Goal: Task Accomplishment & Management: Use online tool/utility

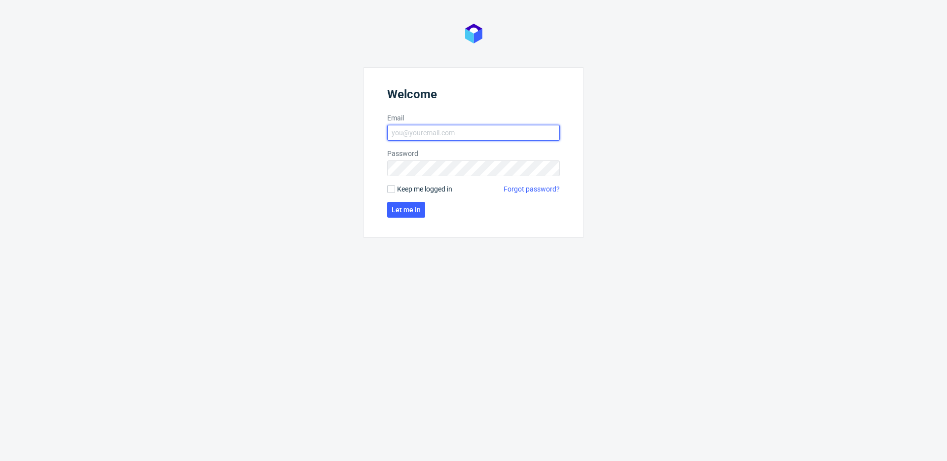
type input "[PERSON_NAME][EMAIL_ADDRESS][PERSON_NAME][DOMAIN_NAME]"
click at [402, 186] on span "Keep me logged in" at bounding box center [424, 189] width 55 height 10
click at [395, 186] on input "Keep me logged in" at bounding box center [391, 189] width 8 height 8
checkbox input "true"
click at [411, 220] on form "Welcome Email [PERSON_NAME][EMAIL_ADDRESS][PERSON_NAME][DOMAIN_NAME] Password K…" at bounding box center [473, 152] width 221 height 171
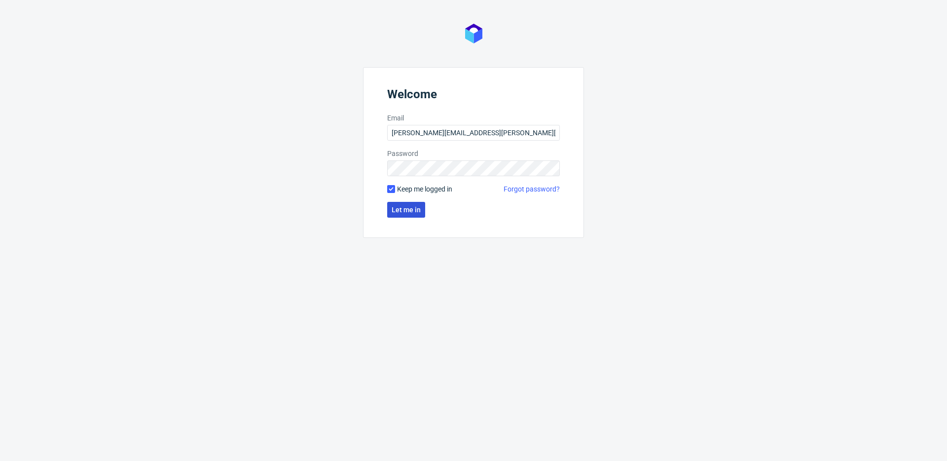
click at [413, 212] on span "Let me in" at bounding box center [406, 209] width 29 height 7
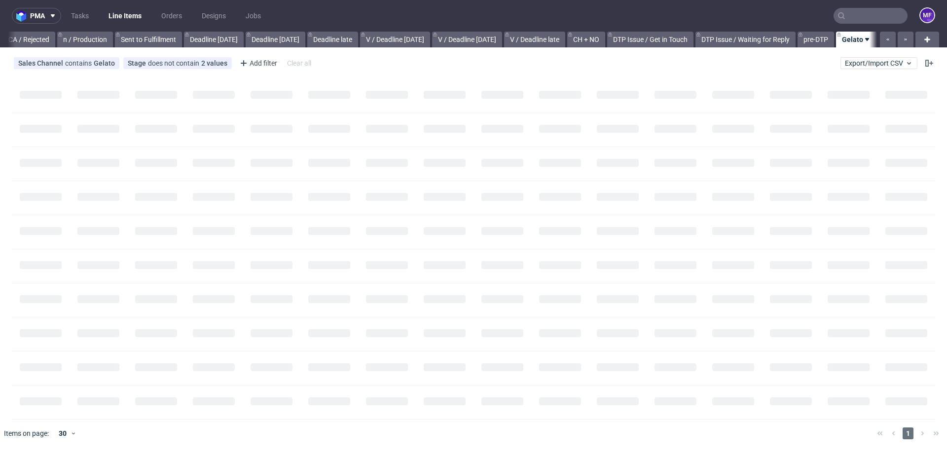
scroll to position [0, 888]
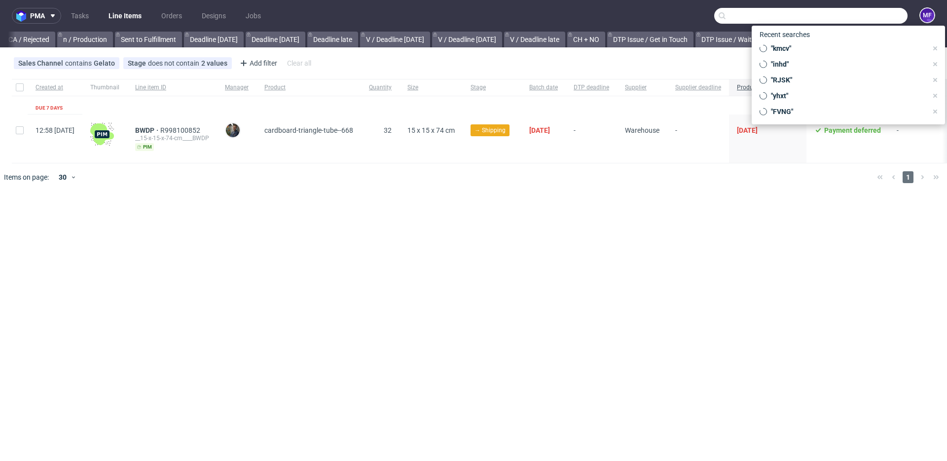
click at [862, 12] on input "text" at bounding box center [811, 16] width 193 height 16
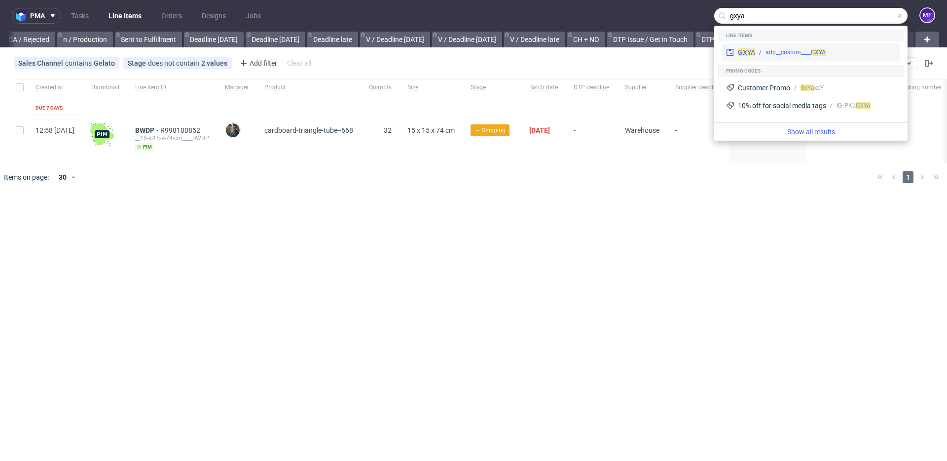
type input "gxya"
click at [812, 49] on span "GXYA" at bounding box center [818, 52] width 15 height 7
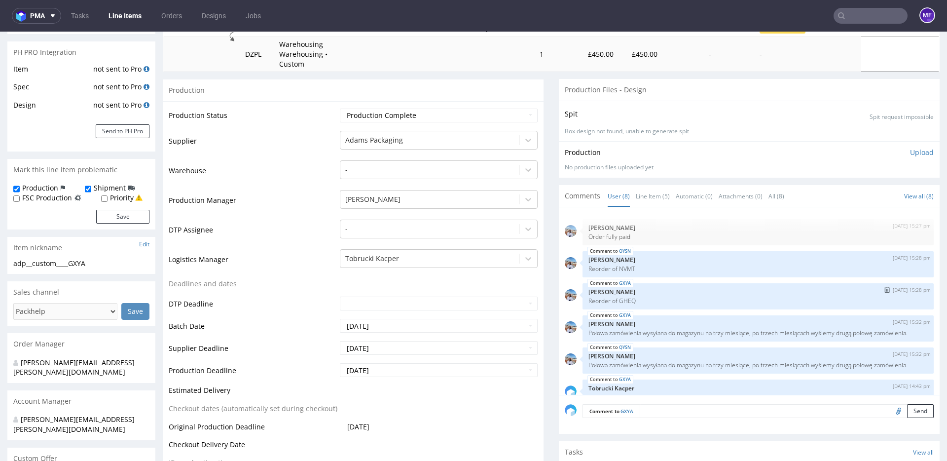
scroll to position [81, 0]
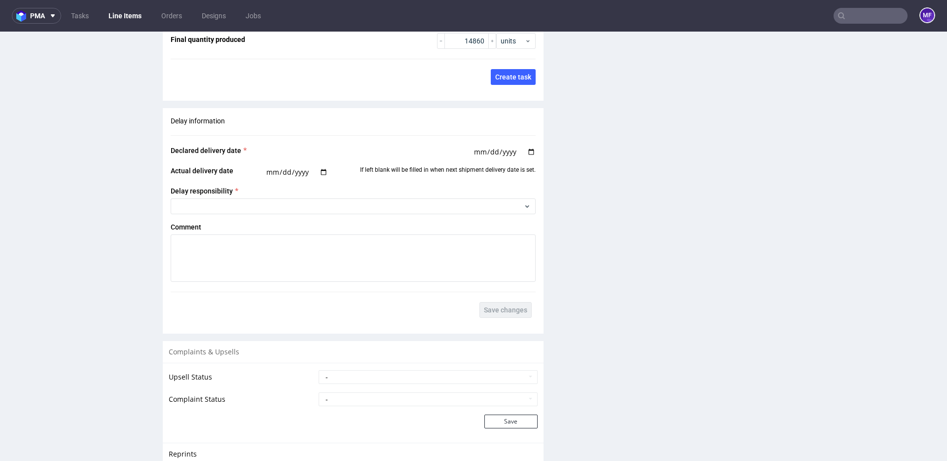
scroll to position [1726, 0]
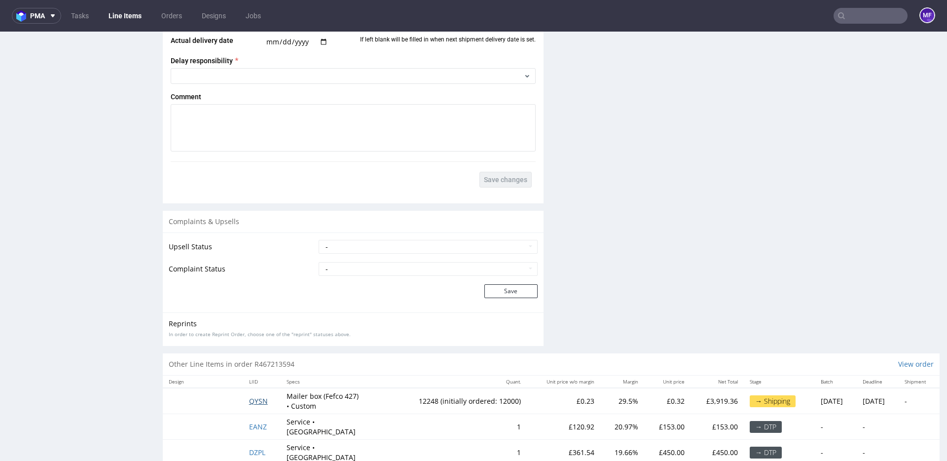
click at [255, 396] on span "QYSN" at bounding box center [258, 400] width 19 height 9
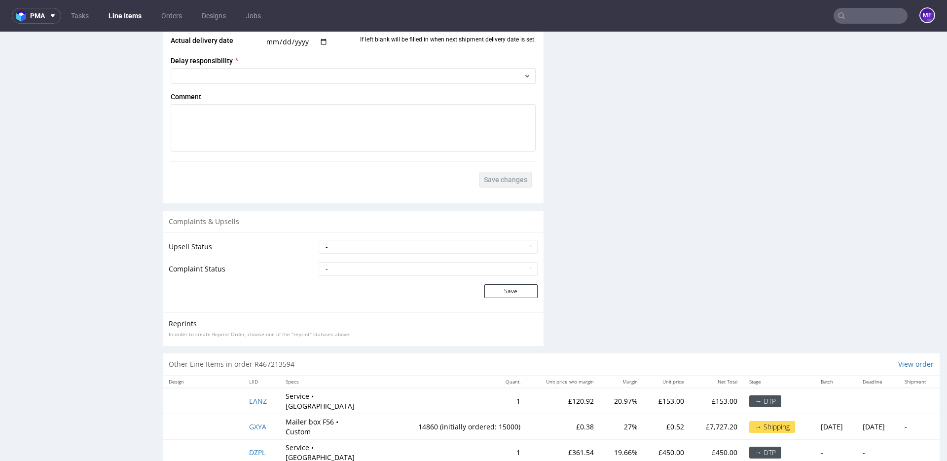
scroll to position [2, 0]
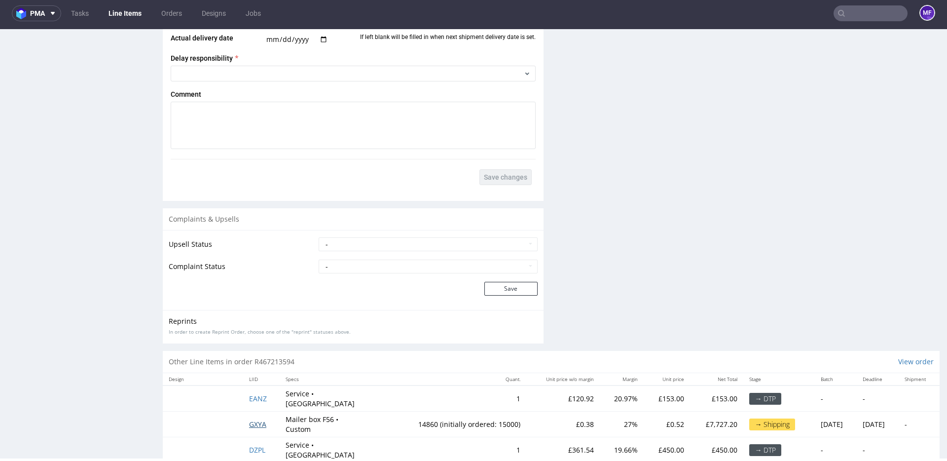
click at [253, 419] on span "GXYA" at bounding box center [257, 423] width 17 height 9
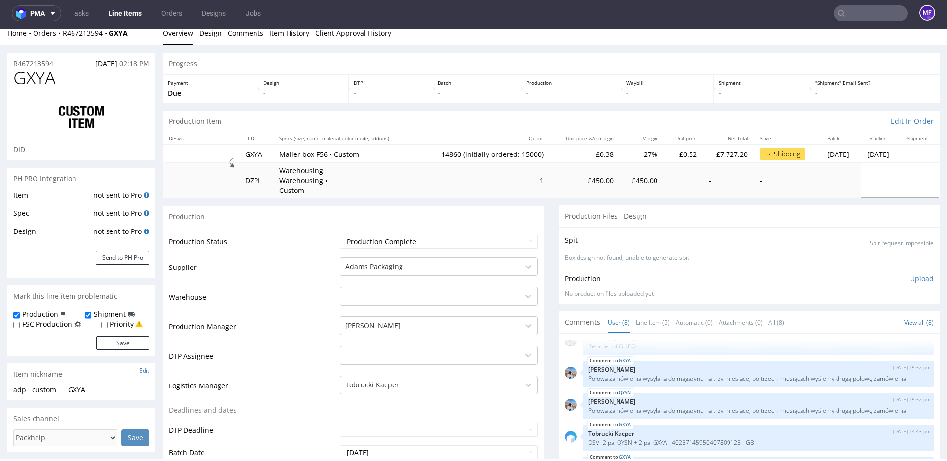
scroll to position [2, 0]
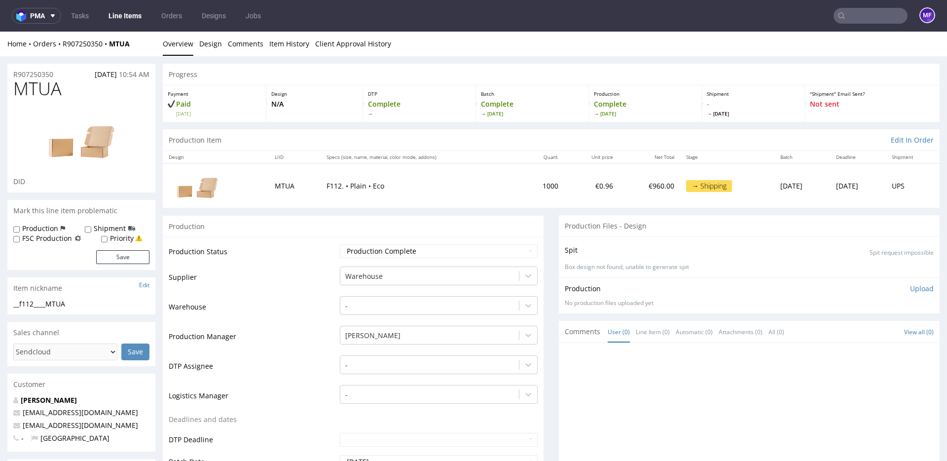
scroll to position [9, 0]
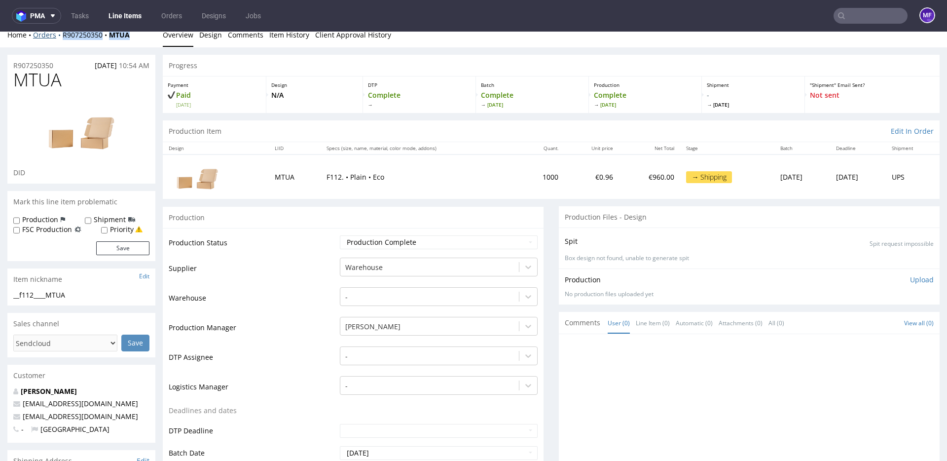
drag, startPoint x: 134, startPoint y: 36, endPoint x: 62, endPoint y: 38, distance: 72.1
click at [62, 38] on div "Home Orders R907250350 MTUA" at bounding box center [81, 35] width 148 height 10
copy div "R907250350 MTUA"
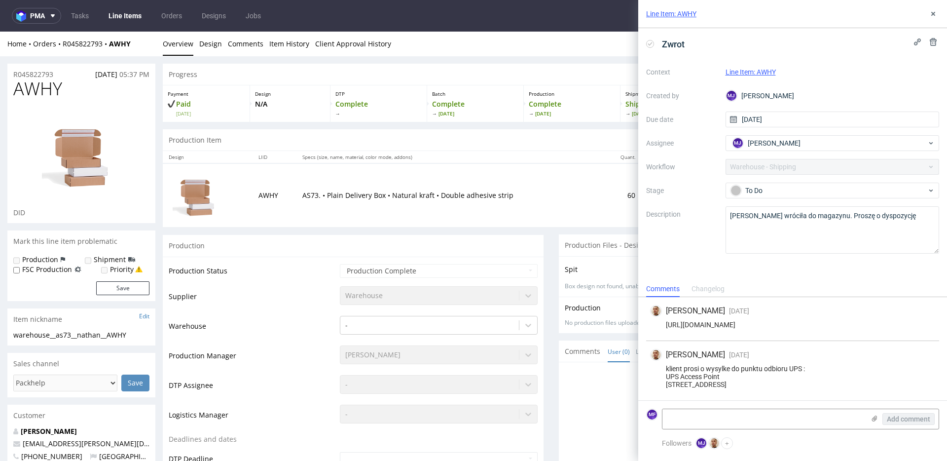
scroll to position [0, 0]
click at [721, 415] on textarea at bounding box center [764, 419] width 202 height 20
paste textarea "1Z5A15806893612078"
type textarea "1Z5A15806893612078"
click at [794, 377] on div "klient prosi o wysylke do punktu odbioru UPS : UPS Access Point 13 Avenue du Pr…" at bounding box center [792, 377] width 285 height 24
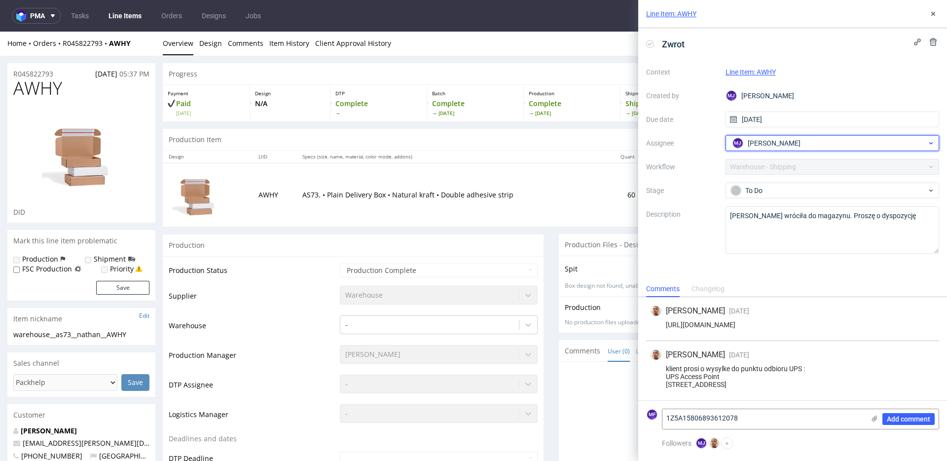
click at [791, 145] on span "[PERSON_NAME]" at bounding box center [774, 143] width 53 height 10
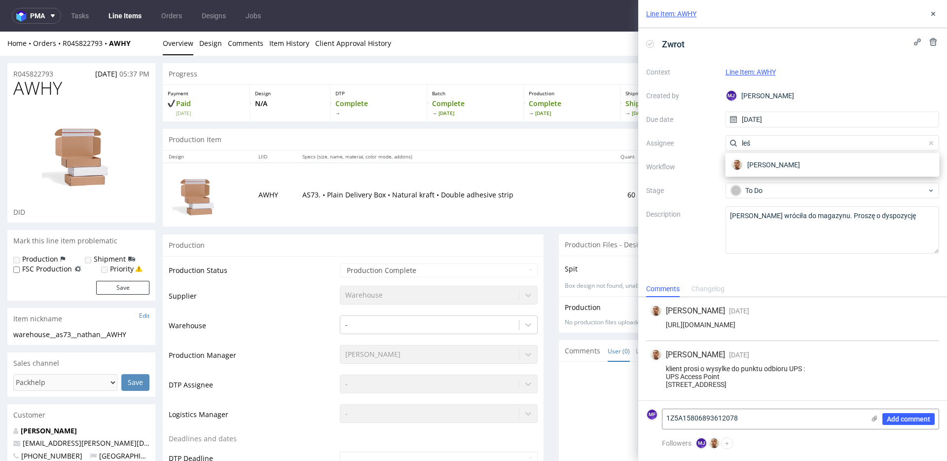
scroll to position [0, 0]
type input "leś"
click at [783, 168] on span "Bartłomiej Leśniczuk" at bounding box center [774, 165] width 53 height 10
click at [827, 379] on div "klient prosi o wysylke do punktu odbioru UPS : UPS Access Point 13 Avenue du Pr…" at bounding box center [792, 377] width 285 height 24
click at [903, 420] on span "Add comment" at bounding box center [908, 418] width 43 height 7
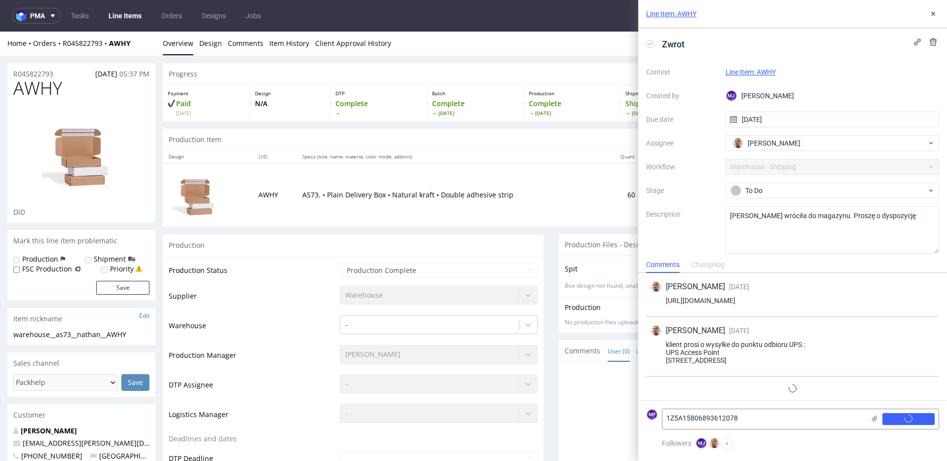
scroll to position [9, 0]
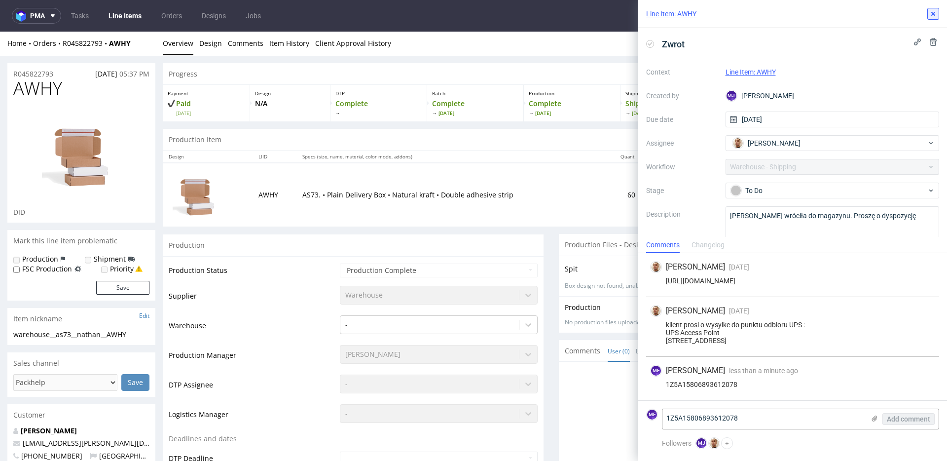
click at [936, 16] on icon at bounding box center [934, 14] width 8 height 8
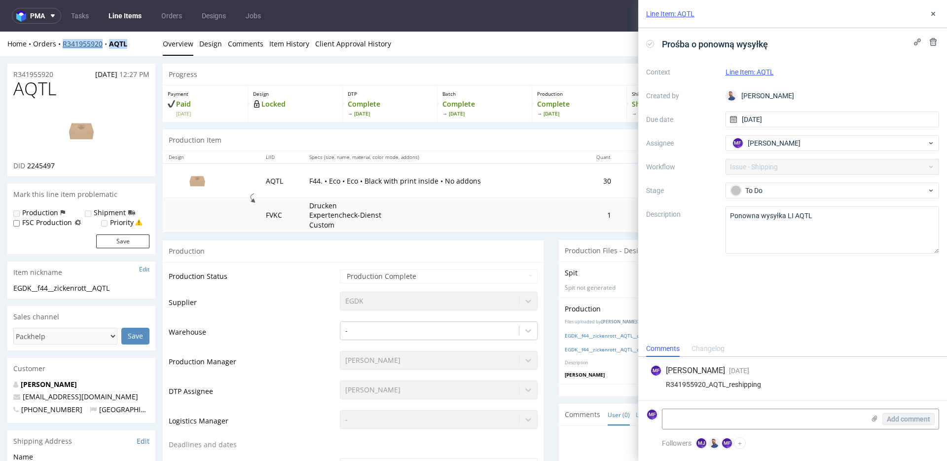
drag, startPoint x: 129, startPoint y: 48, endPoint x: 64, endPoint y: 47, distance: 64.6
click at [64, 47] on div "Home Orders R341955920 AQTL" at bounding box center [81, 44] width 148 height 10
copy div "R341955920 AQTL"
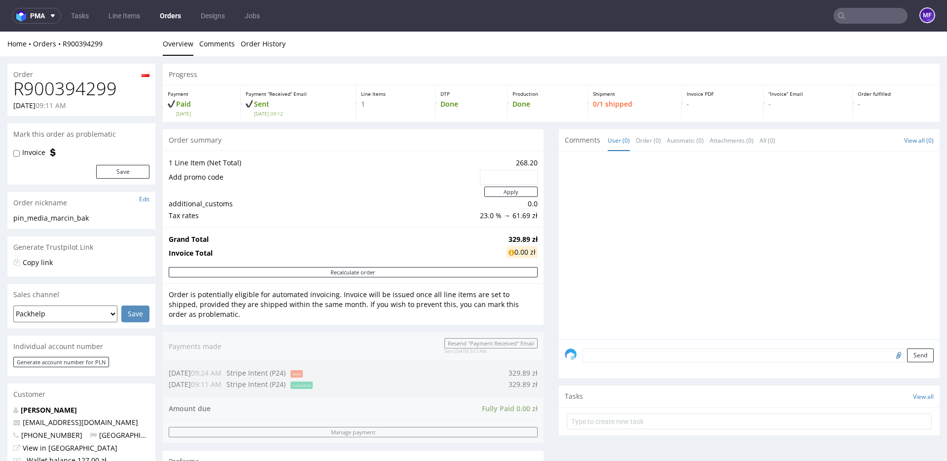
click at [548, 167] on div "Progress Payment Paid Thu 11 Sep Payment “Received” Email Sent Thu 11 Sep 09:12…" at bounding box center [551, 361] width 777 height 595
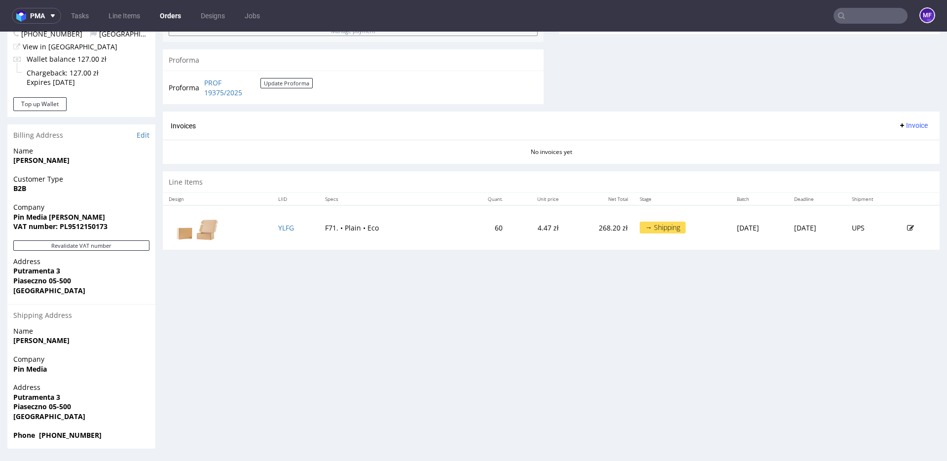
scroll to position [2, 0]
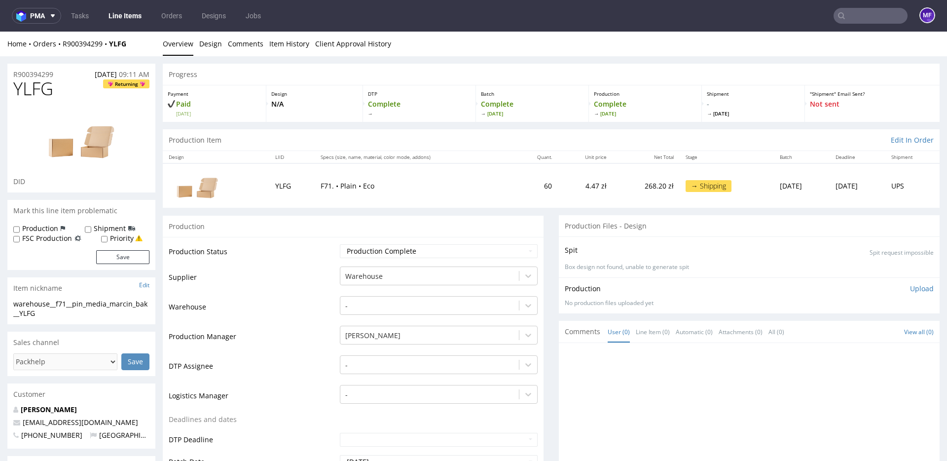
drag, startPoint x: 134, startPoint y: 45, endPoint x: 63, endPoint y: 46, distance: 71.1
click at [63, 46] on div "Home Orders R900394299 YLFG" at bounding box center [81, 44] width 148 height 10
copy div "R900394299 YLFG"
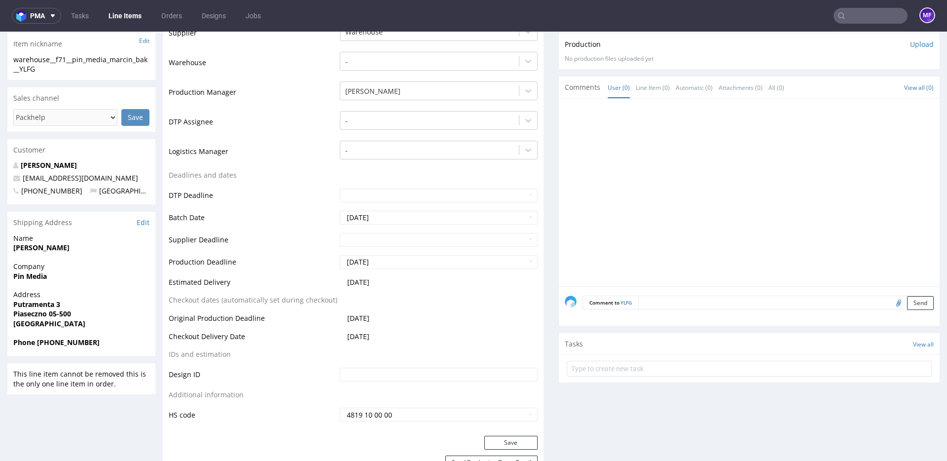
scroll to position [260, 0]
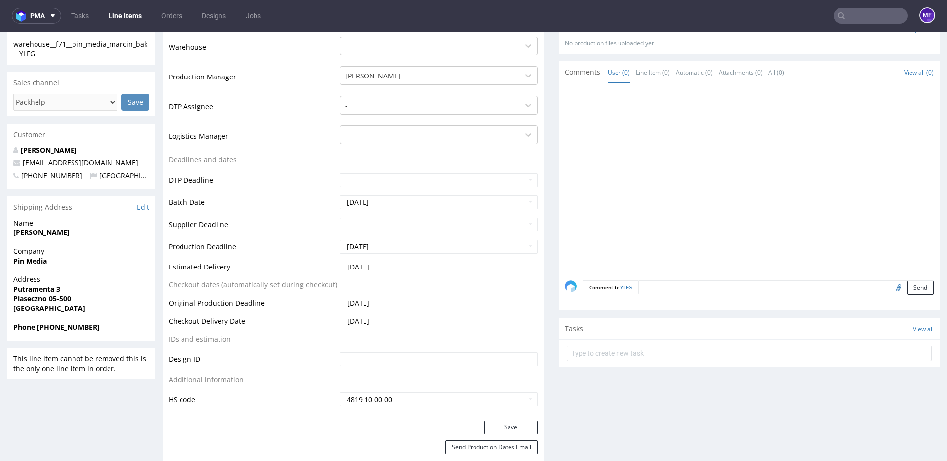
click at [38, 231] on strong "Marcin Bąk" at bounding box center [41, 231] width 56 height 9
copy strong "Marcin Bąk"
click at [37, 262] on strong "Pin Media" at bounding box center [30, 260] width 34 height 9
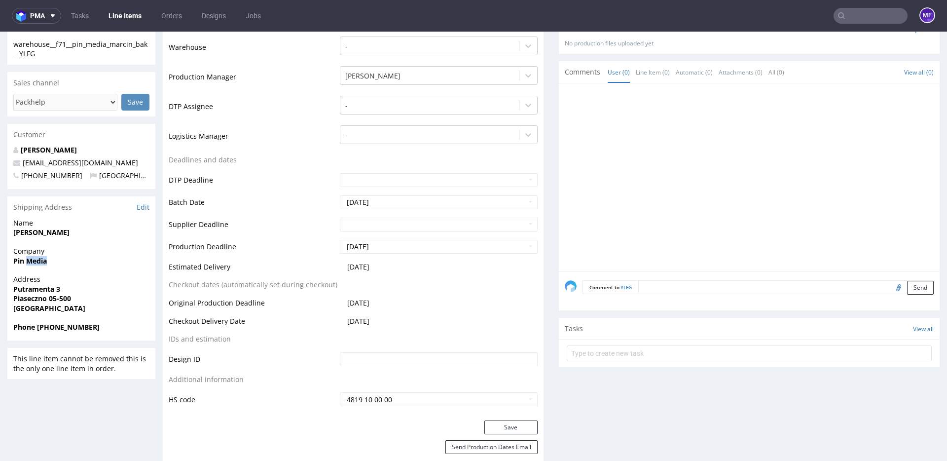
click at [38, 262] on strong "Pin Media" at bounding box center [30, 260] width 34 height 9
copy strong "Pin Media"
click at [38, 290] on strong "Putramenta 3" at bounding box center [36, 288] width 47 height 9
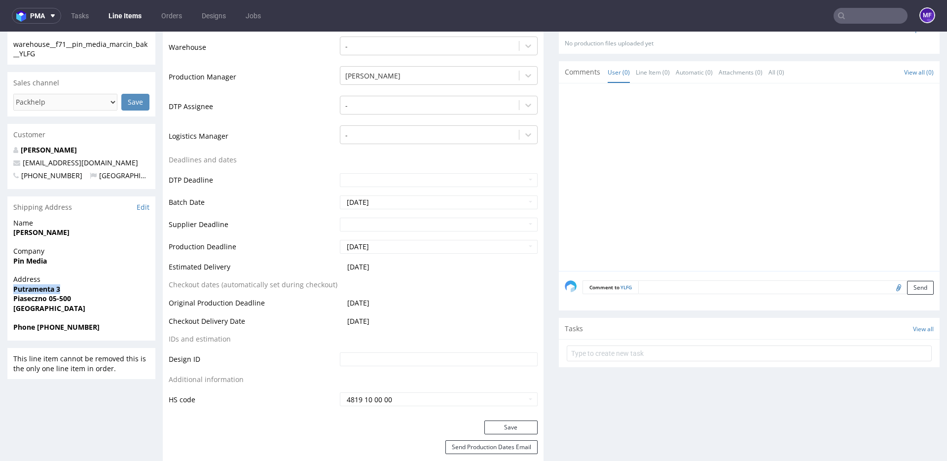
click at [38, 290] on strong "Putramenta 3" at bounding box center [36, 288] width 47 height 9
copy strong "Putramenta 3"
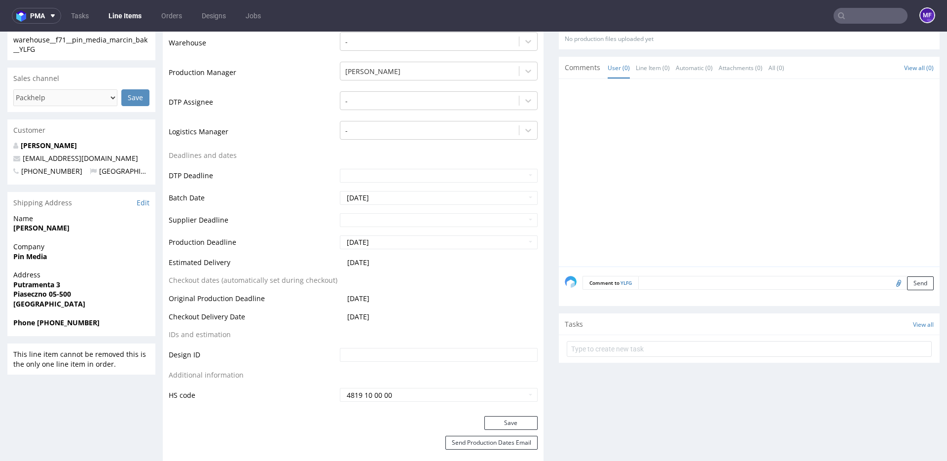
click at [23, 296] on strong "Piaseczno 05-500" at bounding box center [42, 293] width 58 height 9
click at [23, 296] on strong "Piaseczno 05-500" at bounding box center [42, 294] width 58 height 9
copy strong "Piaseczno"
click at [68, 294] on strong "Piaseczno 05-500" at bounding box center [42, 293] width 58 height 9
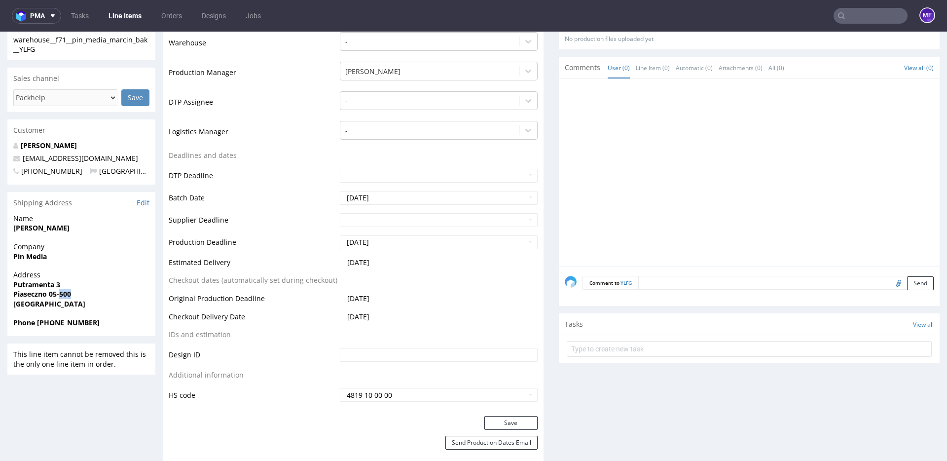
click at [68, 294] on strong "Piaseczno 05-500" at bounding box center [42, 293] width 58 height 9
click at [68, 295] on strong "Piaseczno 05-500" at bounding box center [42, 293] width 58 height 9
click at [76, 295] on span "Piaseczno 05-500" at bounding box center [81, 294] width 136 height 10
drag, startPoint x: 77, startPoint y: 295, endPoint x: 51, endPoint y: 295, distance: 26.2
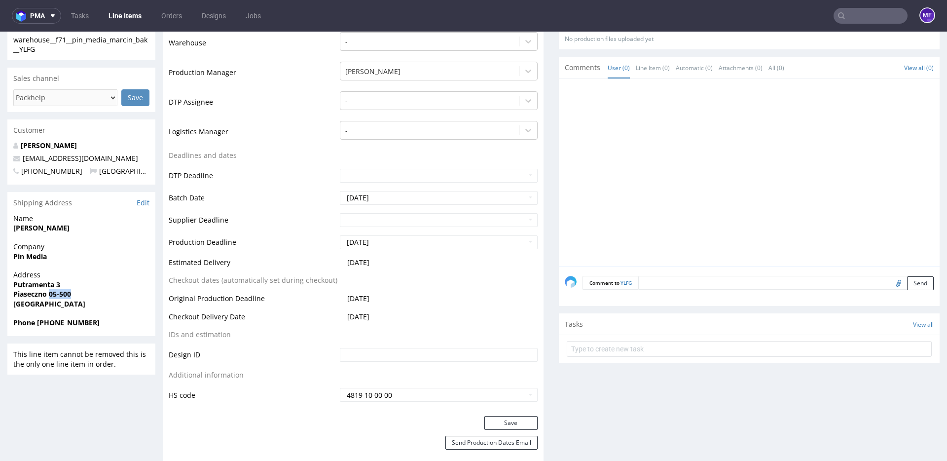
click at [51, 295] on span "Piaseczno 05-500" at bounding box center [81, 294] width 136 height 10
copy strong "05-500"
drag, startPoint x: 94, startPoint y: 323, endPoint x: 37, endPoint y: 322, distance: 57.2
click at [37, 322] on span "Phone +48694353434" at bounding box center [81, 323] width 136 height 10
copy strong "+48694353434"
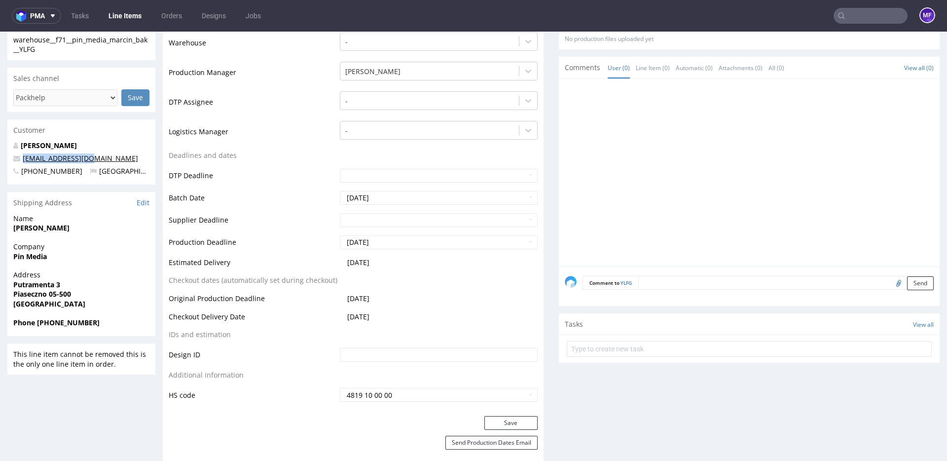
drag, startPoint x: 92, startPoint y: 158, endPoint x: 23, endPoint y: 161, distance: 69.1
click at [23, 161] on p "sklep@lunadream.pl" at bounding box center [81, 158] width 136 height 10
copy link "sklep@lunadream.pl"
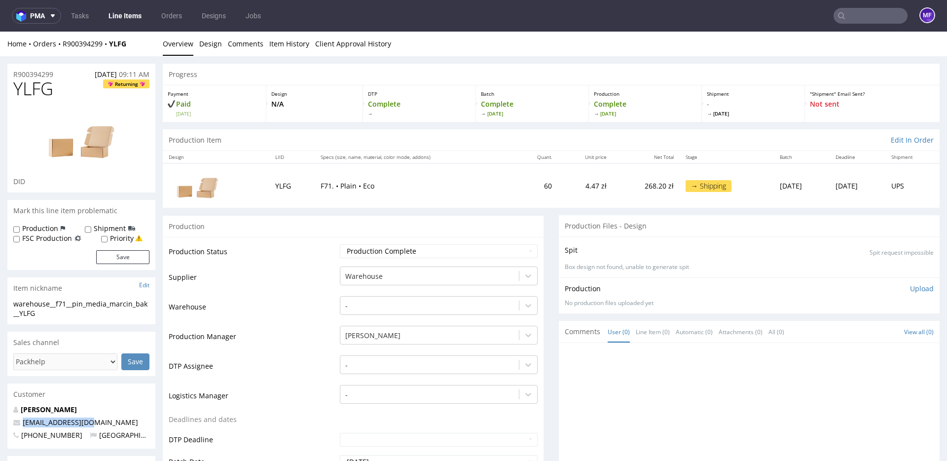
scroll to position [3, 0]
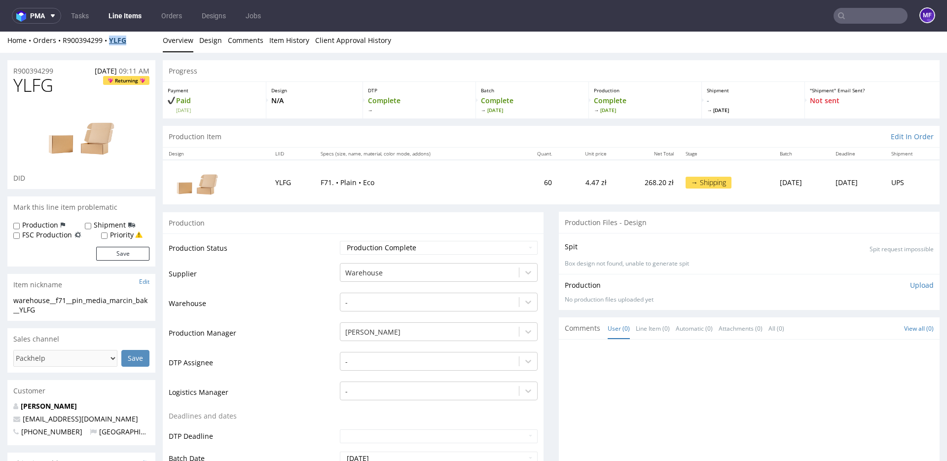
drag, startPoint x: 126, startPoint y: 46, endPoint x: 113, endPoint y: 42, distance: 13.9
click at [113, 42] on div "Home Orders R900394299 YLFG" at bounding box center [81, 41] width 148 height 10
copy strong "YLFG"
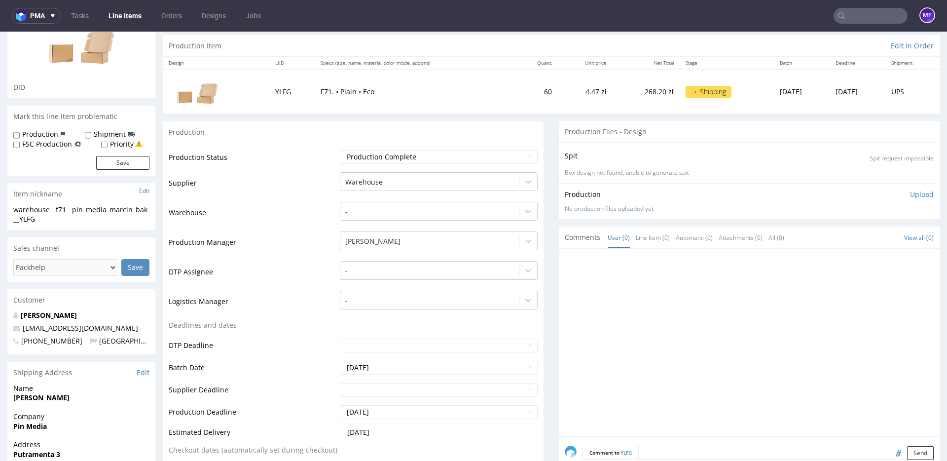
scroll to position [0, 0]
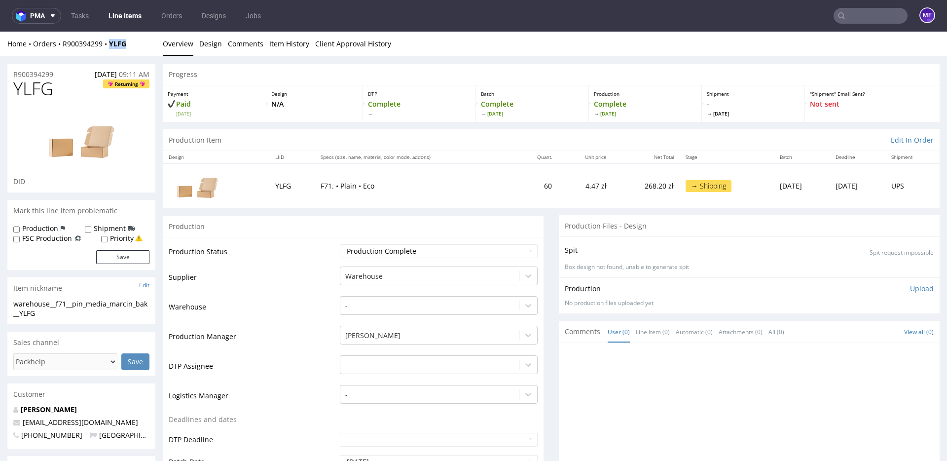
click at [132, 46] on div "Home Orders R900394299 YLFG" at bounding box center [81, 44] width 148 height 10
drag, startPoint x: 129, startPoint y: 46, endPoint x: 96, endPoint y: 42, distance: 33.8
click at [67, 44] on div "Home Orders R900394299 YLFG" at bounding box center [81, 44] width 148 height 10
drag, startPoint x: 133, startPoint y: 43, endPoint x: 63, endPoint y: 46, distance: 70.2
click at [63, 46] on div "Home Orders R900394299 YLFG" at bounding box center [81, 44] width 148 height 10
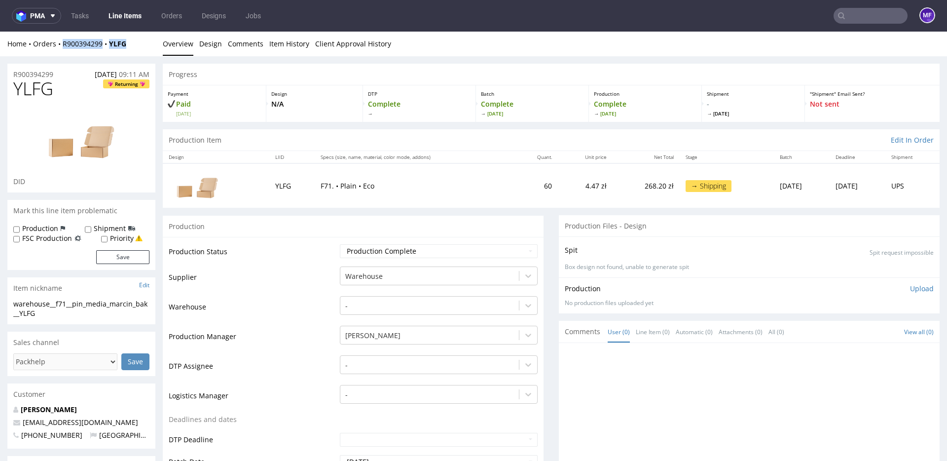
copy div "R900394299 YLFG"
click at [136, 42] on div "Home Orders R900394299 YLFG" at bounding box center [81, 44] width 148 height 10
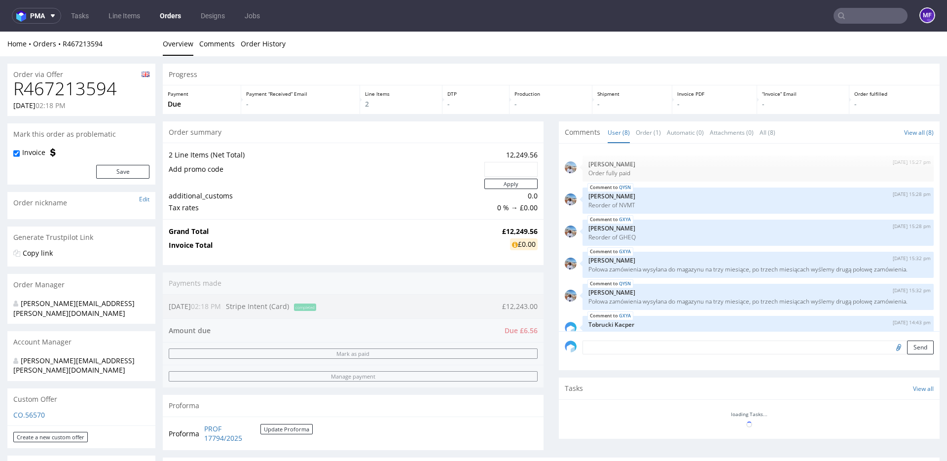
scroll to position [81, 0]
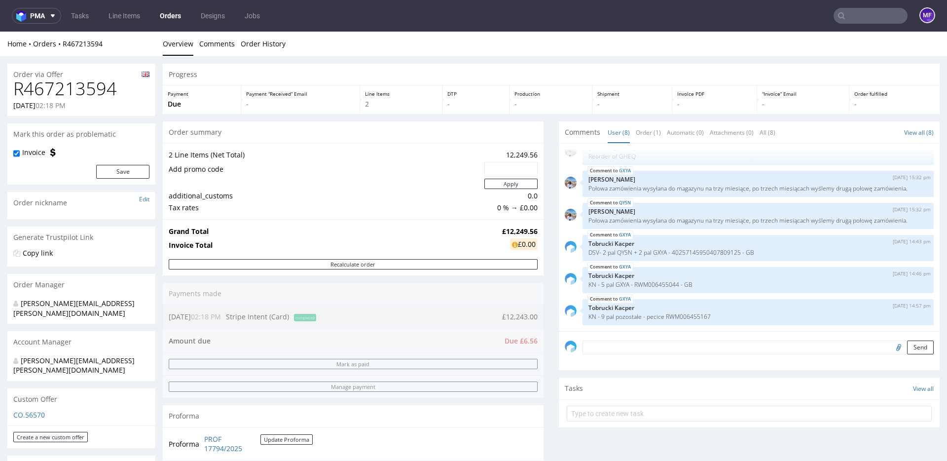
click at [471, 119] on div "Progress Payment Due Payment “Received” Email - Line Items 2 DTP - Production -…" at bounding box center [551, 386] width 777 height 645
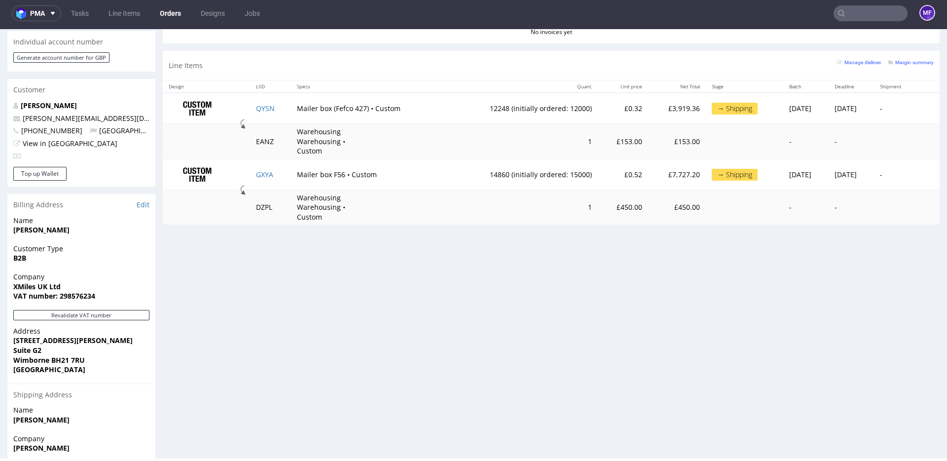
scroll to position [474, 0]
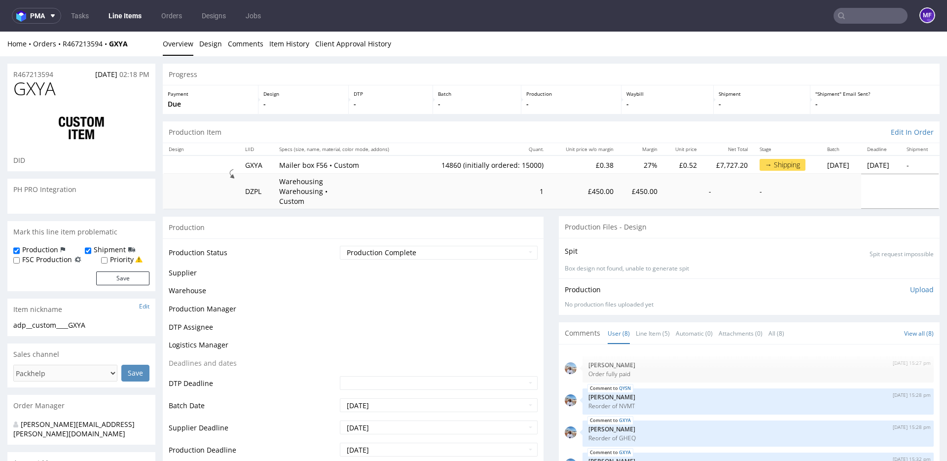
scroll to position [81, 0]
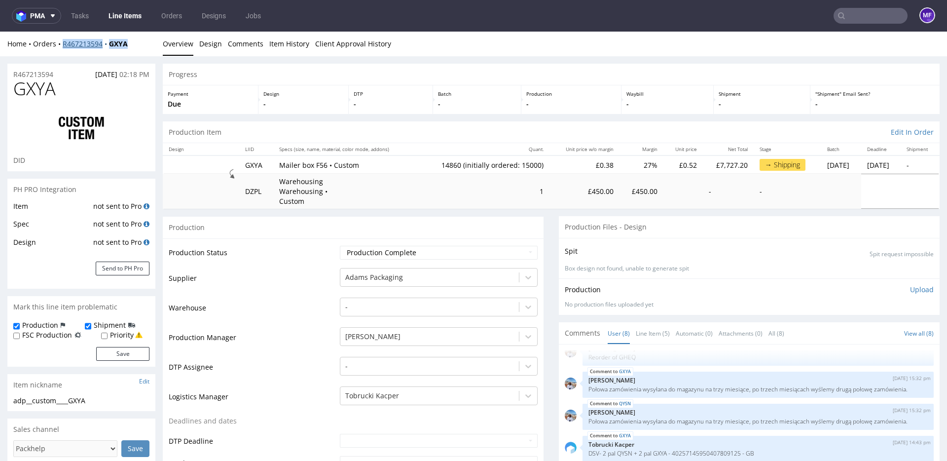
drag, startPoint x: 134, startPoint y: 45, endPoint x: 63, endPoint y: 46, distance: 70.6
click at [63, 46] on div "Home Orders R467213594 GXYA" at bounding box center [81, 44] width 148 height 10
copy div "R467213594 GXYA"
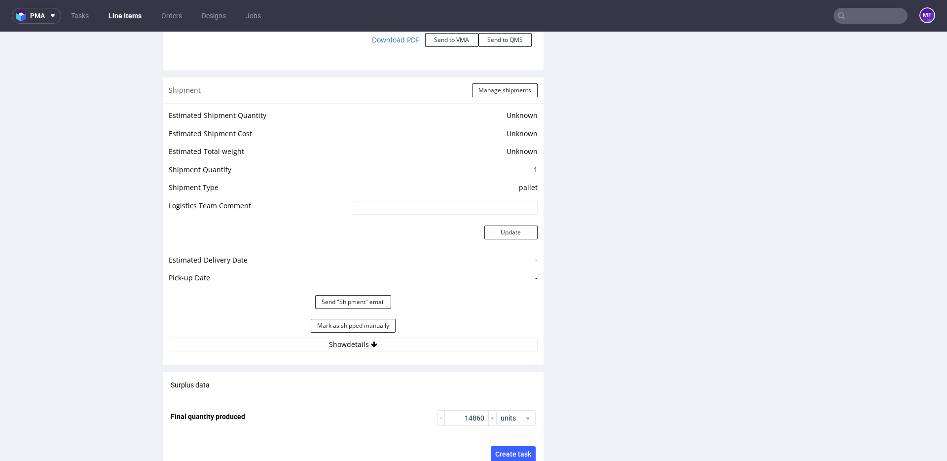
scroll to position [1220, 0]
click at [364, 336] on button "Show details" at bounding box center [353, 343] width 369 height 14
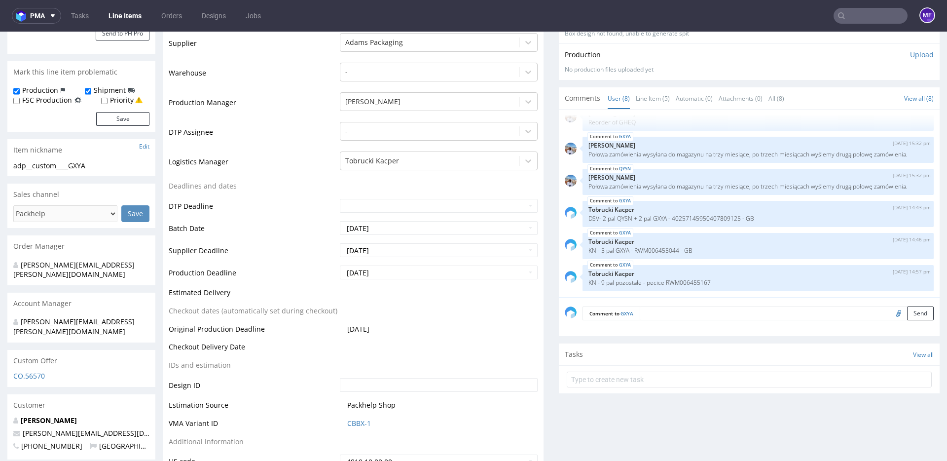
scroll to position [228, 0]
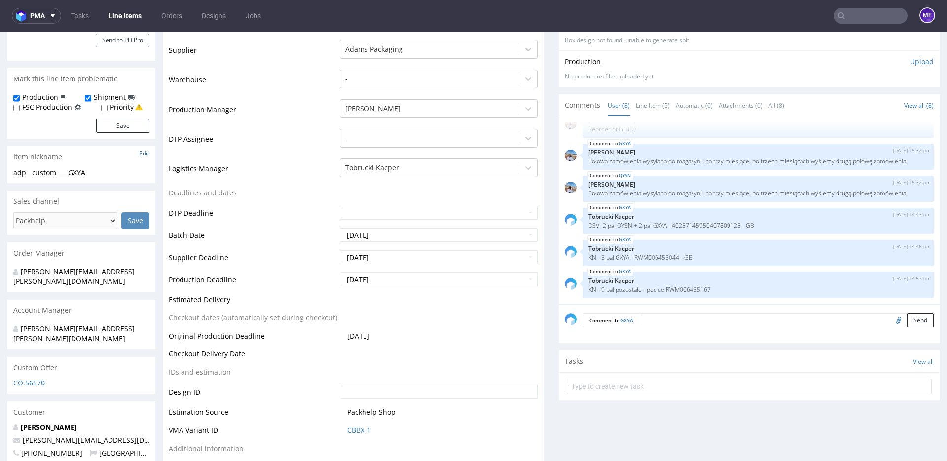
click at [418, 185] on table "Production Status Waiting for Artwork Waiting for Diecut Waiting for Mockup Wai…" at bounding box center [353, 246] width 369 height 459
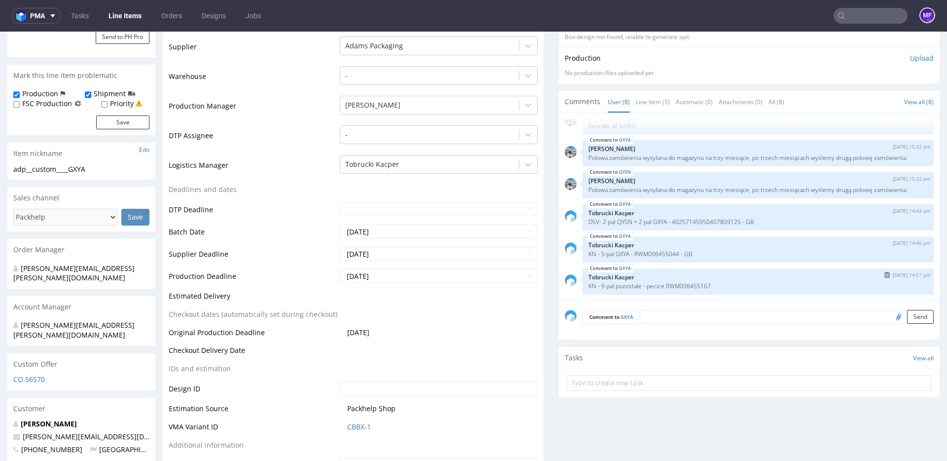
scroll to position [229, 0]
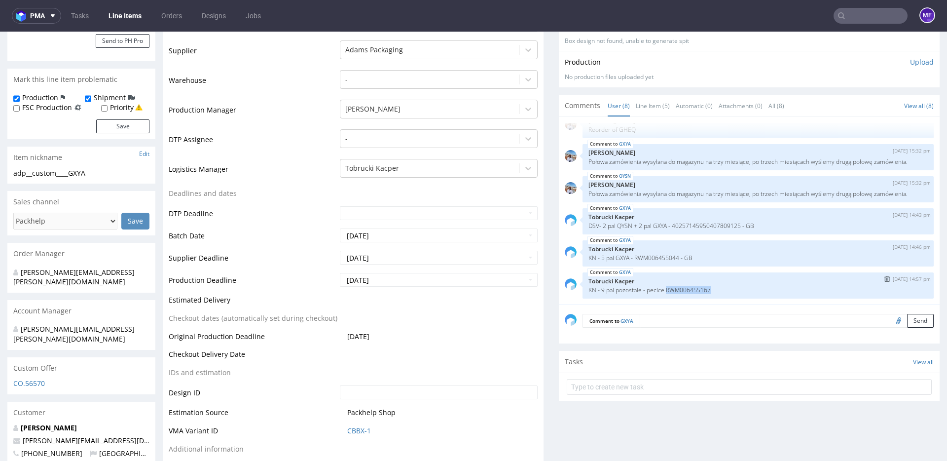
drag, startPoint x: 713, startPoint y: 278, endPoint x: 669, endPoint y: 279, distance: 44.4
click at [669, 286] on p "KN - 9 pal pozostałe - pecice RWM006455167" at bounding box center [758, 289] width 339 height 7
copy p "RWM006455167"
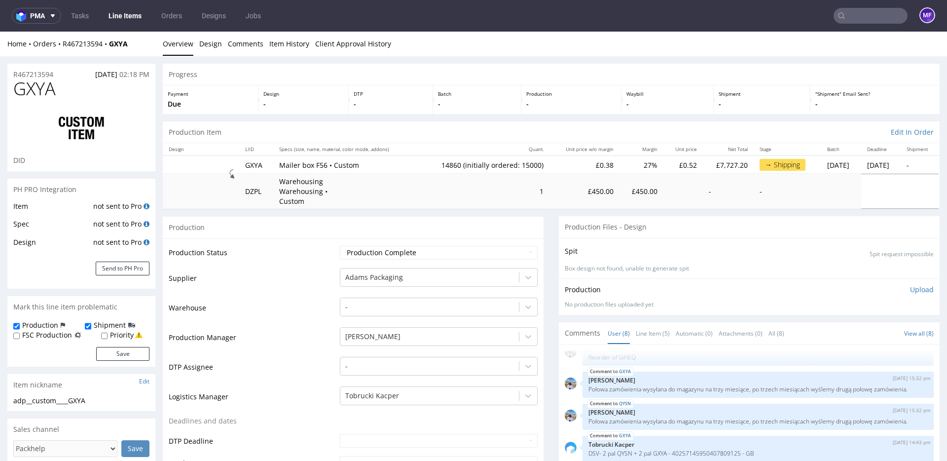
click at [130, 104] on div at bounding box center [81, 128] width 136 height 55
drag, startPoint x: 130, startPoint y: 44, endPoint x: 63, endPoint y: 45, distance: 66.6
click at [63, 45] on div "Home Orders R467213594 GXYA" at bounding box center [81, 44] width 148 height 10
copy div "R467213594 GXYA"
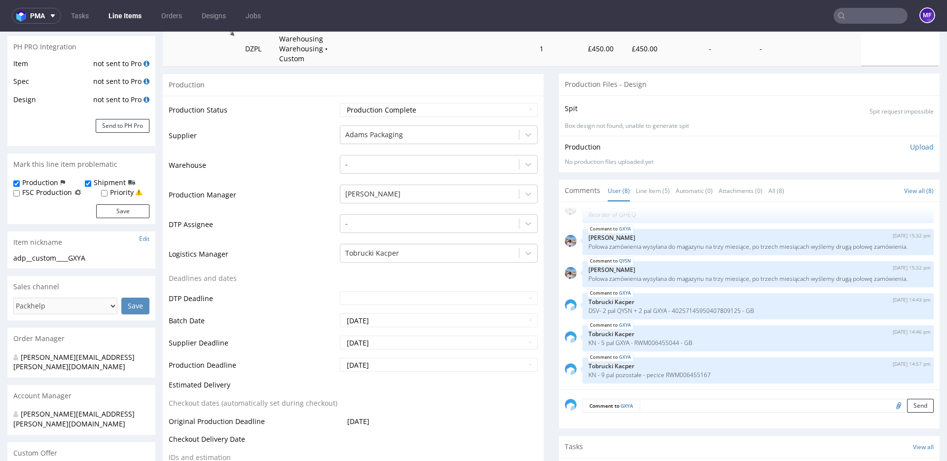
scroll to position [144, 0]
click at [702, 370] on p "KN - 9 pal pozostałe - pecice RWM006455167" at bounding box center [758, 373] width 339 height 7
drag, startPoint x: 699, startPoint y: 366, endPoint x: 714, endPoint y: 367, distance: 14.3
click at [714, 370] on p "KN - 9 pal pozostałe - pecice RWM006455167" at bounding box center [758, 373] width 339 height 7
copy p "RWM006455167"
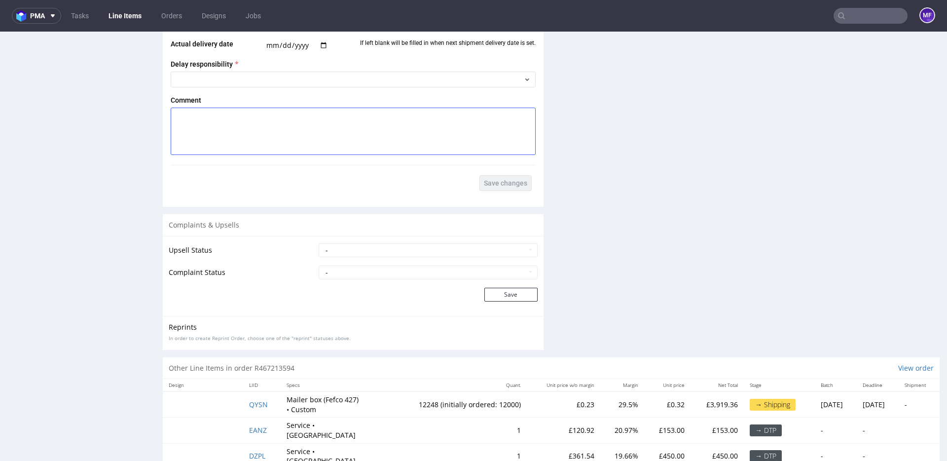
scroll to position [1965, 0]
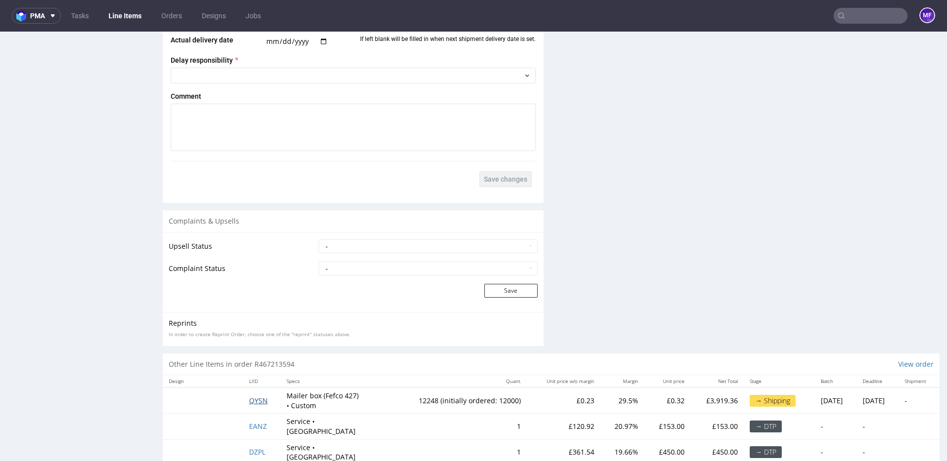
click at [250, 396] on span "QYSN" at bounding box center [258, 400] width 19 height 9
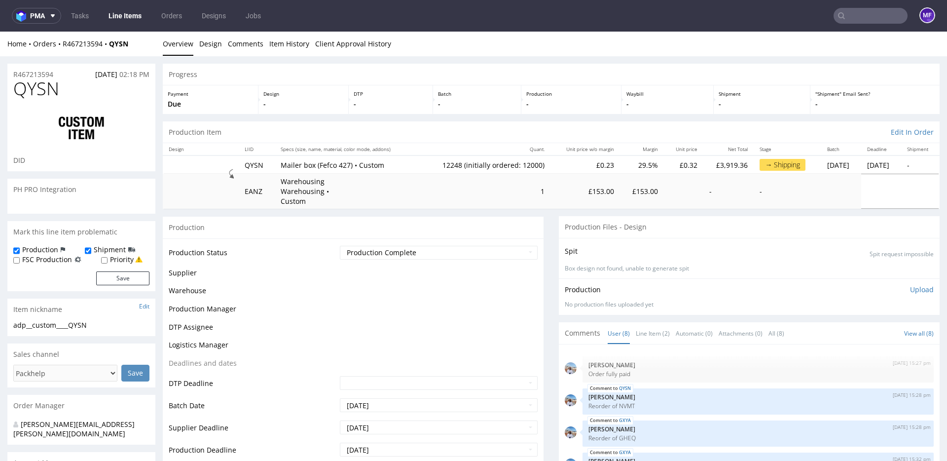
scroll to position [81, 0]
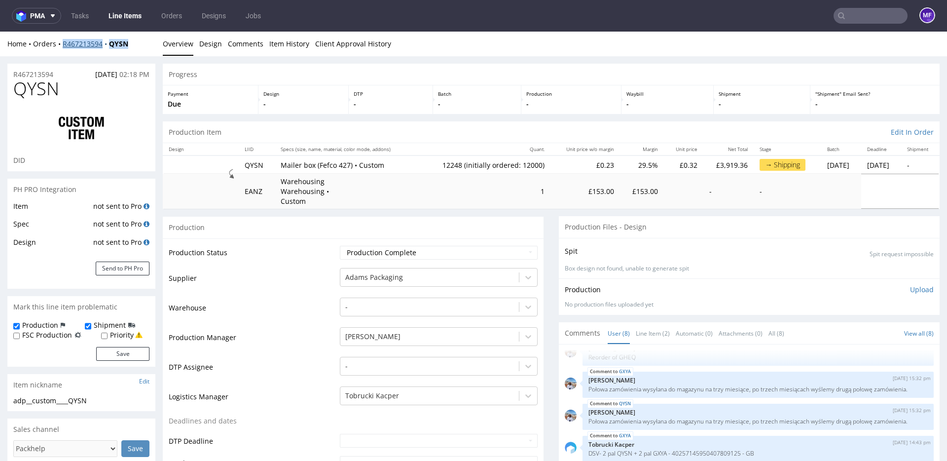
drag, startPoint x: 133, startPoint y: 45, endPoint x: 63, endPoint y: 47, distance: 69.6
click at [63, 47] on div "Home Orders R467213594 QYSN" at bounding box center [81, 44] width 148 height 10
copy div "R467213594 QYSN"
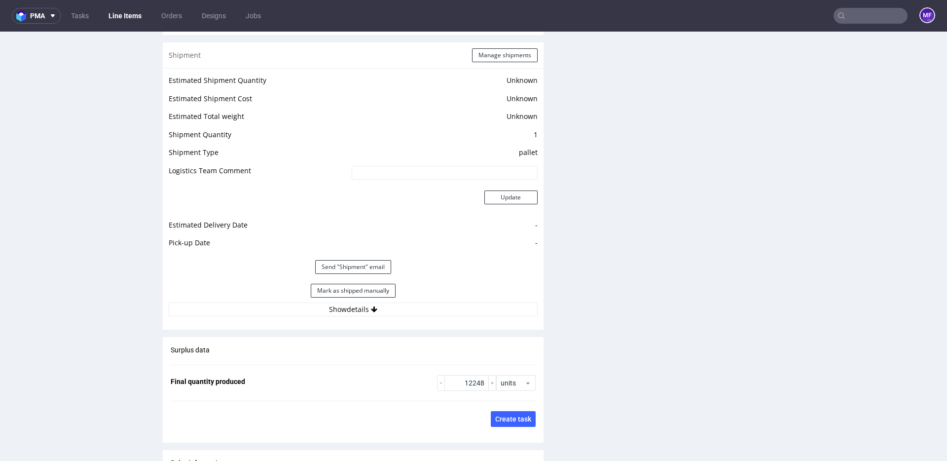
scroll to position [1253, 0]
click at [357, 303] on button "Show details" at bounding box center [353, 310] width 369 height 14
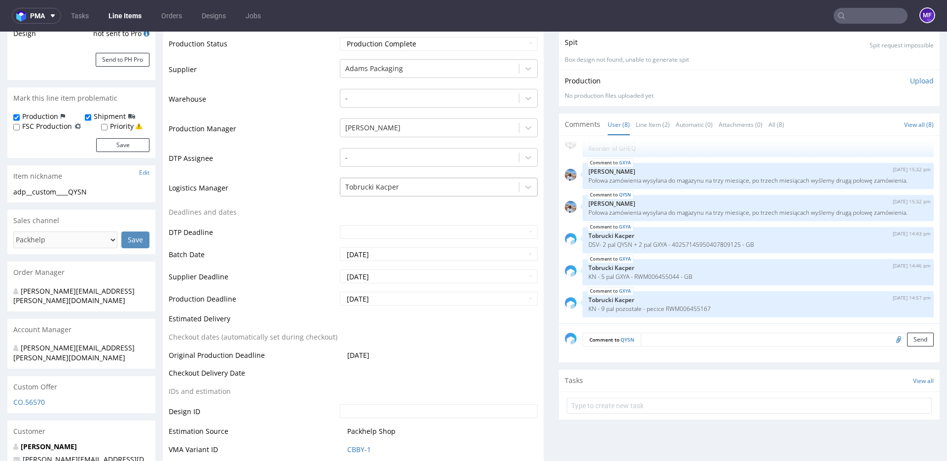
scroll to position [209, 0]
click at [318, 206] on td "Deadlines and dates" at bounding box center [253, 215] width 169 height 18
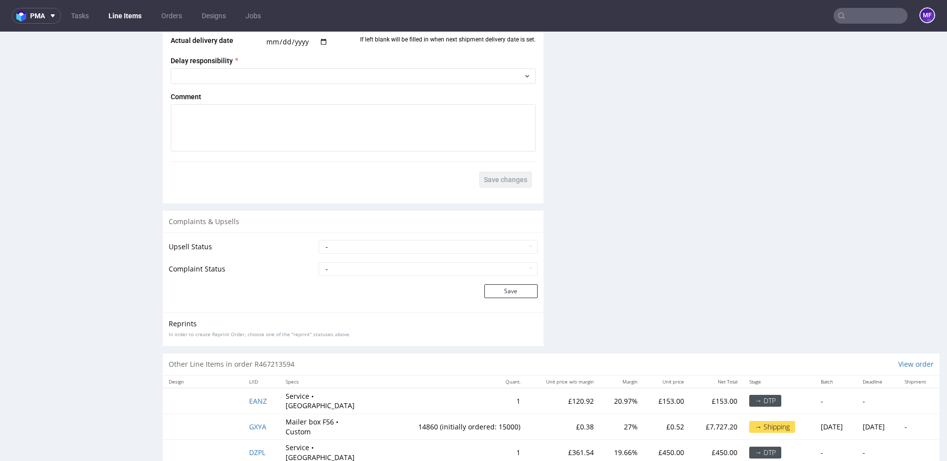
scroll to position [2, 0]
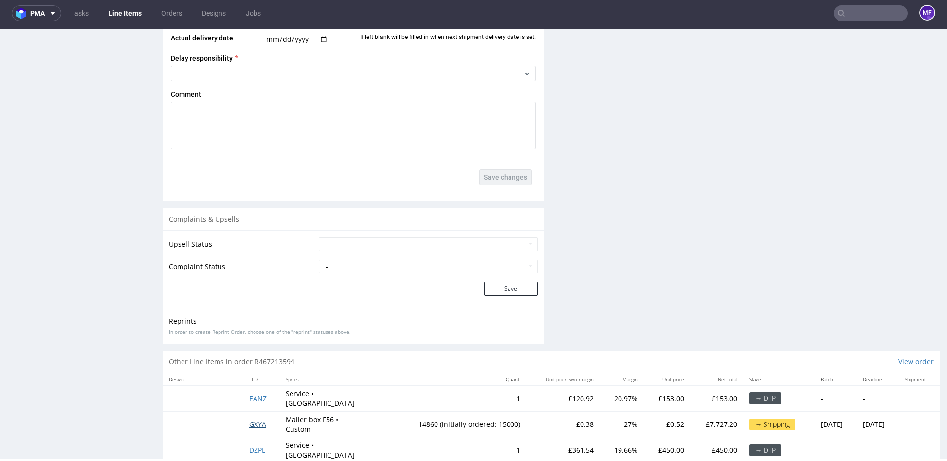
click at [251, 419] on span "GXYA" at bounding box center [257, 423] width 17 height 9
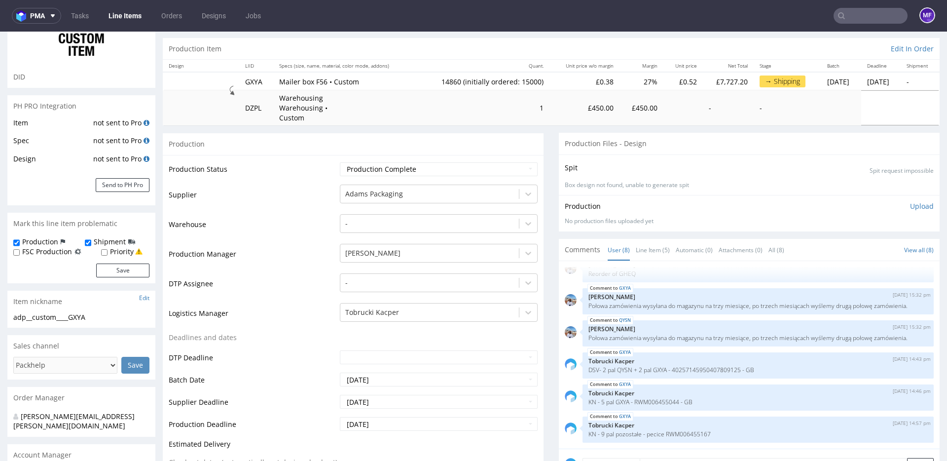
scroll to position [88, 0]
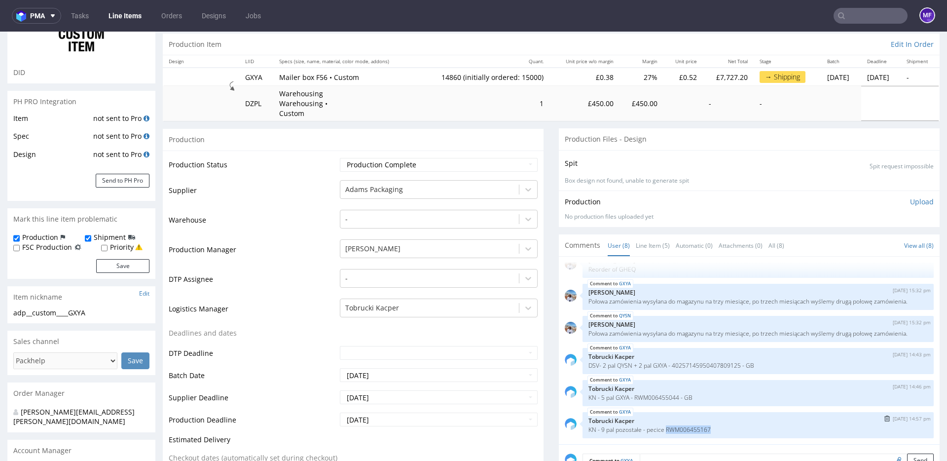
drag, startPoint x: 714, startPoint y: 419, endPoint x: 668, endPoint y: 419, distance: 45.4
click at [668, 426] on p "KN - 9 pal pozostałe - pecice RWM006455167" at bounding box center [758, 429] width 339 height 7
copy p "RWM006455167"
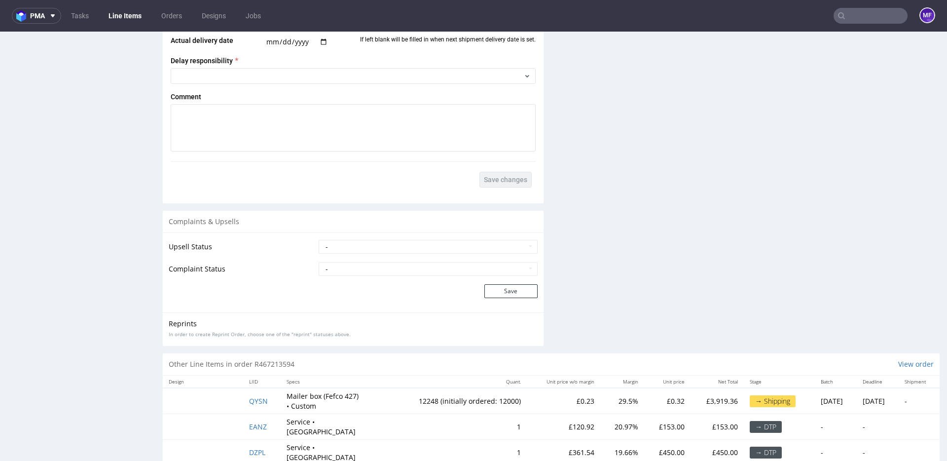
scroll to position [1723, 0]
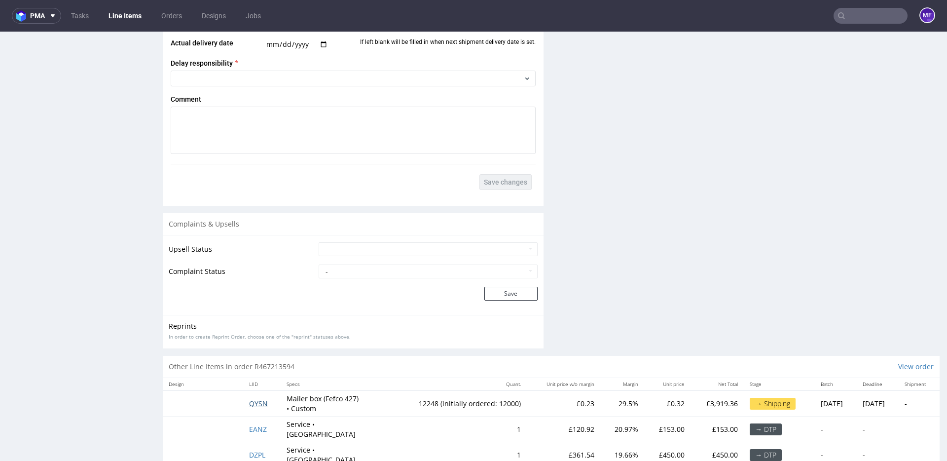
click at [260, 399] on span "QYSN" at bounding box center [258, 403] width 19 height 9
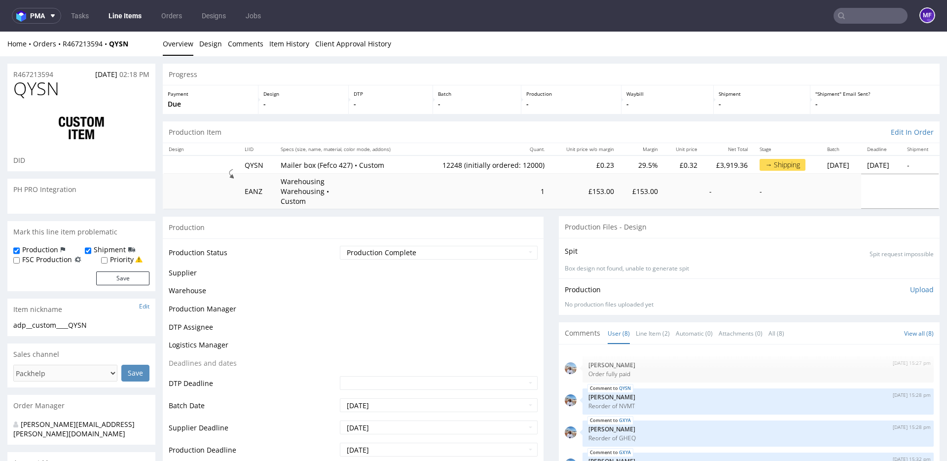
scroll to position [81, 0]
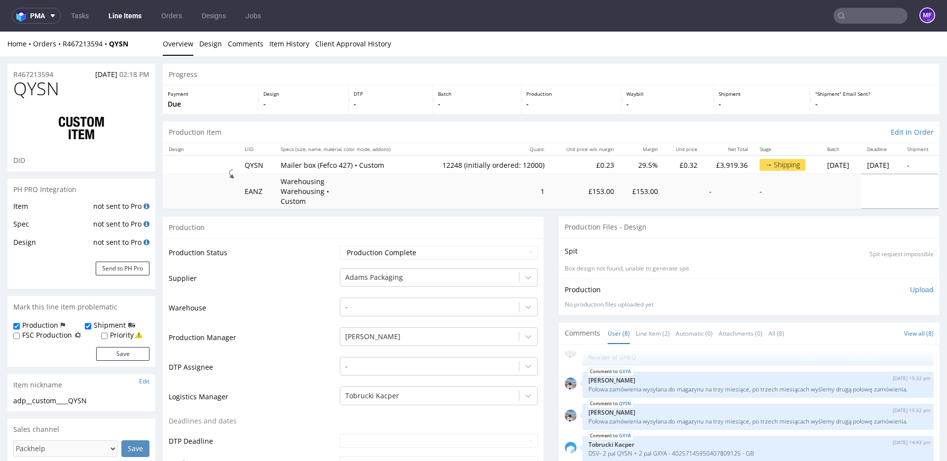
type input "12248"
click at [280, 309] on td "Warehouse" at bounding box center [253, 312] width 169 height 30
drag, startPoint x: 131, startPoint y: 45, endPoint x: 63, endPoint y: 46, distance: 68.1
click at [63, 46] on div "Home Orders R467213594 QYSN" at bounding box center [81, 44] width 148 height 10
copy div "R467213594 QYSN"
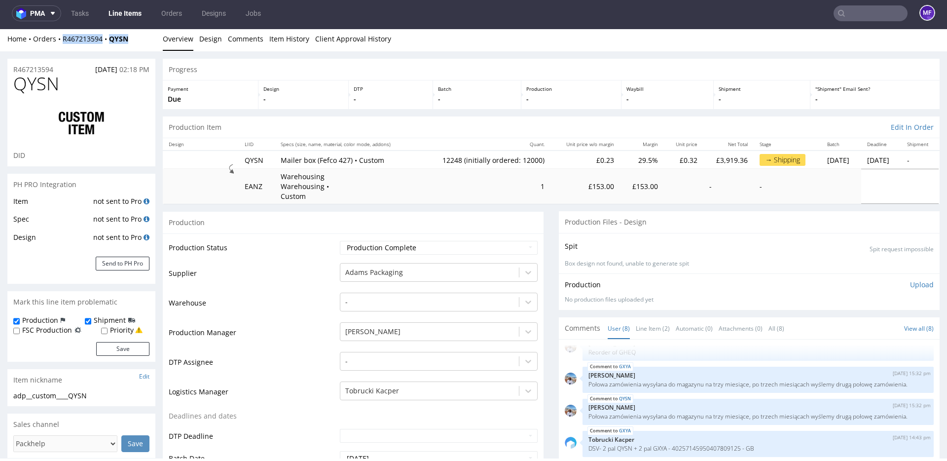
scroll to position [12, 0]
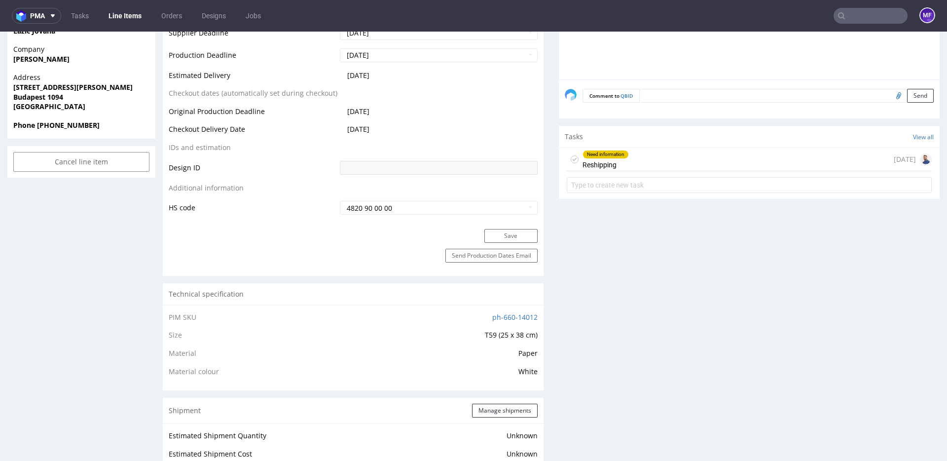
scroll to position [452, 0]
click at [632, 175] on form at bounding box center [749, 184] width 365 height 24
click at [632, 162] on div "Need information Reshipping [DATE]" at bounding box center [749, 158] width 365 height 23
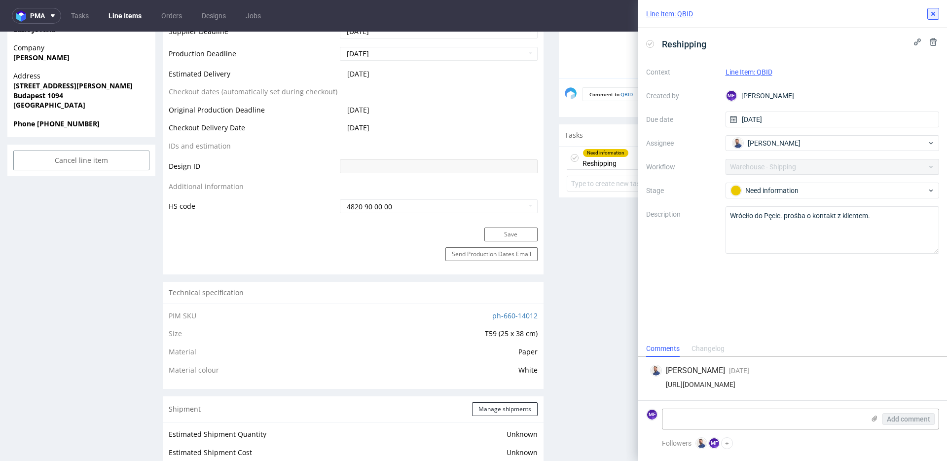
click at [937, 17] on icon at bounding box center [934, 14] width 8 height 8
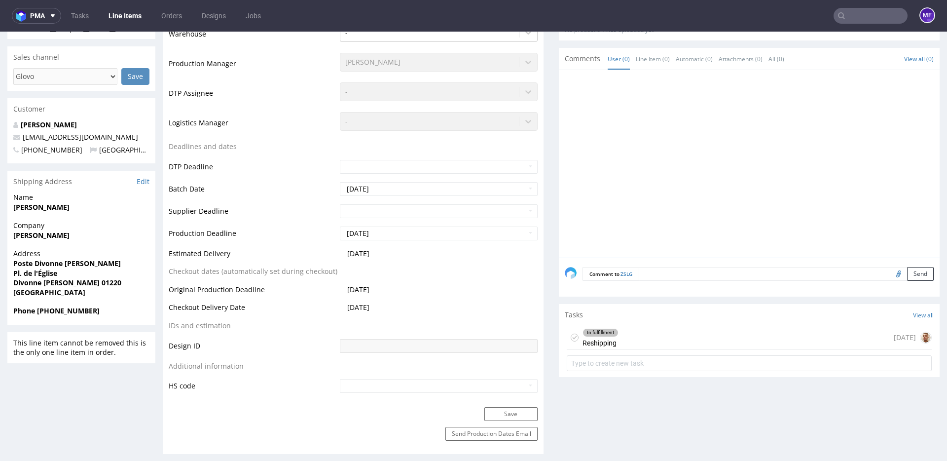
scroll to position [265, 0]
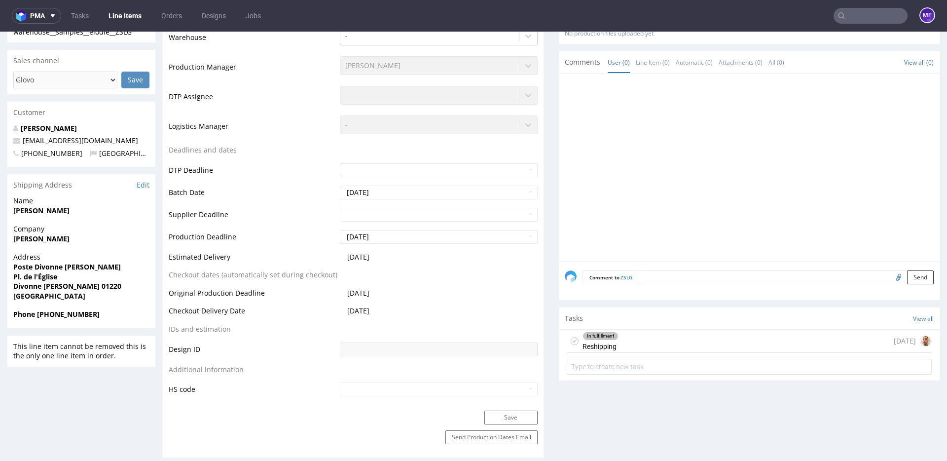
click at [623, 338] on div "In fulfillment Reshipping 7 days ago" at bounding box center [749, 341] width 365 height 23
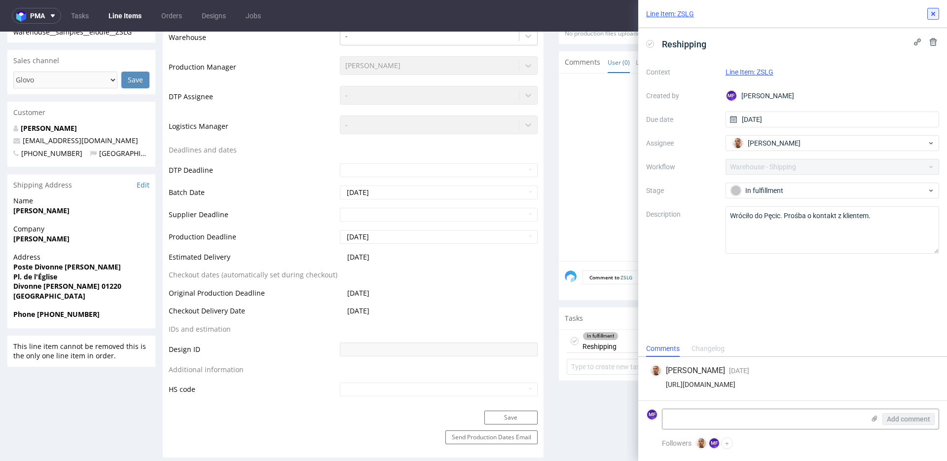
click at [933, 17] on icon at bounding box center [934, 14] width 8 height 8
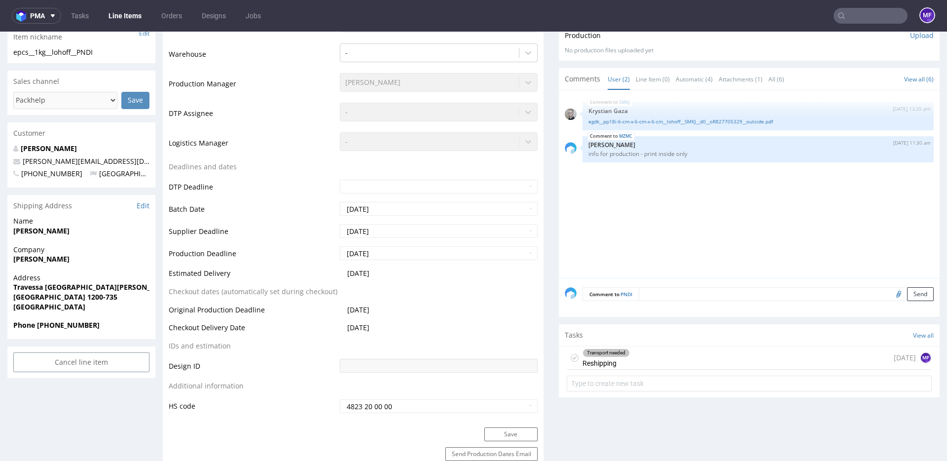
scroll to position [254, 0]
click at [622, 364] on div "Transport needed Reshipping" at bounding box center [606, 358] width 47 height 23
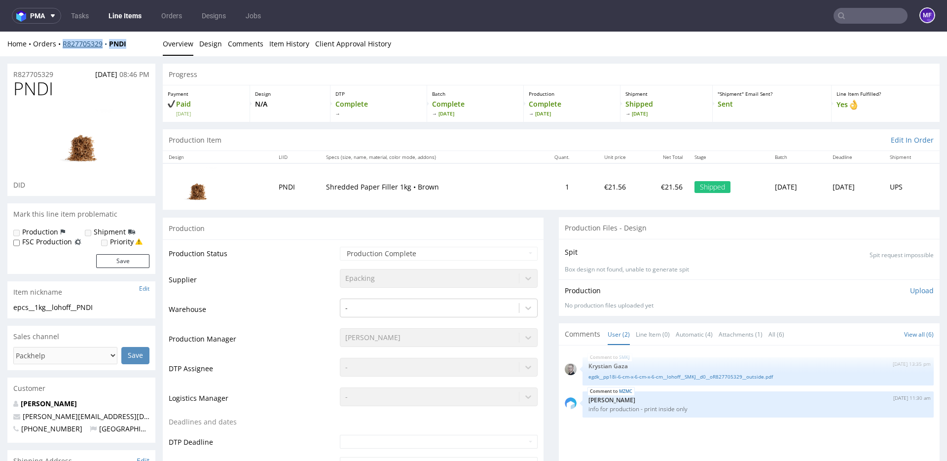
drag, startPoint x: 132, startPoint y: 43, endPoint x: 63, endPoint y: 47, distance: 68.7
click at [63, 47] on div "Home Orders R827705329 PNDI" at bounding box center [81, 44] width 148 height 10
copy div "R827705329 PNDI"
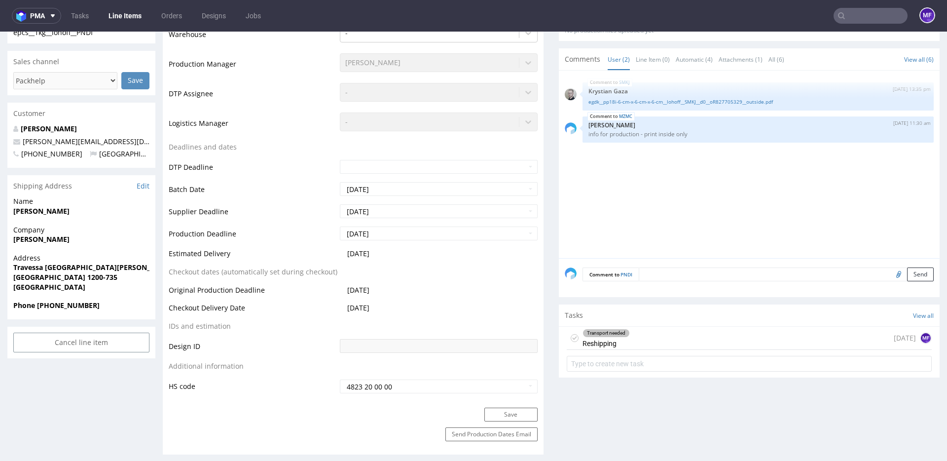
scroll to position [276, 0]
click at [637, 344] on div "Transport needed Reshipping 3 days ago MF" at bounding box center [749, 337] width 365 height 23
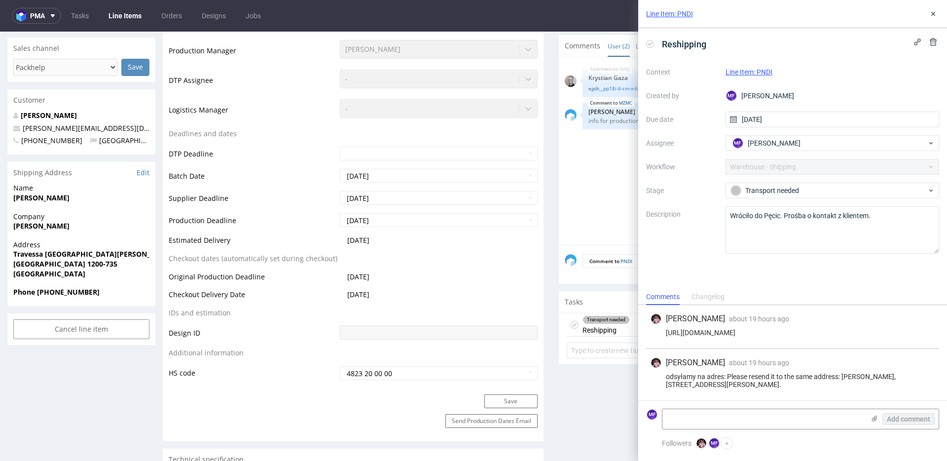
scroll to position [292, 0]
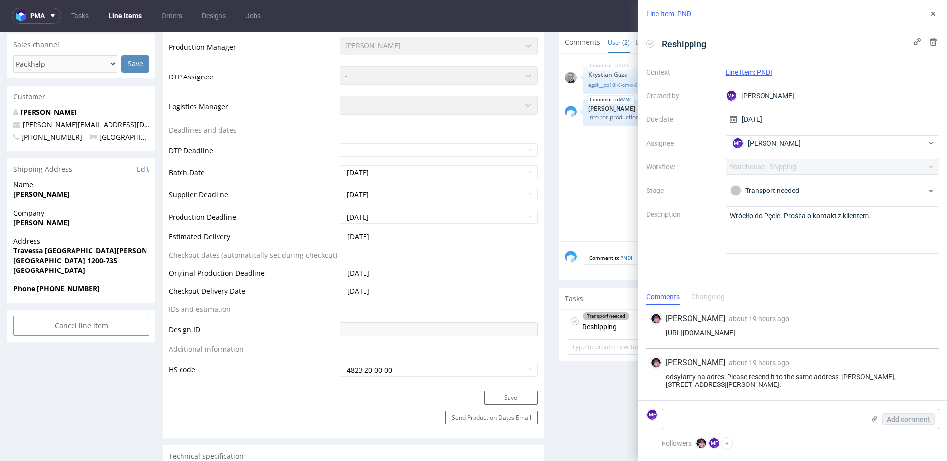
click at [47, 193] on strong "Hannah Lohoff" at bounding box center [41, 193] width 56 height 9
copy strong "Hannah Lohoff"
click at [88, 252] on strong "Travessa Nova de Santos 14" at bounding box center [98, 250] width 170 height 9
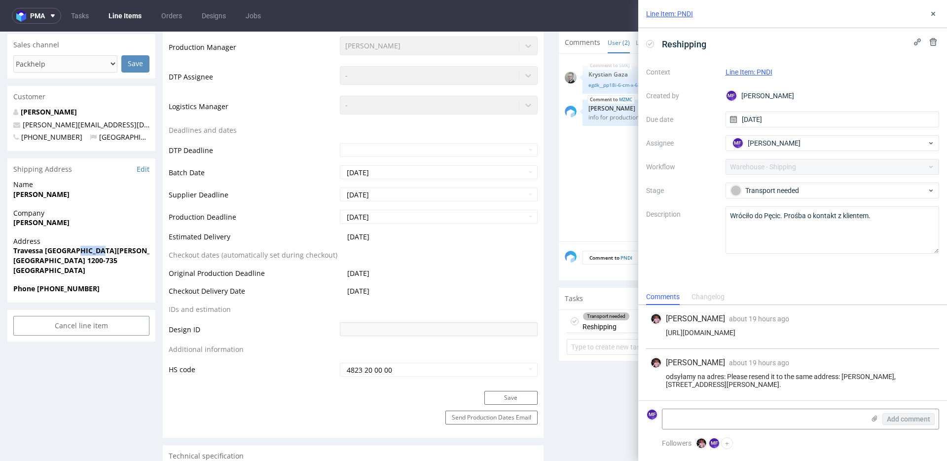
click at [88, 252] on strong "Travessa Nova de Santos 14" at bounding box center [98, 250] width 170 height 9
copy strong "Travessa Nova de Santos 14"
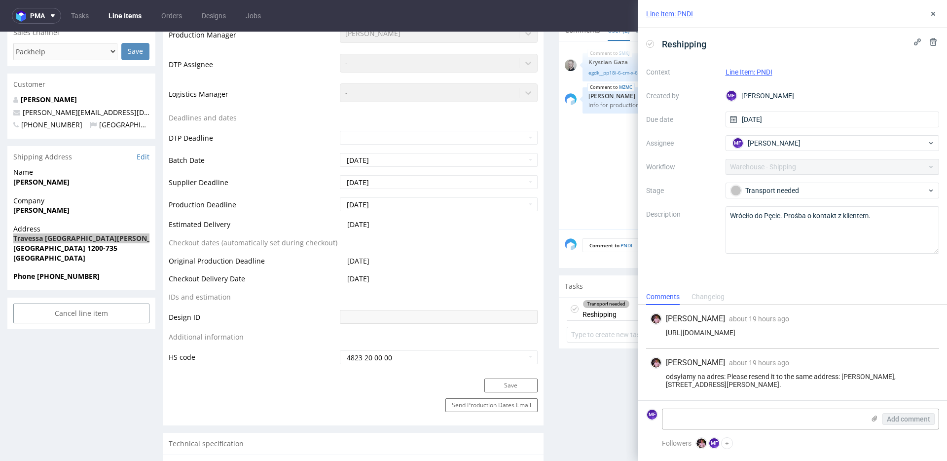
scroll to position [308, 0]
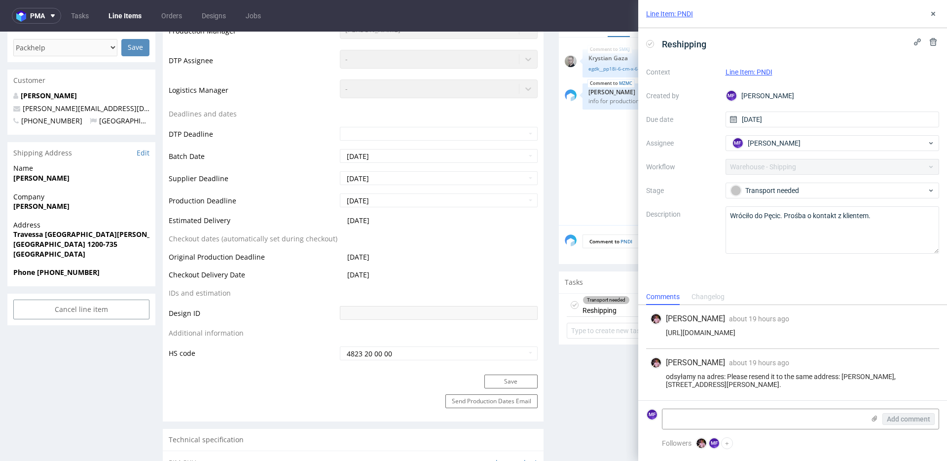
click at [65, 246] on strong "Lisboa 1200-735" at bounding box center [65, 243] width 104 height 9
click at [70, 246] on strong "Lisboa 1200-735" at bounding box center [65, 243] width 104 height 9
drag, startPoint x: 73, startPoint y: 245, endPoint x: 39, endPoint y: 245, distance: 33.6
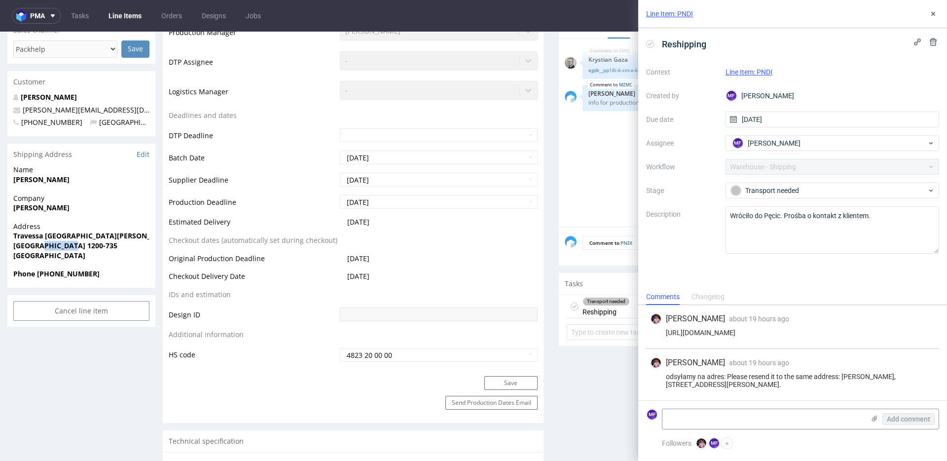
click at [39, 245] on span "Lisboa 1200-735" at bounding box center [81, 246] width 136 height 10
copy strong "1200-735"
drag, startPoint x: 98, startPoint y: 273, endPoint x: 38, endPoint y: 277, distance: 60.3
click at [38, 277] on span "Phone +491728421699" at bounding box center [81, 274] width 136 height 10
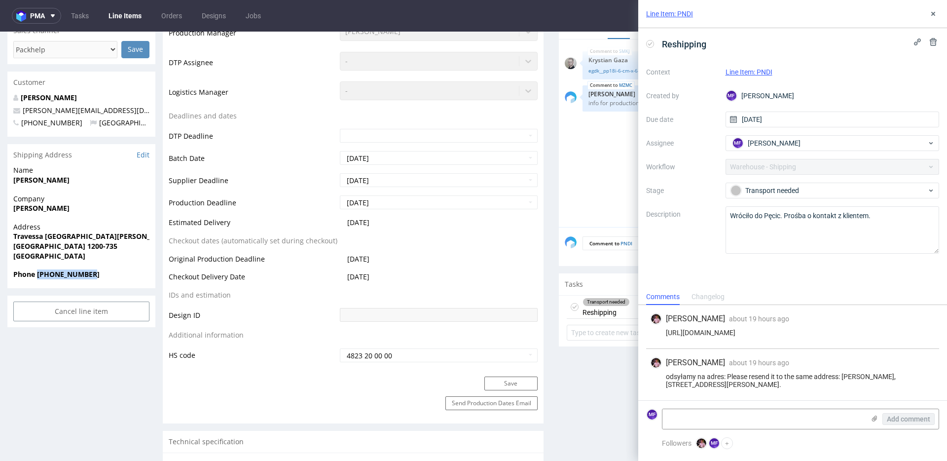
copy strong "+491728421699"
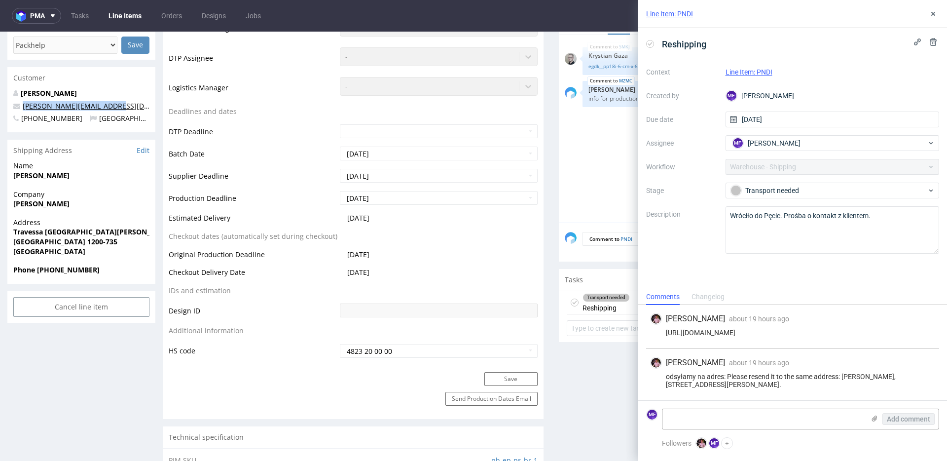
drag, startPoint x: 123, startPoint y: 104, endPoint x: 24, endPoint y: 107, distance: 99.2
click at [24, 107] on p "hannah@nectarbyhannah.com" at bounding box center [81, 106] width 136 height 10
copy link "hannah@nectarbyhannah.com"
click at [739, 420] on textarea at bounding box center [764, 419] width 202 height 20
paste textarea "R827705329_PNDI_reshipping"
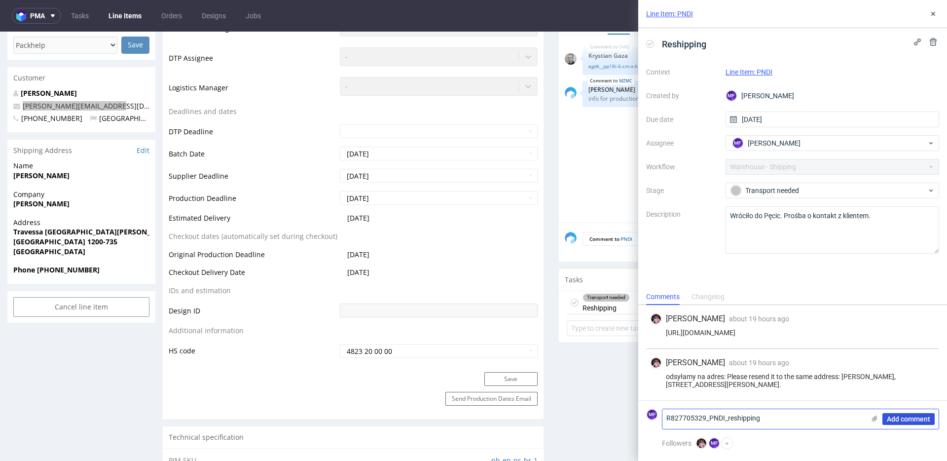
type textarea "R827705329_PNDI_reshipping"
click at [894, 417] on span "Add comment" at bounding box center [908, 418] width 43 height 7
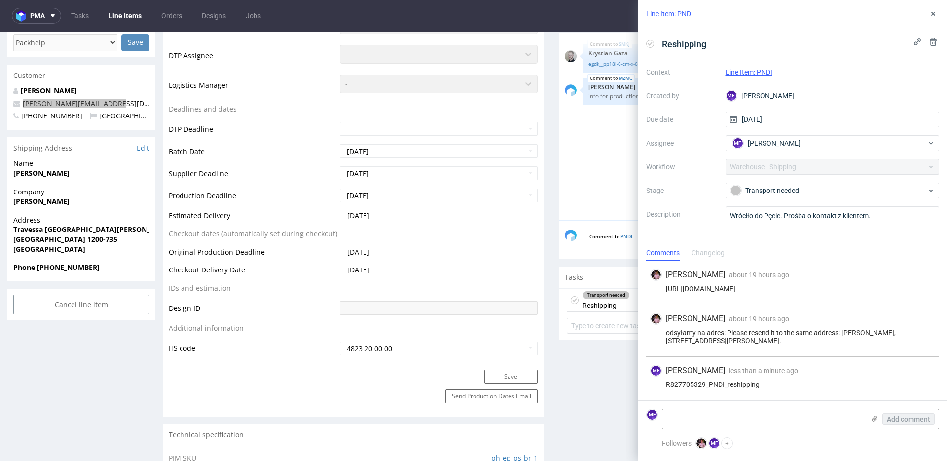
scroll to position [314, 0]
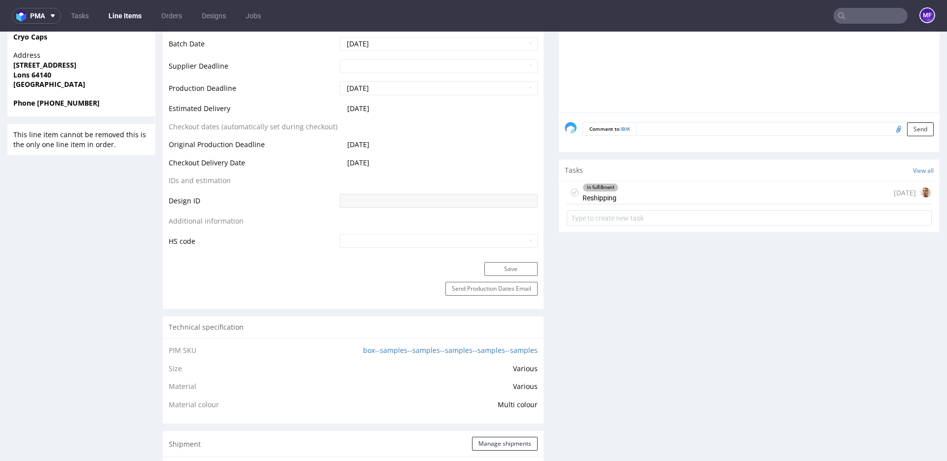
scroll to position [466, 0]
click at [598, 192] on div "In fulfillment" at bounding box center [600, 189] width 35 height 8
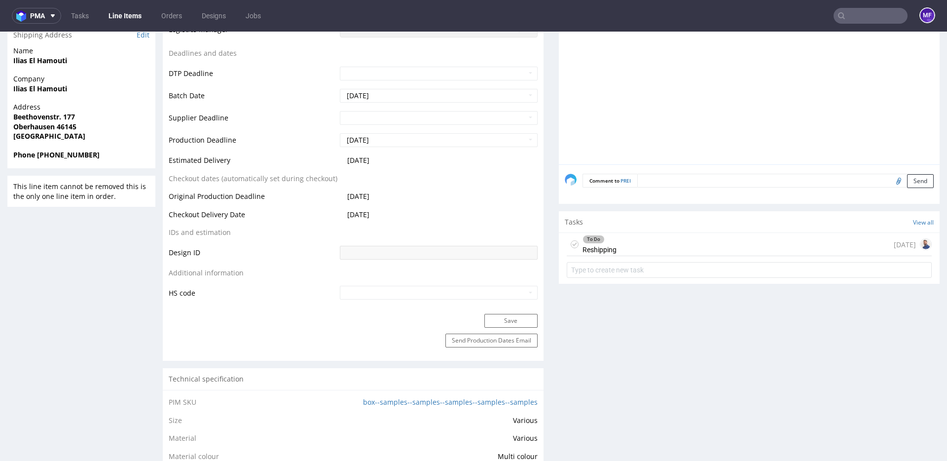
scroll to position [353, 0]
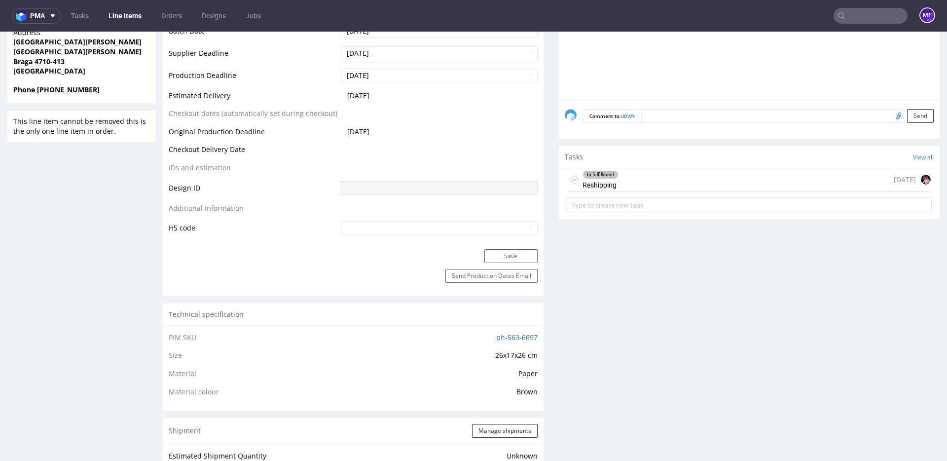
scroll to position [445, 0]
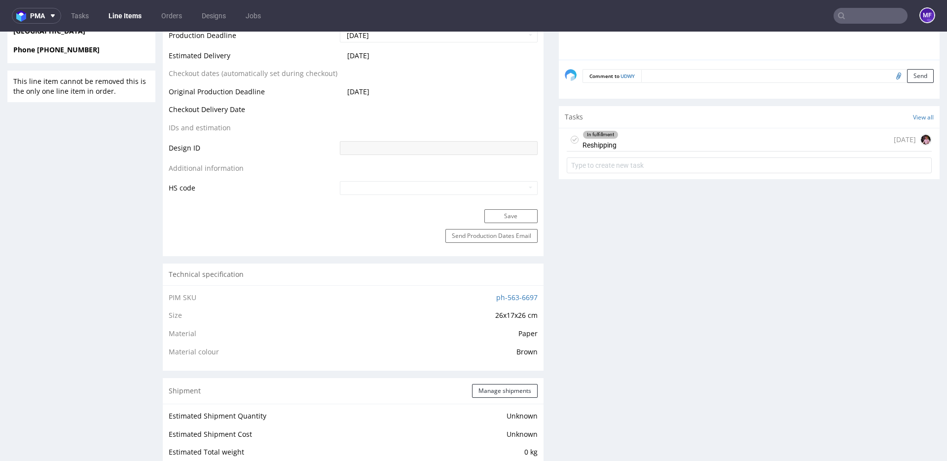
click at [603, 132] on div "In fulfillment" at bounding box center [600, 135] width 35 height 8
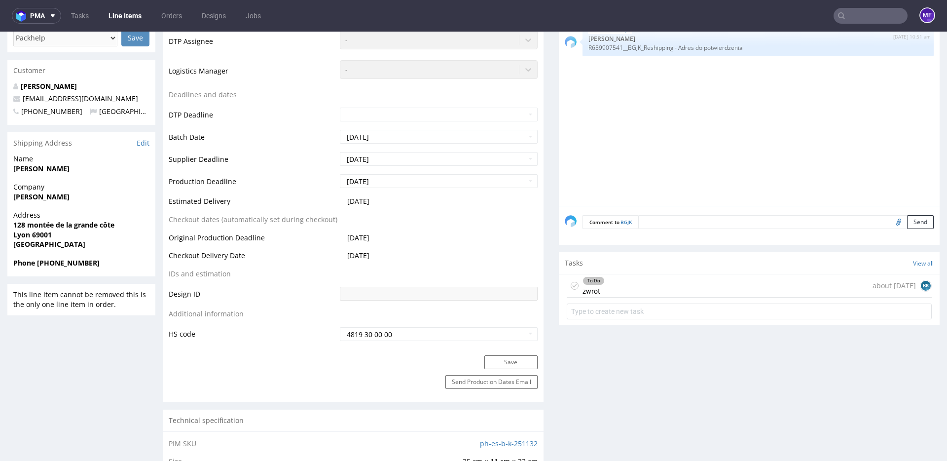
scroll to position [331, 0]
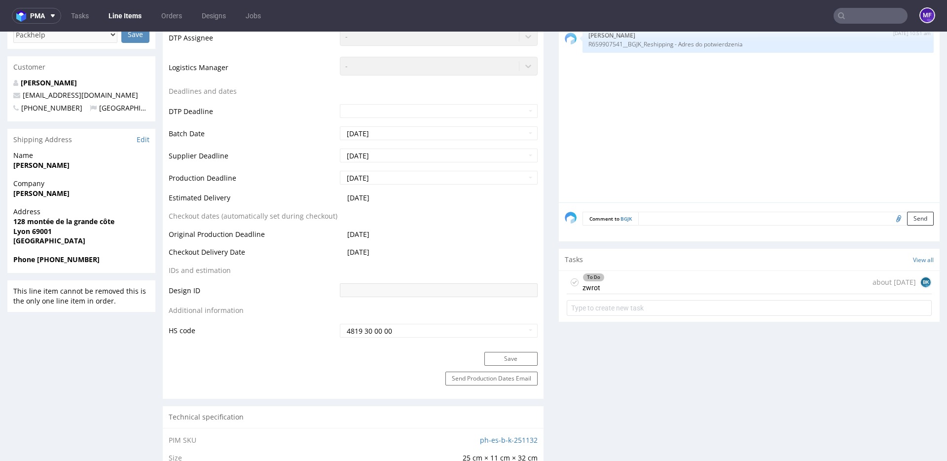
click at [612, 279] on div "To Do zwrot about 2 months ago BK" at bounding box center [749, 282] width 365 height 23
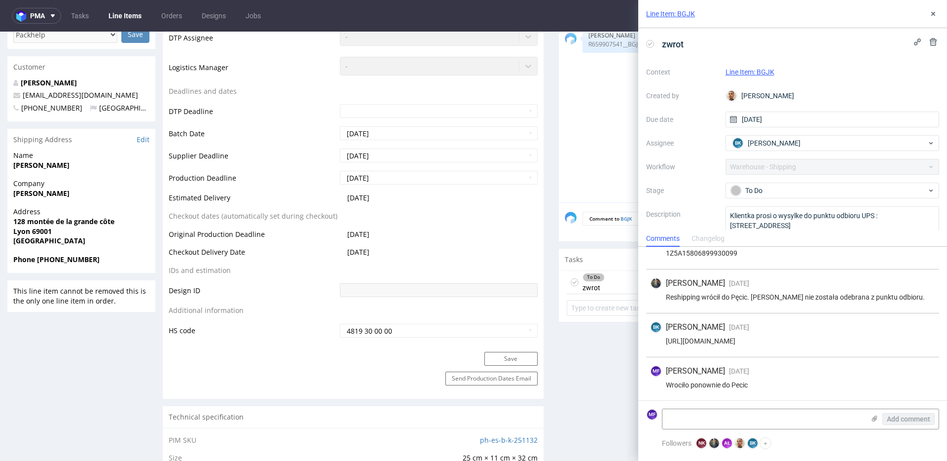
scroll to position [66, 0]
click at [935, 10] on icon at bounding box center [934, 14] width 8 height 8
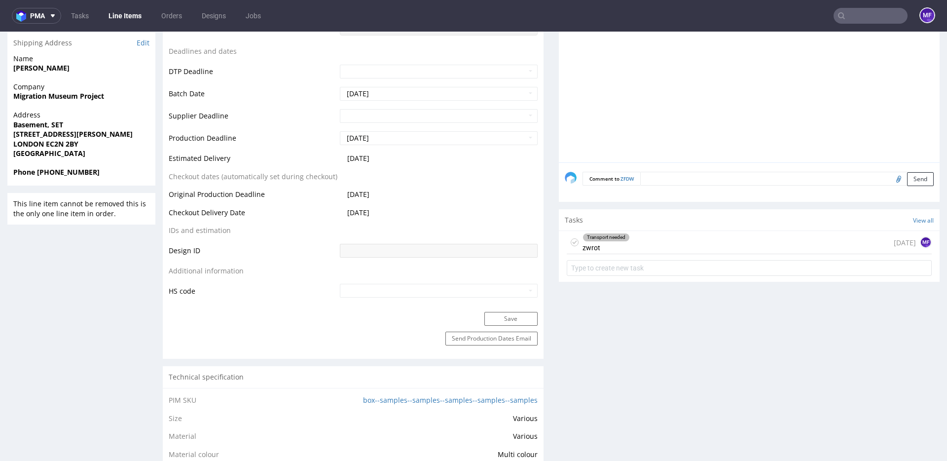
scroll to position [413, 0]
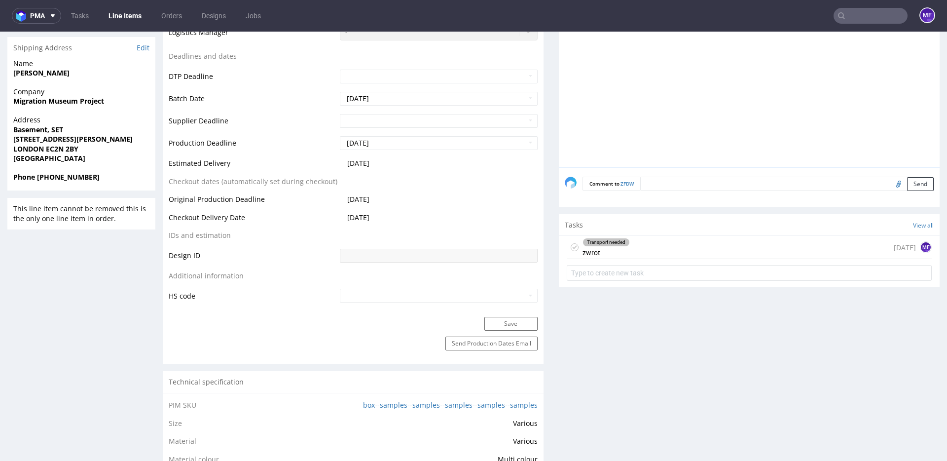
click at [629, 248] on div "Transport needed zwrot [DATE] MF" at bounding box center [749, 247] width 365 height 23
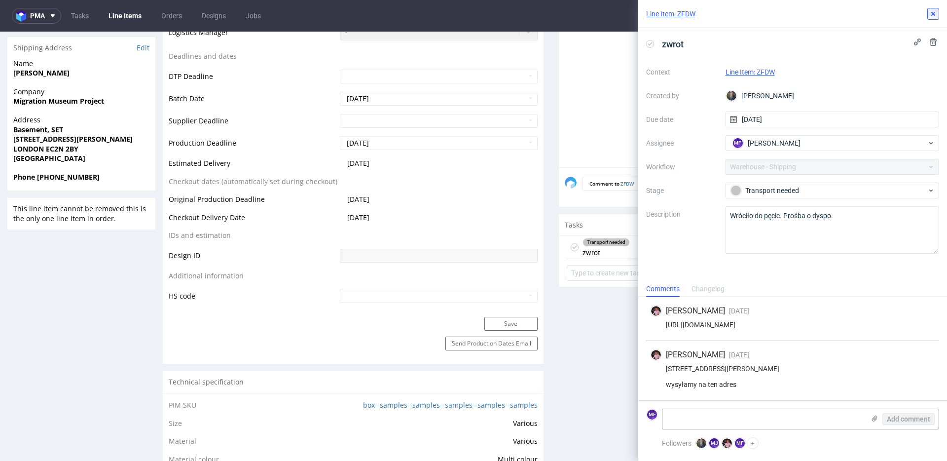
click at [931, 16] on icon at bounding box center [934, 14] width 8 height 8
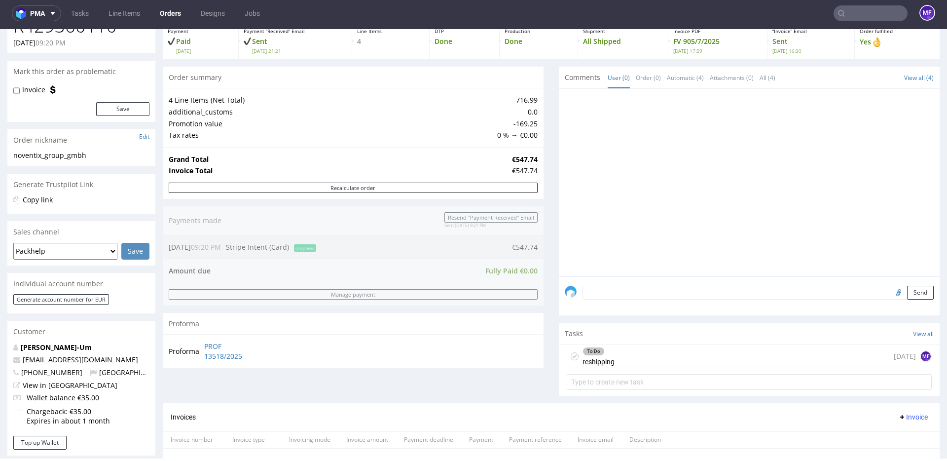
scroll to position [53, 0]
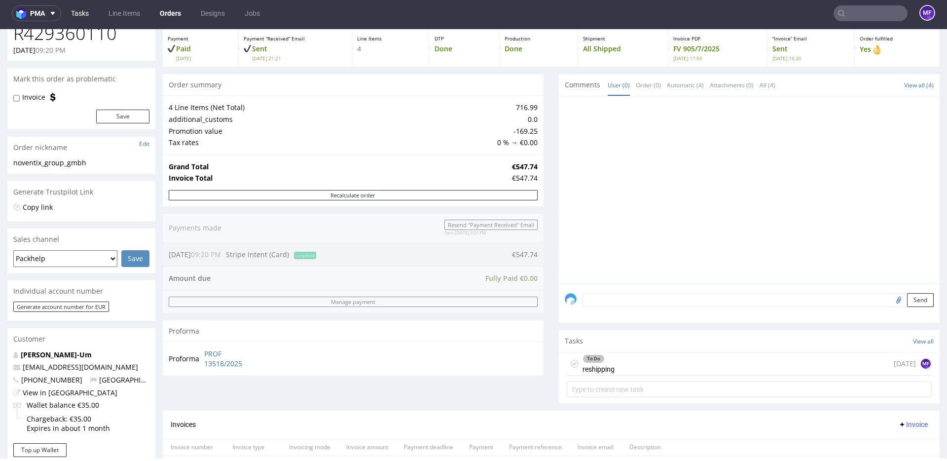
click at [84, 13] on link "Tasks" at bounding box center [80, 13] width 30 height 16
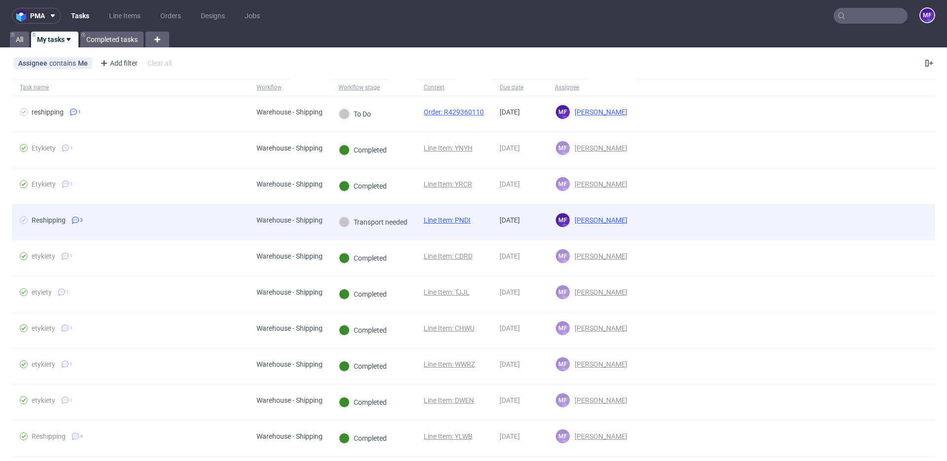
click at [131, 220] on span "Reshipping 3" at bounding box center [130, 222] width 221 height 12
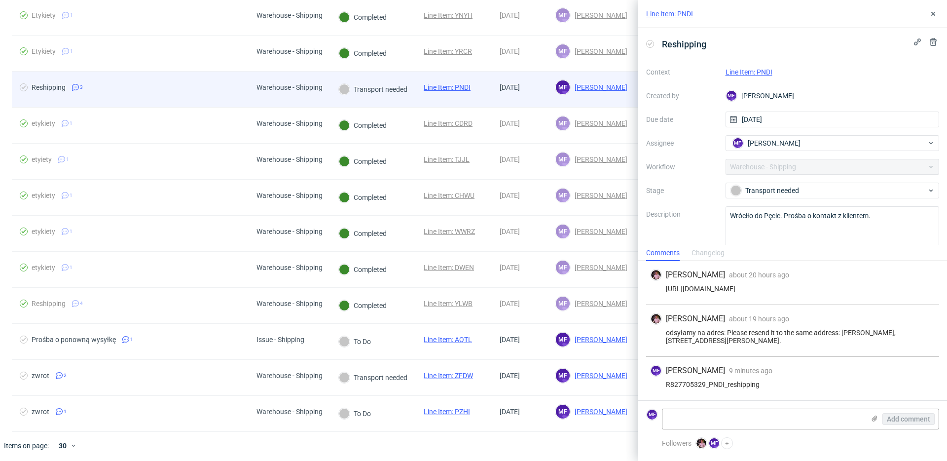
scroll to position [135, 0]
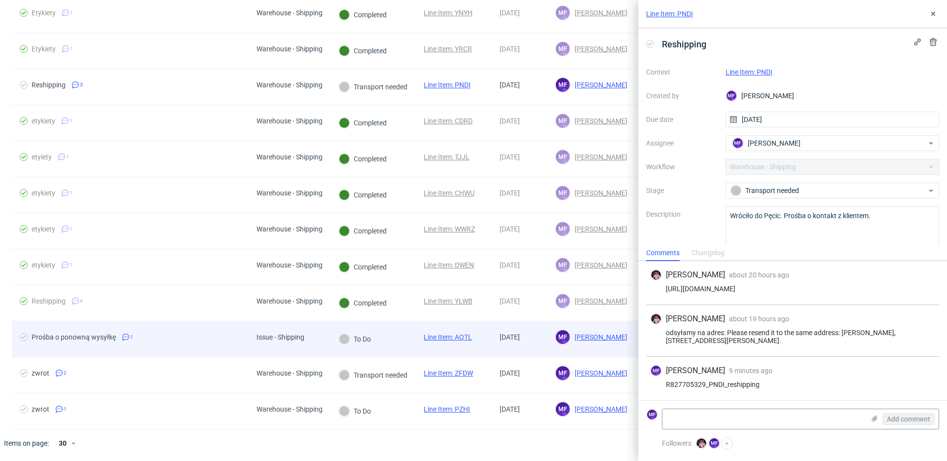
click at [141, 334] on span "Prośba o ponowną wysyłkę 1" at bounding box center [130, 339] width 221 height 12
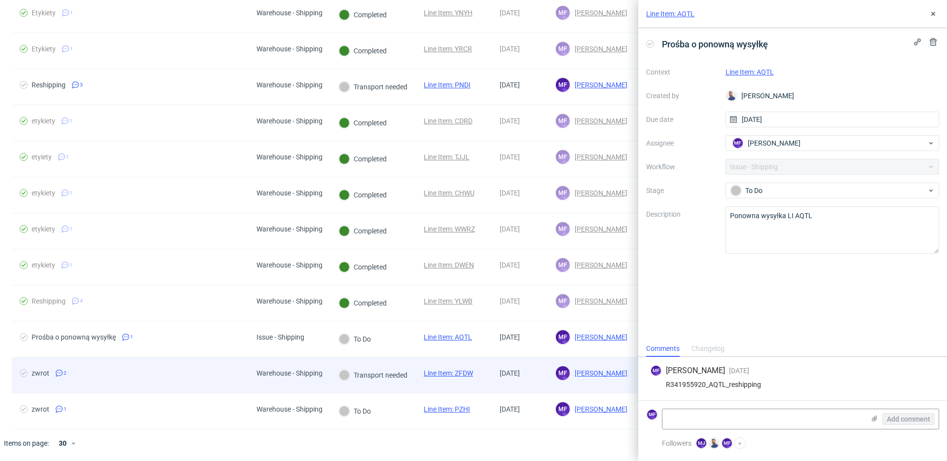
click at [174, 366] on div "zwrot 2" at bounding box center [130, 375] width 237 height 36
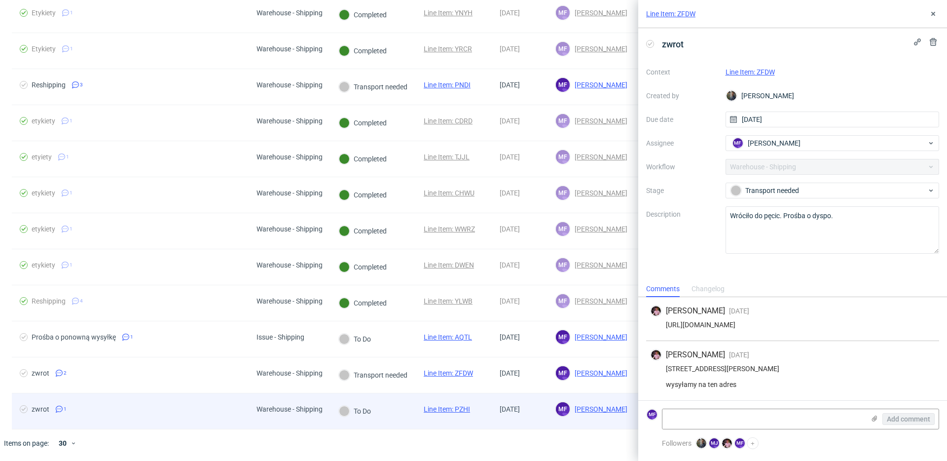
click at [179, 399] on div "zwrot 1" at bounding box center [130, 411] width 237 height 36
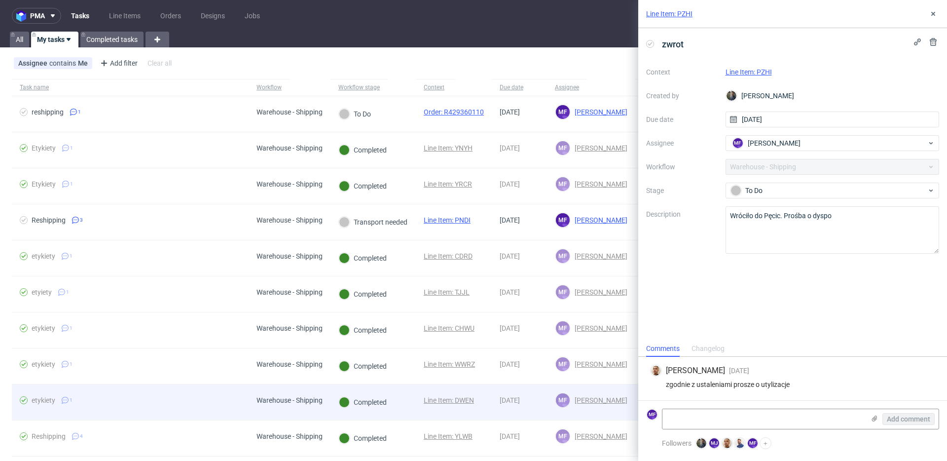
scroll to position [135, 0]
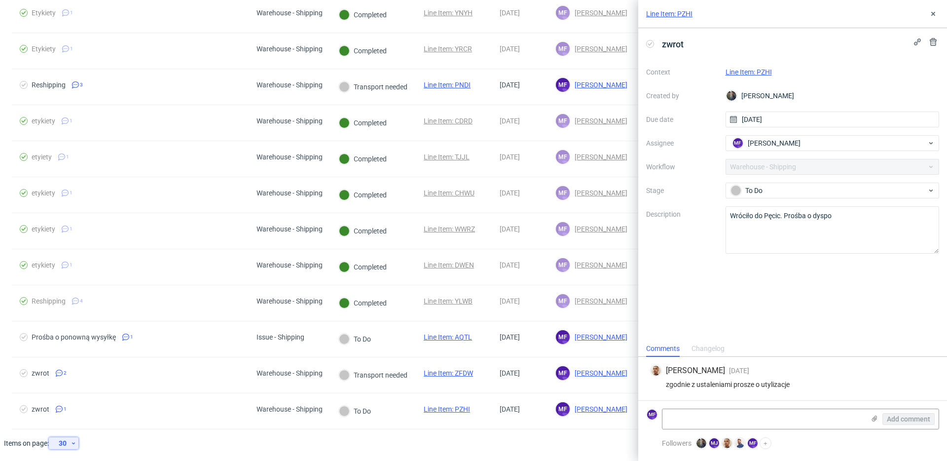
click at [73, 446] on icon at bounding box center [74, 443] width 6 height 8
click at [75, 406] on div "60" at bounding box center [67, 398] width 28 height 22
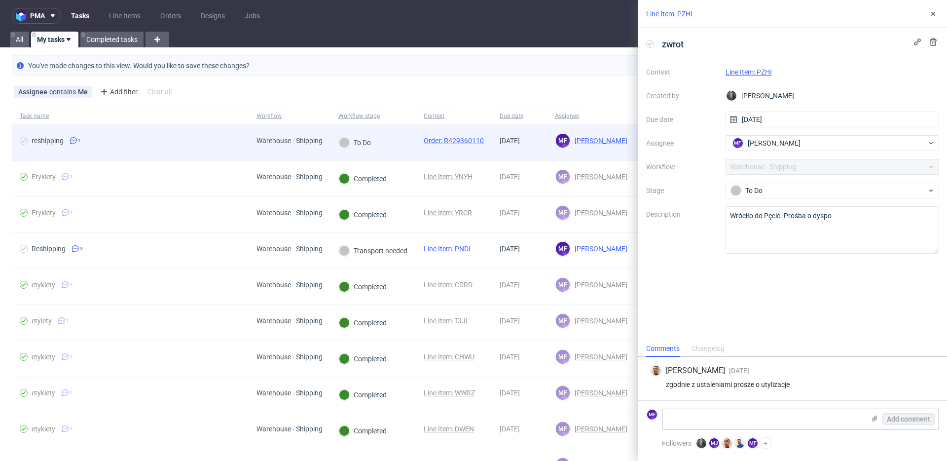
click at [176, 142] on span "reshipping 1" at bounding box center [130, 143] width 221 height 12
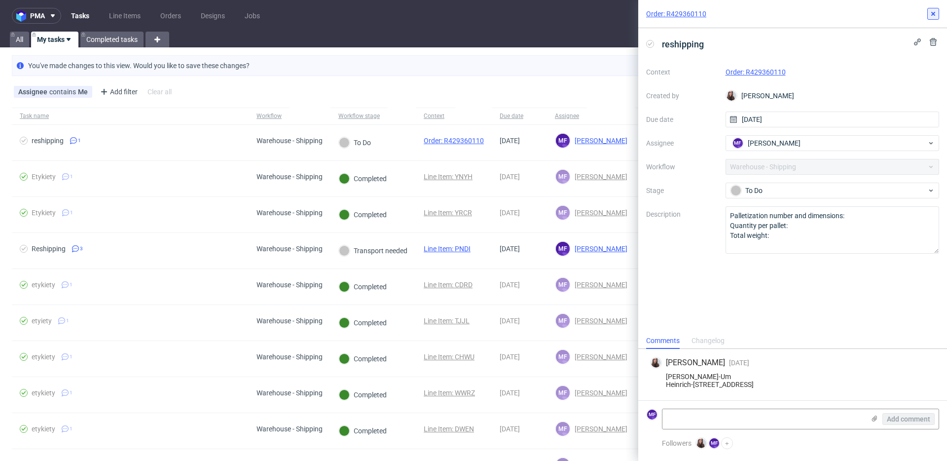
click at [935, 16] on icon at bounding box center [934, 14] width 8 height 8
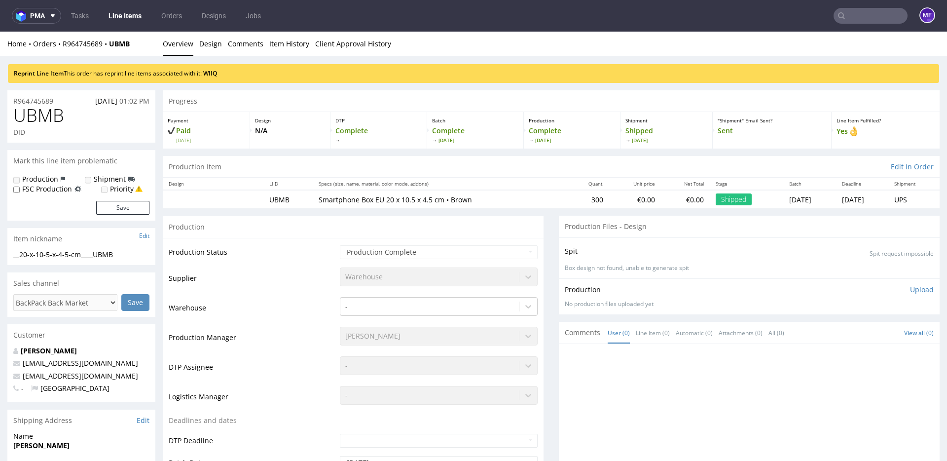
click at [480, 226] on div "Production" at bounding box center [353, 227] width 381 height 22
click at [319, 220] on div "Production" at bounding box center [353, 227] width 381 height 22
click at [217, 72] on link "WIIQ" at bounding box center [210, 73] width 14 height 8
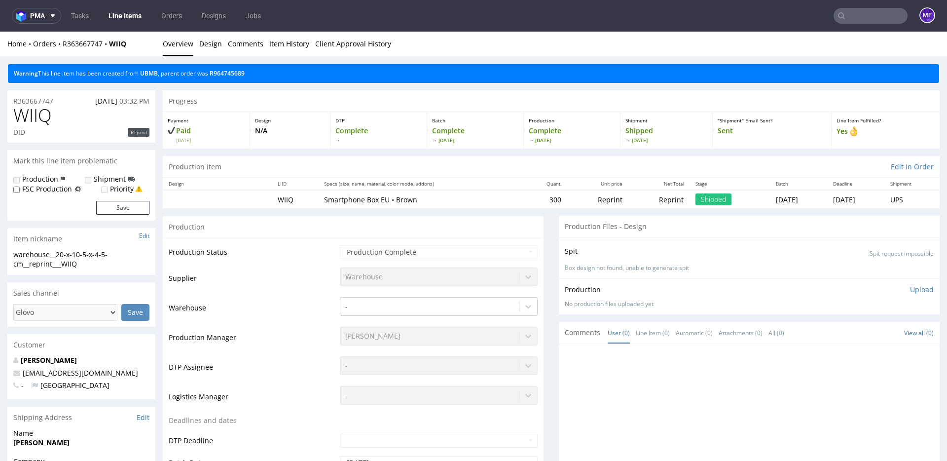
scroll to position [2, 0]
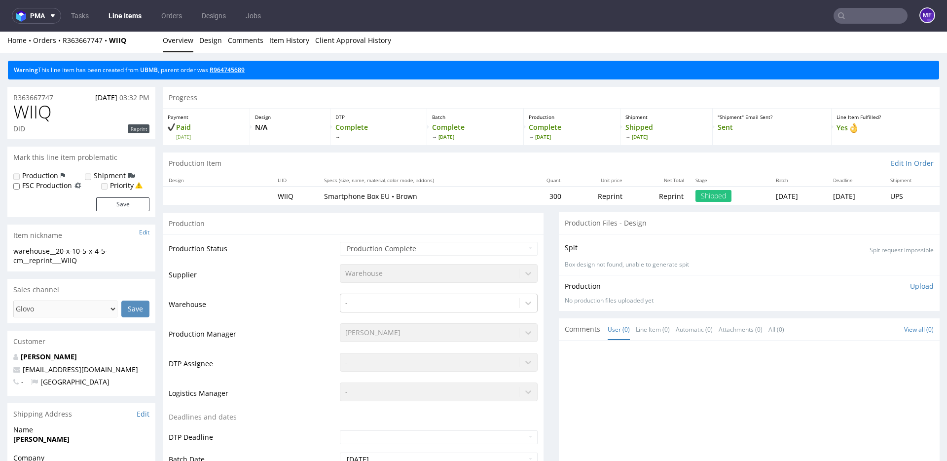
click at [236, 73] on div "Warning This line item has been created from UBMB , parent order was R964745689" at bounding box center [474, 70] width 932 height 19
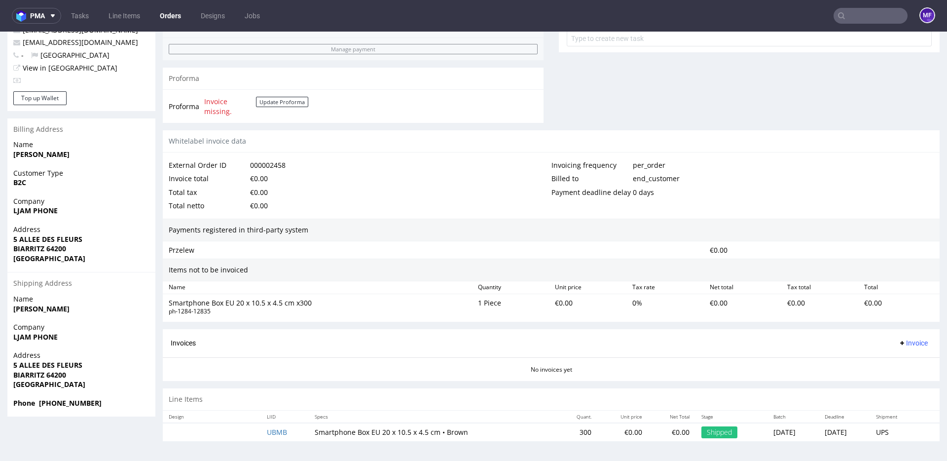
scroll to position [2, 0]
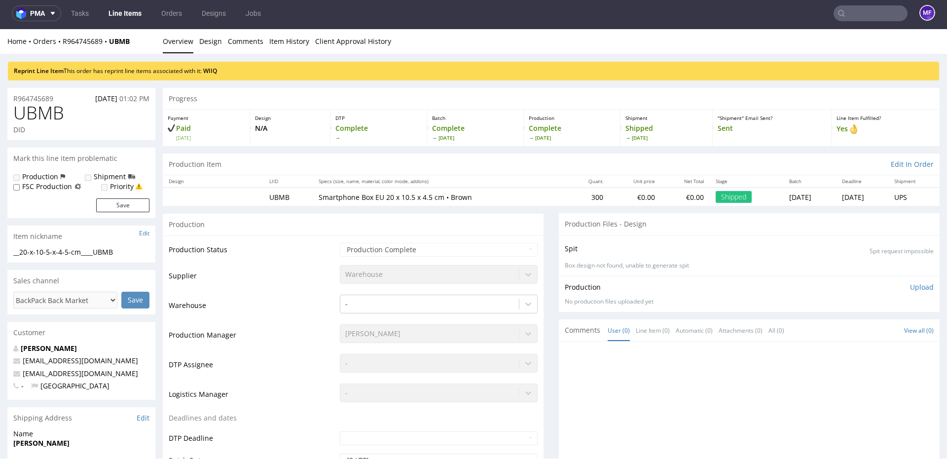
scroll to position [1, 0]
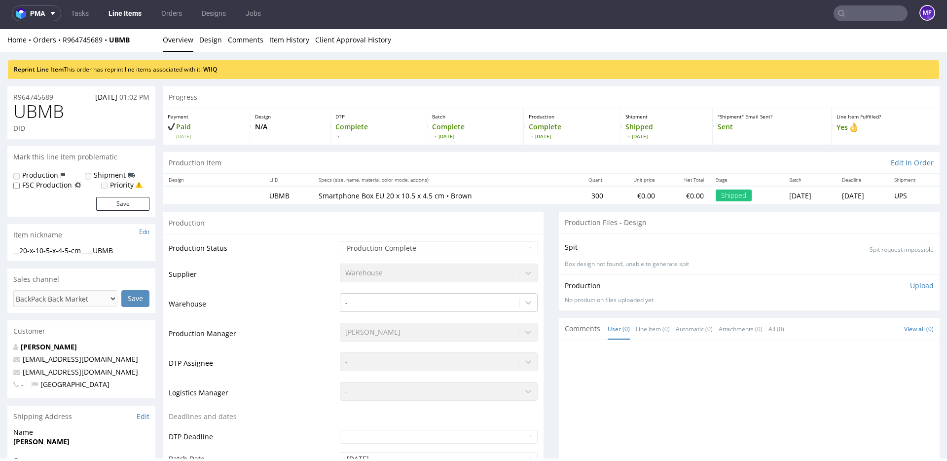
click at [390, 222] on div "Production" at bounding box center [353, 223] width 381 height 22
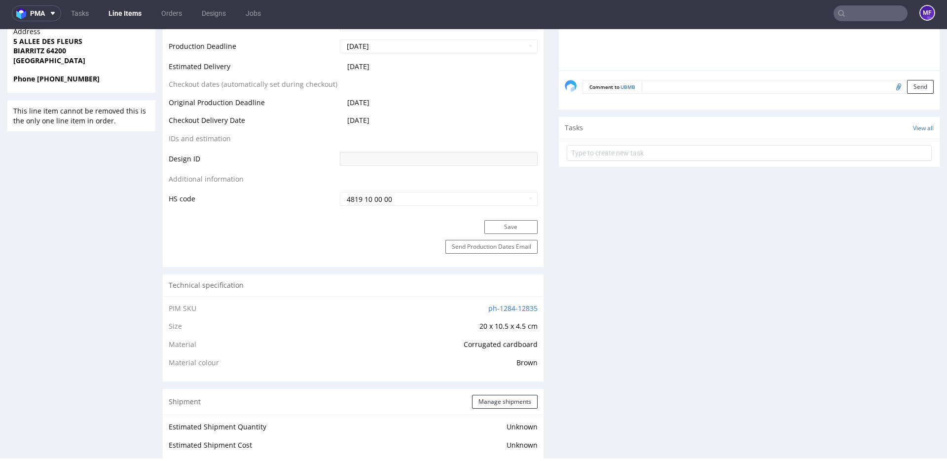
scroll to position [0, 0]
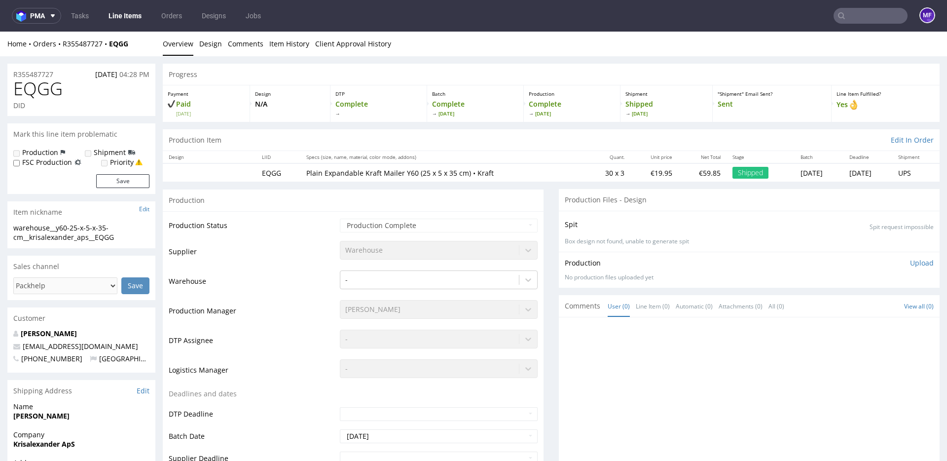
click at [848, 15] on input "text" at bounding box center [871, 16] width 74 height 16
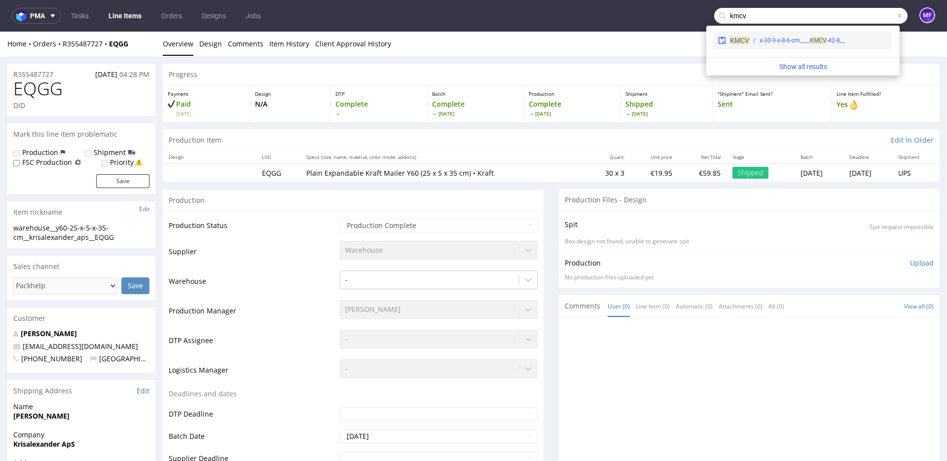
type input "kmcv"
click at [824, 36] on div "__42-8-x-30-9-x-8-6-cm____ KMCV" at bounding box center [802, 40] width 85 height 9
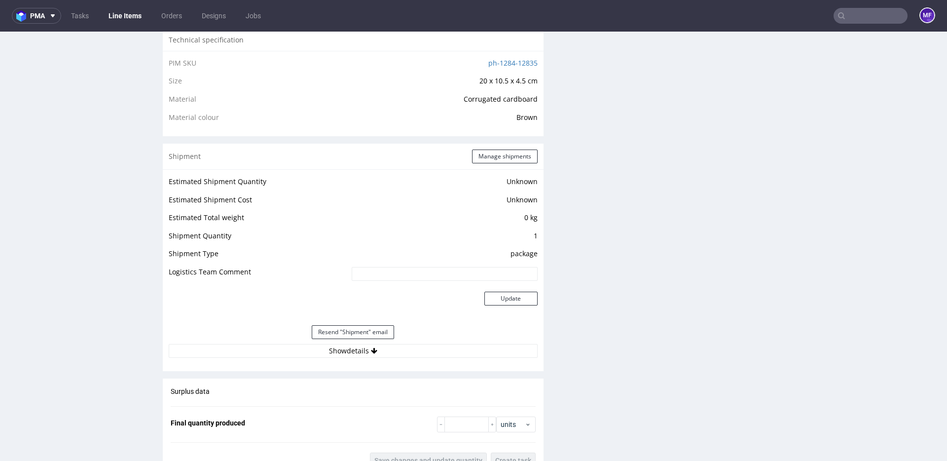
scroll to position [712, 0]
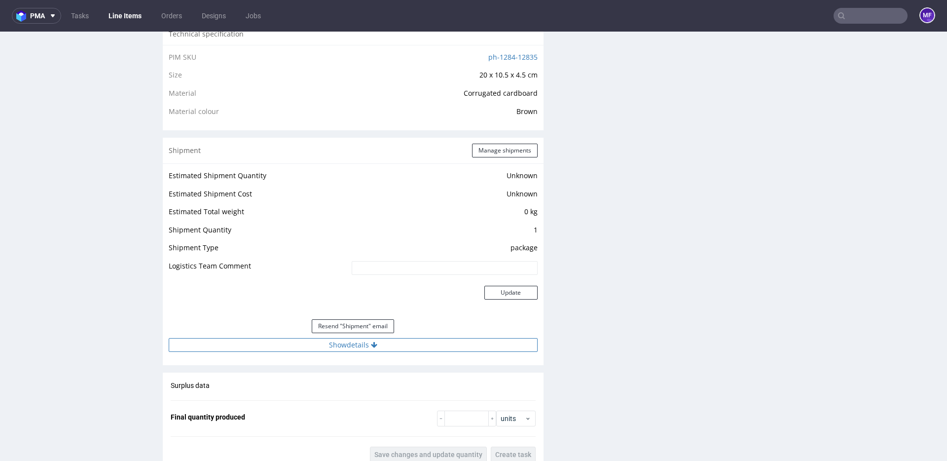
click at [350, 347] on button "Show details" at bounding box center [353, 345] width 369 height 14
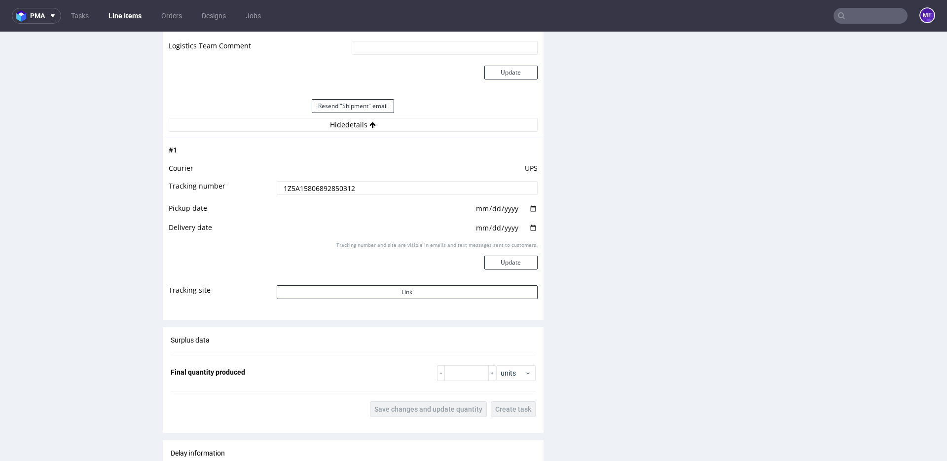
scroll to position [932, 0]
click at [384, 294] on button "Link" at bounding box center [407, 293] width 261 height 14
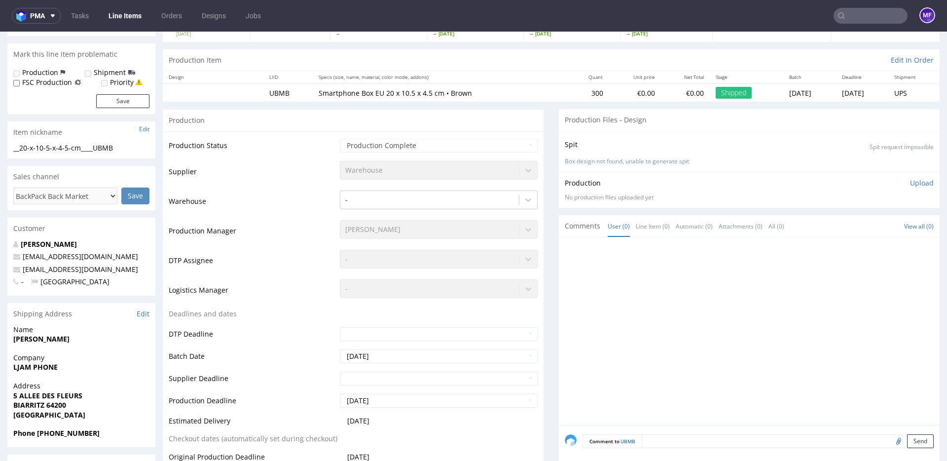
scroll to position [0, 0]
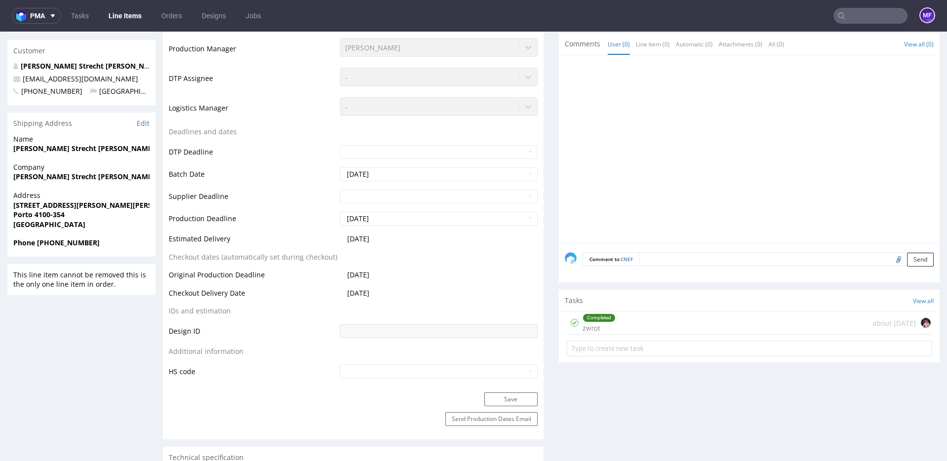
scroll to position [338, 0]
click at [636, 323] on div "Completed zwrot about [DATE]" at bounding box center [749, 322] width 365 height 23
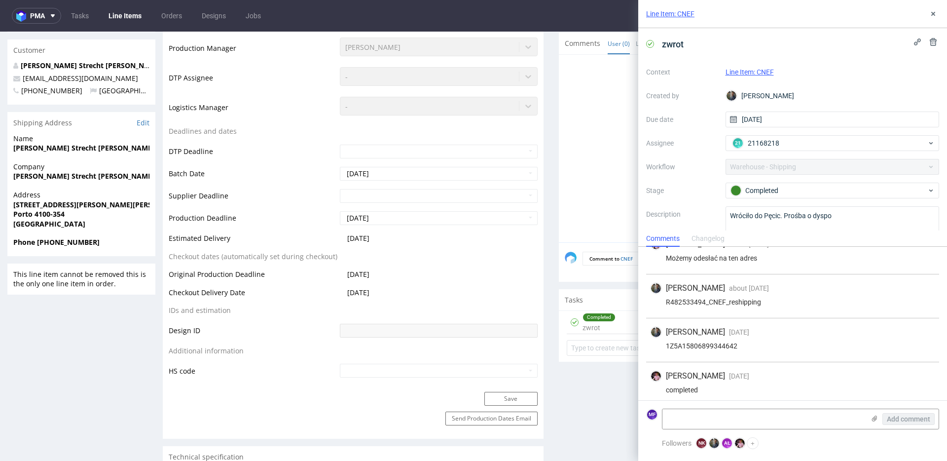
scroll to position [110, 0]
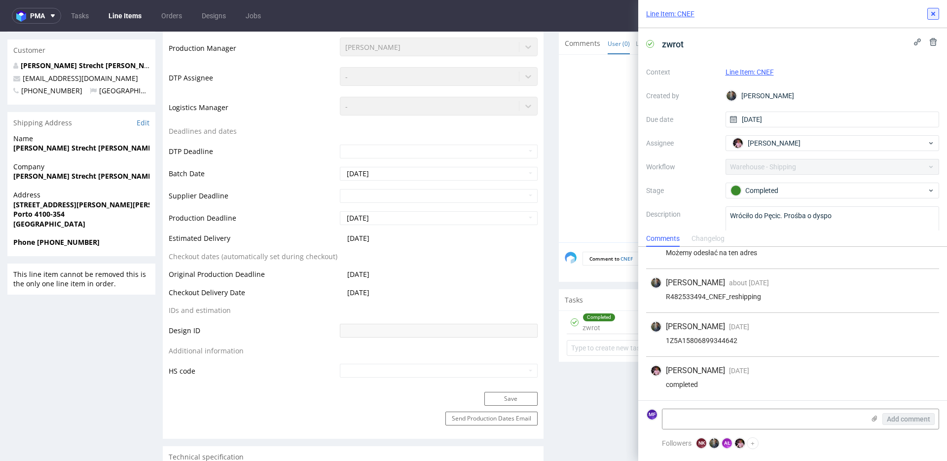
click at [935, 15] on use at bounding box center [934, 14] width 4 height 4
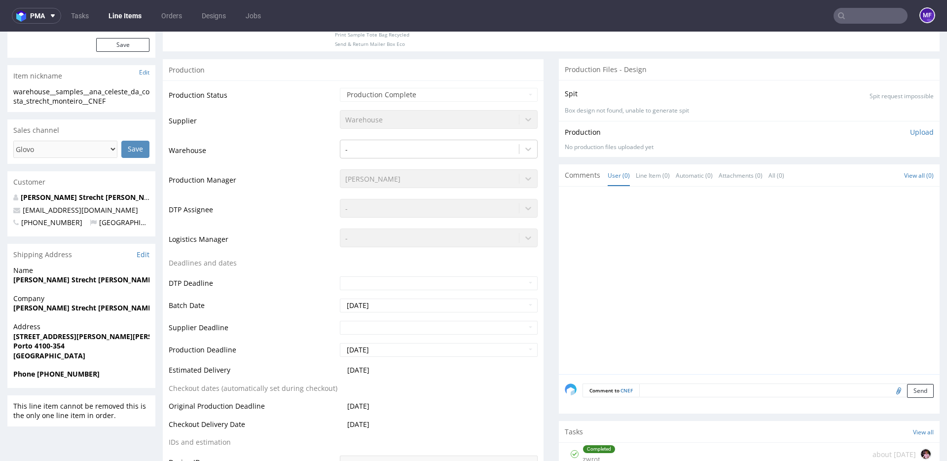
scroll to position [204, 0]
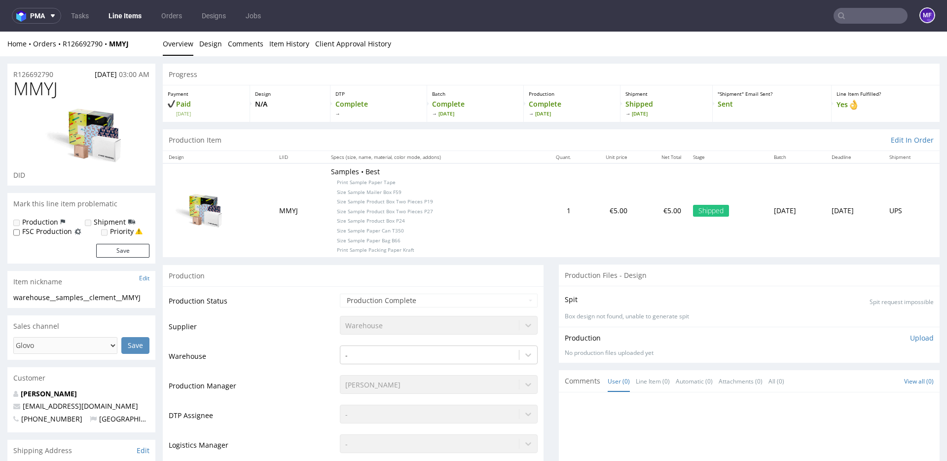
click at [487, 268] on div "Production" at bounding box center [353, 275] width 381 height 22
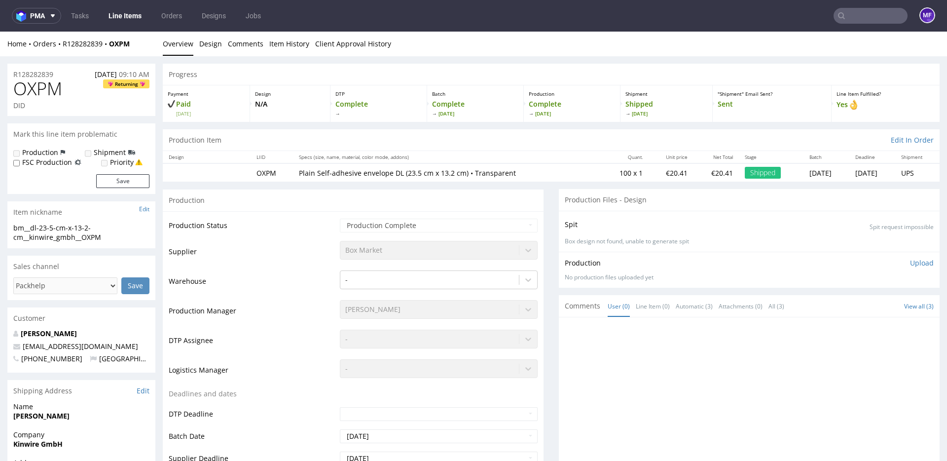
scroll to position [2, 0]
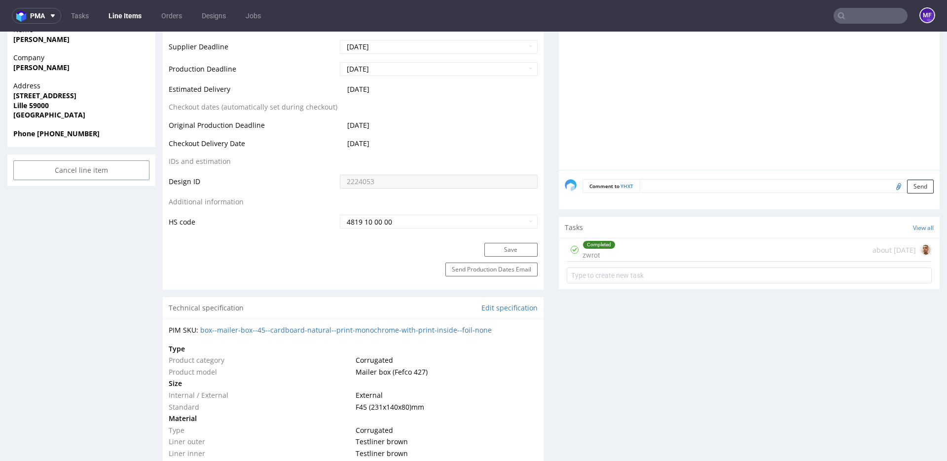
scroll to position [448, 0]
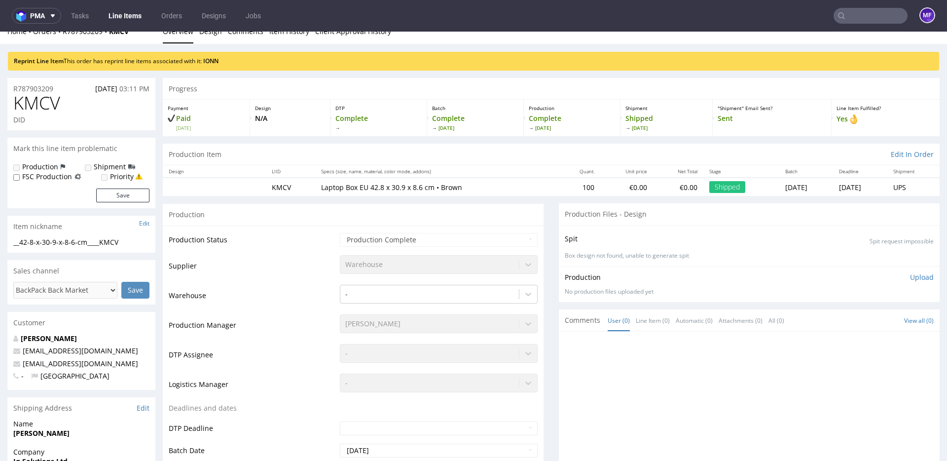
scroll to position [13, 0]
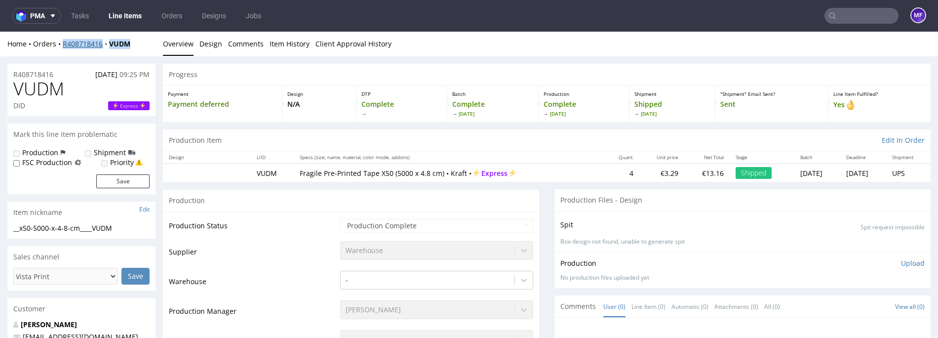
drag, startPoint x: 133, startPoint y: 45, endPoint x: 62, endPoint y: 45, distance: 70.6
click at [62, 45] on div "Home Orders R408718416 VUDM" at bounding box center [81, 44] width 148 height 10
copy div "R408718416 VUDM"
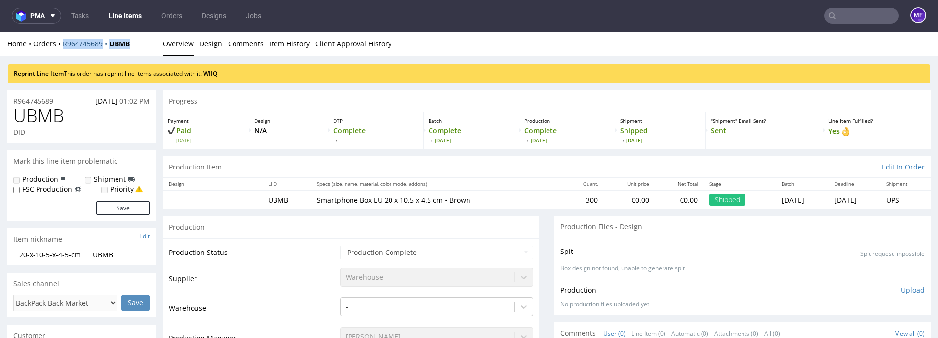
drag, startPoint x: 128, startPoint y: 47, endPoint x: 63, endPoint y: 45, distance: 64.7
click at [63, 45] on div "Home Orders R964745689 UBMB" at bounding box center [81, 44] width 148 height 10
copy div "R964745689 UBMB"
drag, startPoint x: 137, startPoint y: 44, endPoint x: 62, endPoint y: 44, distance: 75.5
click at [62, 44] on div "Home Orders R964745689 UBMB" at bounding box center [81, 44] width 148 height 10
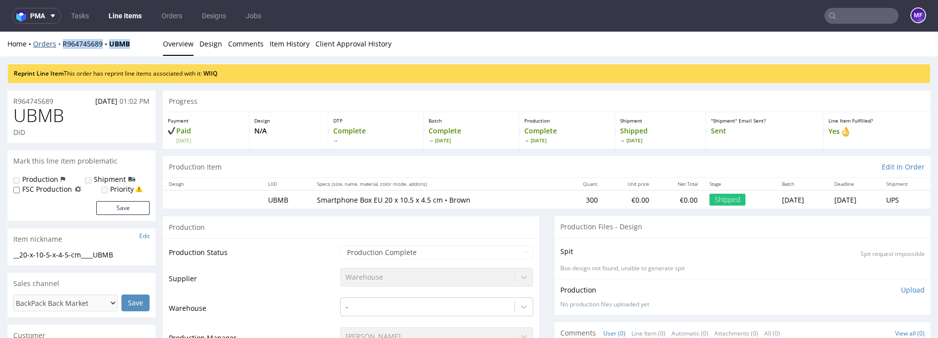
copy div "R964745689 UBMB"
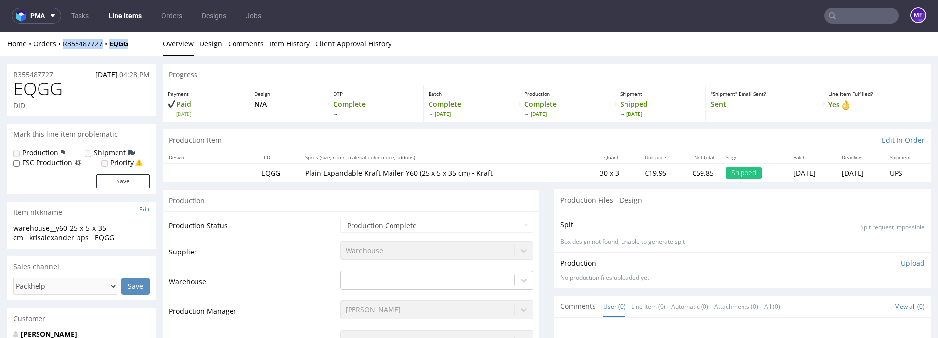
drag, startPoint x: 136, startPoint y: 45, endPoint x: 63, endPoint y: 48, distance: 73.6
click at [63, 48] on div "Home Orders R355487727 EQGG" at bounding box center [81, 44] width 148 height 10
copy div "R355487727 EQGG"
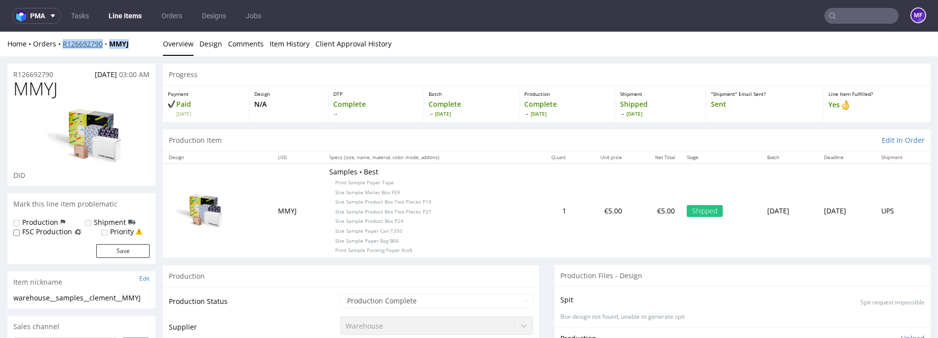
drag, startPoint x: 139, startPoint y: 44, endPoint x: 63, endPoint y: 45, distance: 76.5
click at [63, 45] on div "Home Orders R126692790 MMYJ" at bounding box center [81, 44] width 148 height 10
copy div "R126692790 MMYJ"
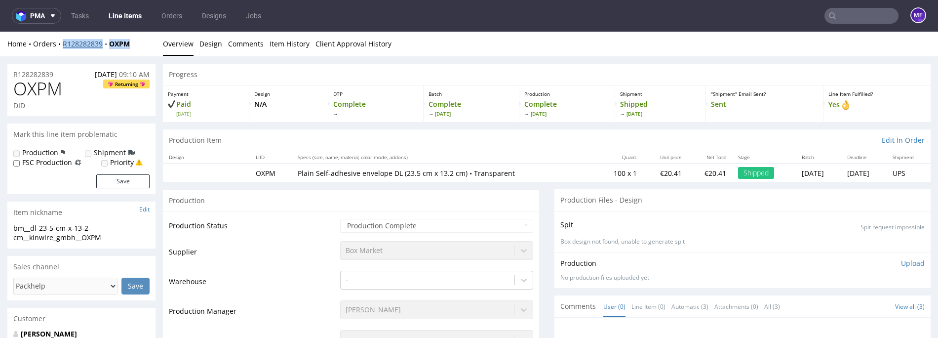
drag, startPoint x: 137, startPoint y: 48, endPoint x: 64, endPoint y: 43, distance: 73.7
click at [64, 43] on div "Home Orders R128282839 OXPM" at bounding box center [81, 44] width 148 height 10
copy div "R128282839 OXPM"
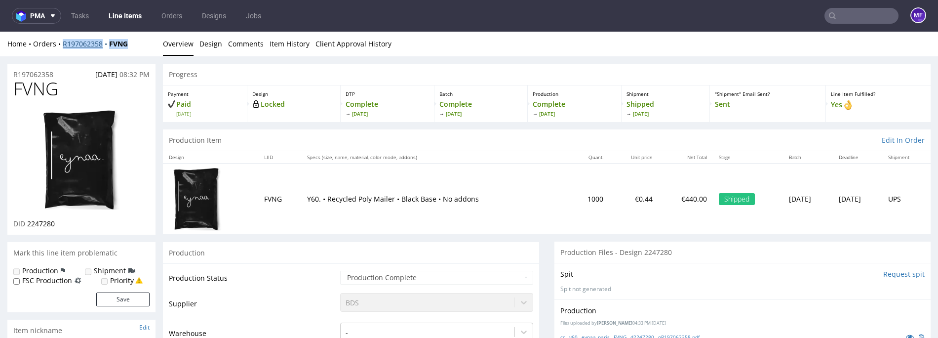
drag, startPoint x: 120, startPoint y: 45, endPoint x: 62, endPoint y: 45, distance: 57.7
click at [62, 45] on div "Home Orders R197062358 FVNG" at bounding box center [81, 44] width 148 height 10
copy div "R197062358 FVNG"
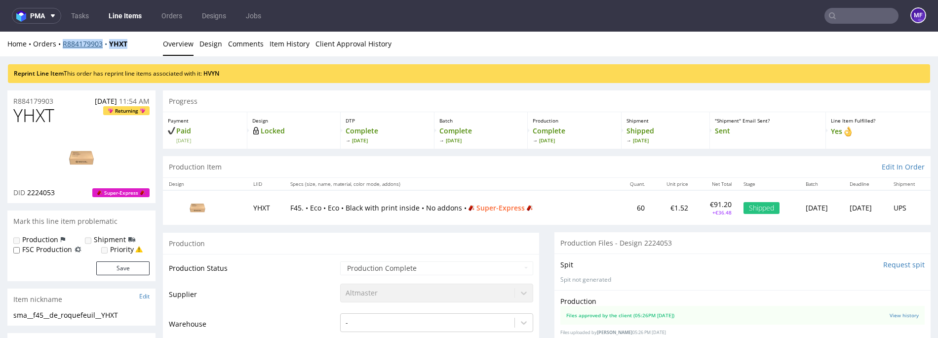
drag, startPoint x: 132, startPoint y: 45, endPoint x: 64, endPoint y: 45, distance: 68.1
click at [64, 45] on div "Home Orders R884179903 YHXT" at bounding box center [81, 44] width 148 height 10
copy div "R884179903 YHXT"
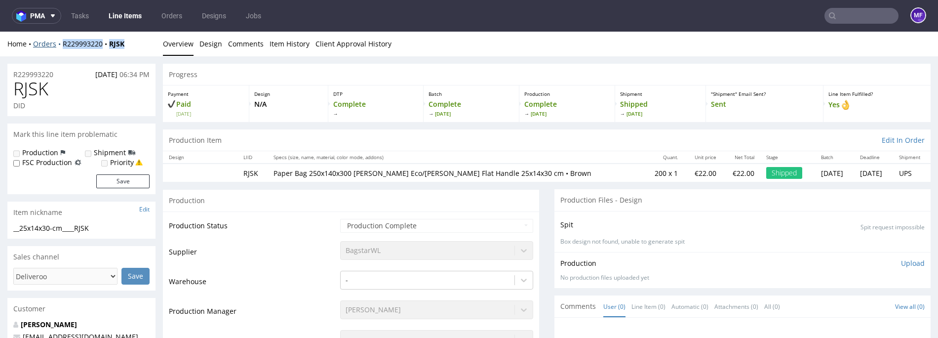
drag, startPoint x: 137, startPoint y: 47, endPoint x: 61, endPoint y: 43, distance: 76.1
click at [61, 43] on div "Home Orders R229993220 RJSK" at bounding box center [81, 44] width 148 height 10
copy div "R229993220 RJSK"
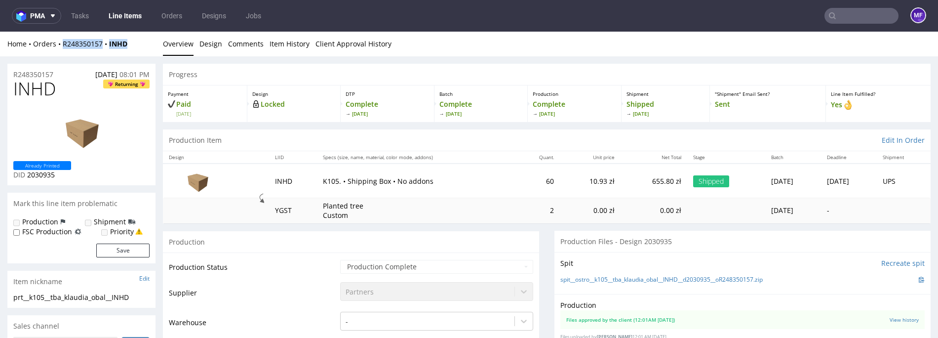
drag, startPoint x: 129, startPoint y: 46, endPoint x: 61, endPoint y: 48, distance: 68.6
click at [61, 48] on div "Home Orders R248350157 INHD" at bounding box center [81, 44] width 148 height 10
copy div "R248350157 INHD"
click at [227, 72] on div "Progress" at bounding box center [546, 75] width 767 height 22
drag, startPoint x: 115, startPoint y: 45, endPoint x: 64, endPoint y: 44, distance: 51.3
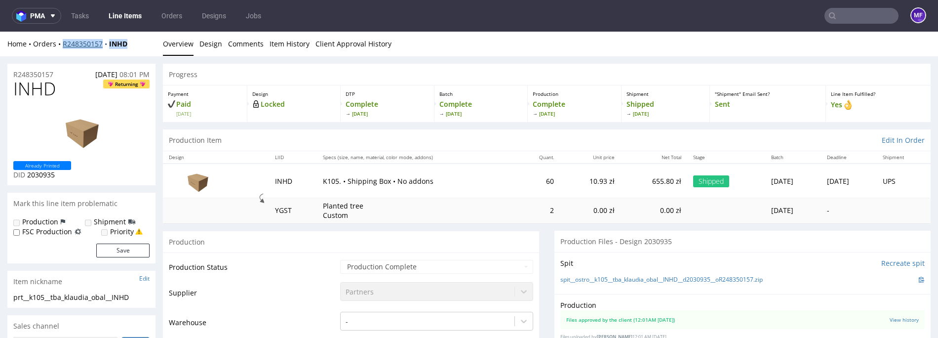
click at [64, 44] on div "Home Orders R248350157 INHD" at bounding box center [81, 44] width 148 height 10
copy div "R248350157 INHD"
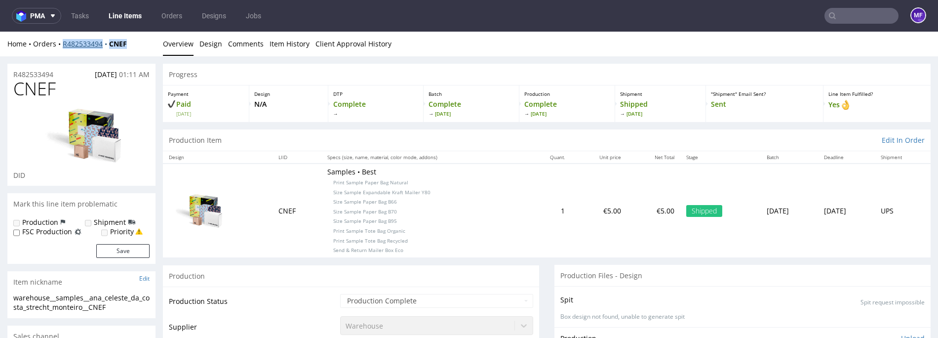
drag, startPoint x: 107, startPoint y: 42, endPoint x: 63, endPoint y: 45, distance: 44.0
click at [63, 45] on div "Home Orders R482533494 CNEF" at bounding box center [81, 44] width 148 height 10
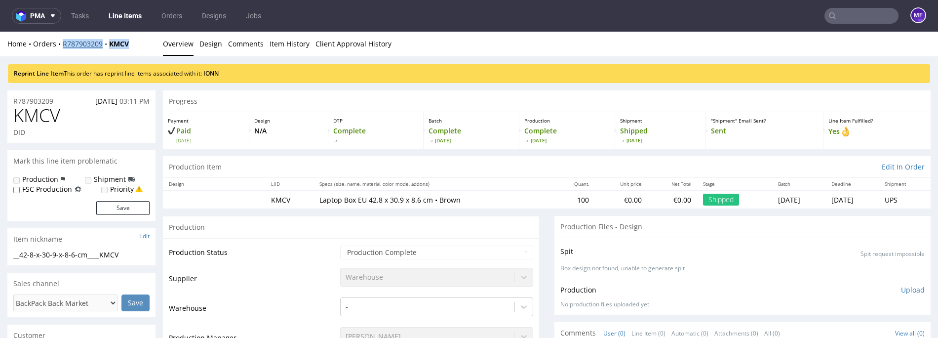
drag, startPoint x: 142, startPoint y: 46, endPoint x: 63, endPoint y: 46, distance: 79.0
click at [63, 46] on div "Home Orders R787903209 KMCV" at bounding box center [81, 44] width 148 height 10
copy div "R787903209 KMCV"
drag, startPoint x: 136, startPoint y: 44, endPoint x: 63, endPoint y: 44, distance: 73.0
click at [63, 44] on div "Home Orders R787903209 KMCV" at bounding box center [81, 44] width 148 height 10
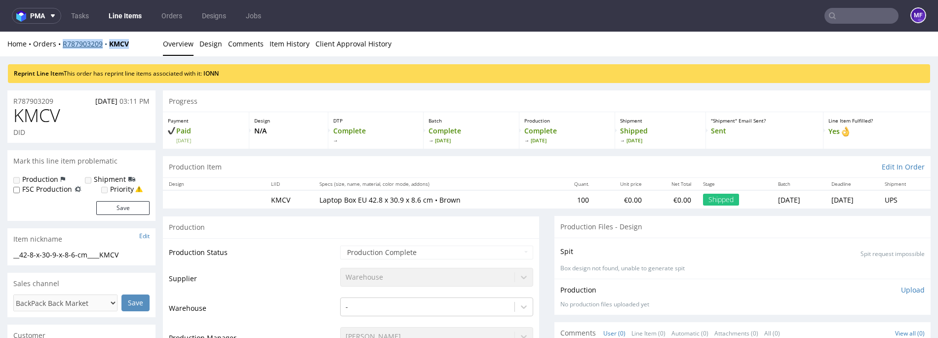
copy div "R787903209 KMCV"
drag, startPoint x: 133, startPoint y: 45, endPoint x: 64, endPoint y: 41, distance: 69.2
click at [64, 41] on div "Home Orders R787903209 KMCV" at bounding box center [81, 44] width 148 height 10
copy div "R787903209 KMCV"
drag, startPoint x: 132, startPoint y: 45, endPoint x: 65, endPoint y: 48, distance: 66.7
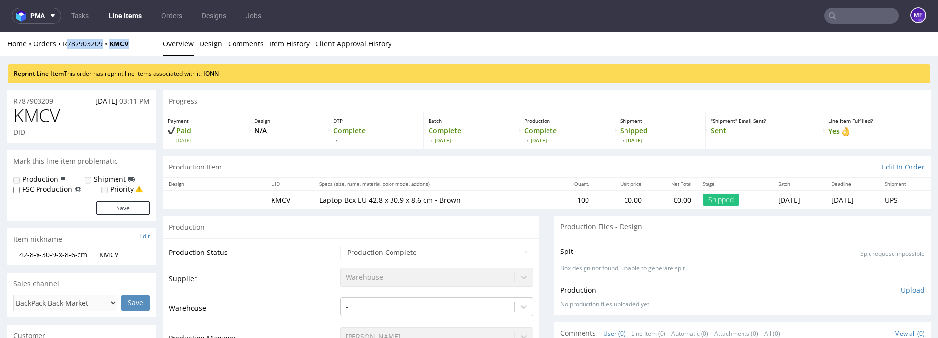
click at [65, 48] on div "Home Orders R787903209 KMCV" at bounding box center [81, 44] width 148 height 10
click at [79, 56] on div "Reprint Line Item This order has reprint line items associated with it: IONN" at bounding box center [469, 69] width 938 height 27
drag, startPoint x: 133, startPoint y: 51, endPoint x: 138, endPoint y: 47, distance: 6.0
click at [133, 51] on div "Home Orders R787903209 KMCV Overview Design Comments Item History Client Approv…" at bounding box center [469, 44] width 938 height 25
drag, startPoint x: 102, startPoint y: 46, endPoint x: 59, endPoint y: 48, distance: 42.5
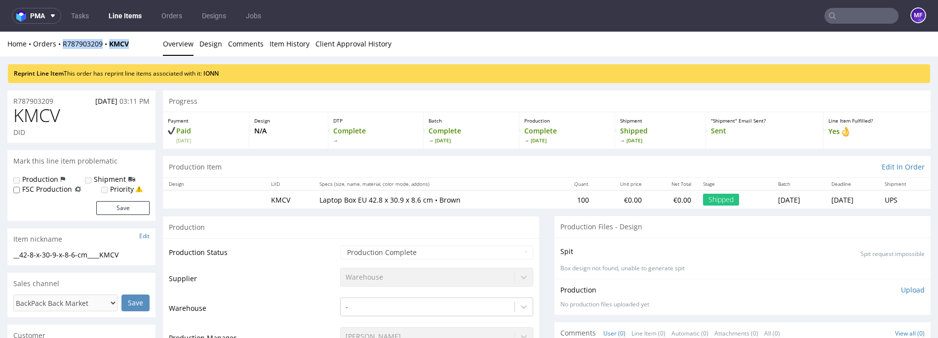
click at [59, 48] on div "Home Orders R787903209 KMCV" at bounding box center [81, 44] width 148 height 10
copy div "R787903209 KMCV"
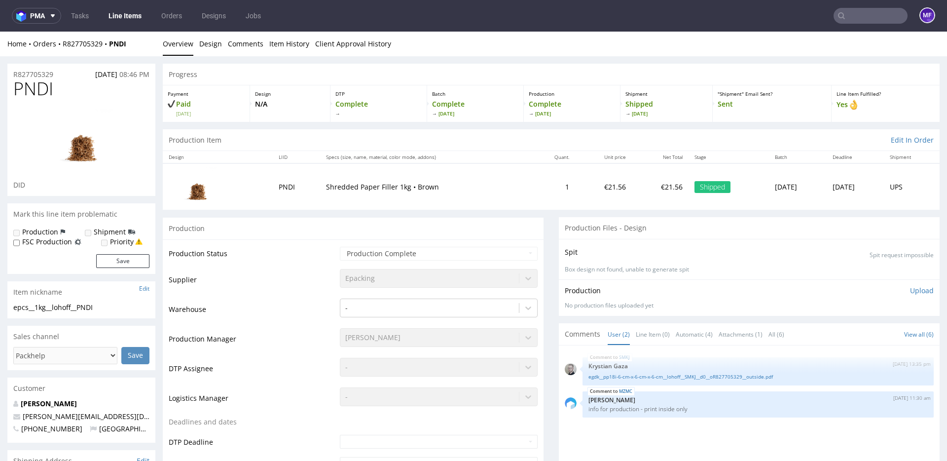
click at [140, 48] on div "Home Orders R827705329 PNDI Overview Design Comments Item History Client Approv…" at bounding box center [473, 44] width 947 height 25
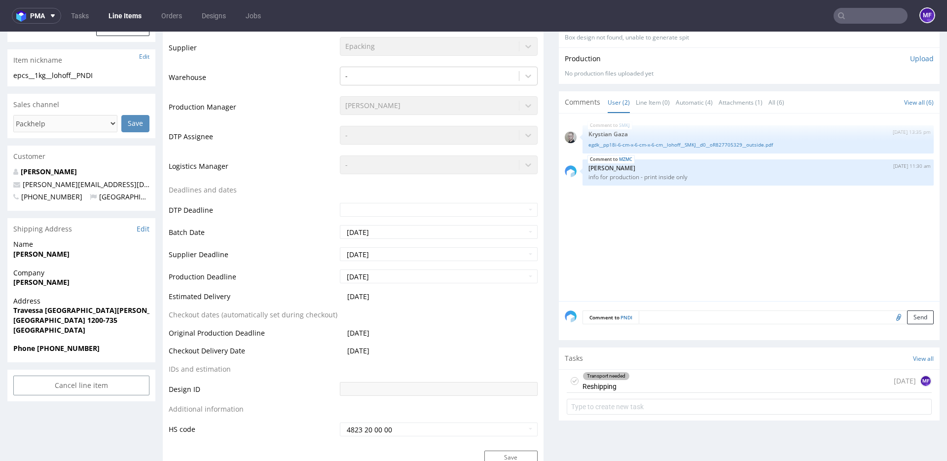
click at [678, 382] on div "Transport needed Reshipping [DATE] MF" at bounding box center [749, 381] width 365 height 23
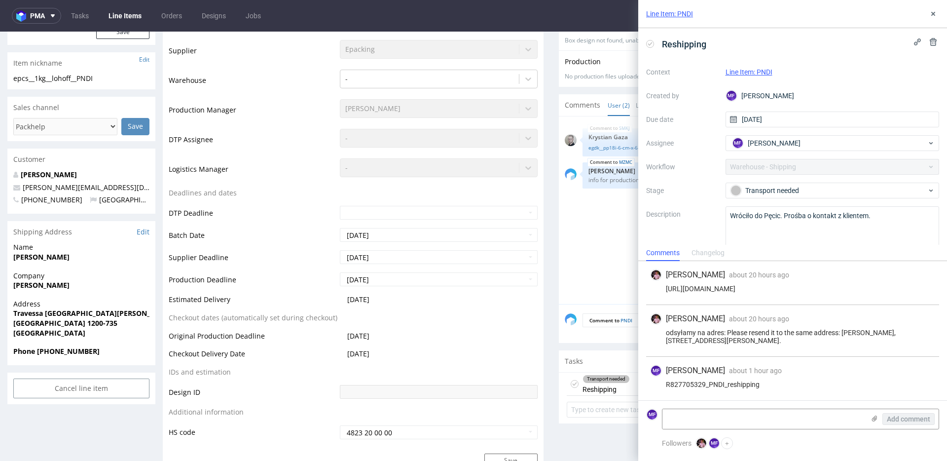
scroll to position [227, 0]
drag, startPoint x: 760, startPoint y: 385, endPoint x: 746, endPoint y: 388, distance: 14.6
click at [746, 388] on div "MF [PERSON_NAME] about 1 hour ago [DATE] 12:10 R827705329_PNDI_reshipping" at bounding box center [792, 378] width 293 height 43
click at [728, 388] on div "MF [PERSON_NAME] about 1 hour ago [DATE] 12:10 R827705329_PNDI_reshipping" at bounding box center [792, 378] width 293 height 43
drag, startPoint x: 760, startPoint y: 385, endPoint x: 663, endPoint y: 387, distance: 97.2
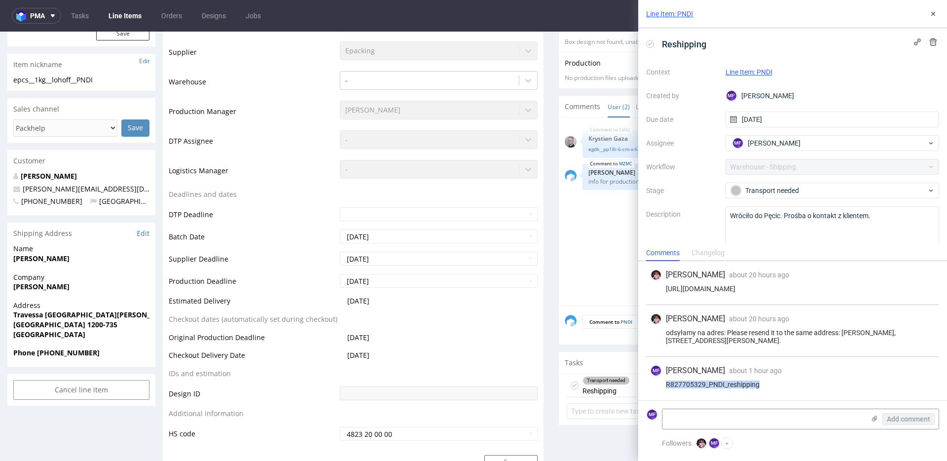
click at [663, 387] on div "R827705329_PNDI_reshipping" at bounding box center [792, 384] width 285 height 8
copy div "R827705329_PNDI_reshipping"
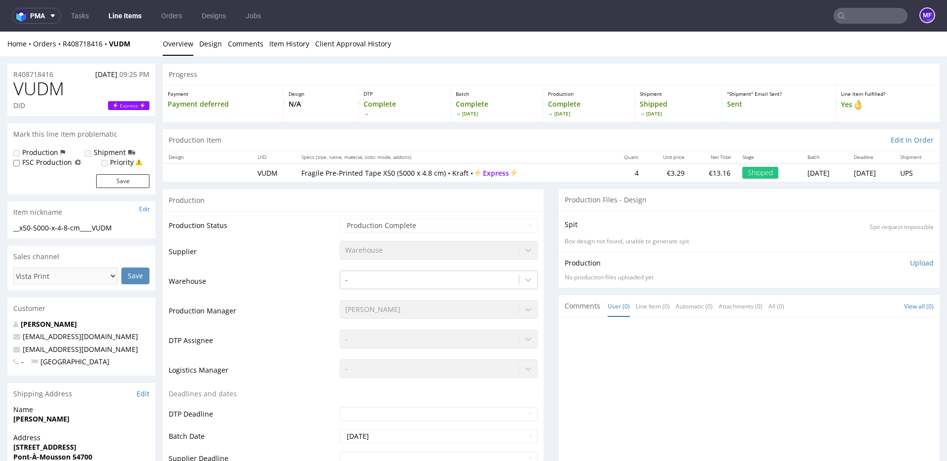
click at [639, 362] on div at bounding box center [752, 414] width 375 height 182
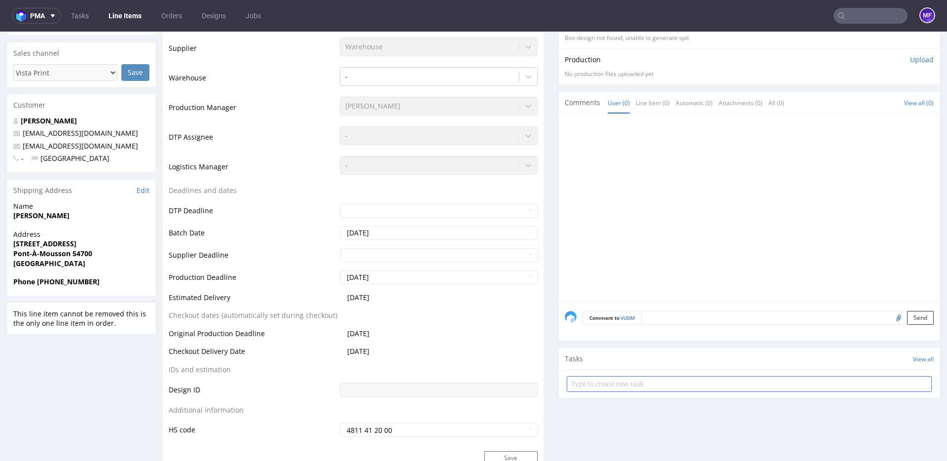
scroll to position [207, 0]
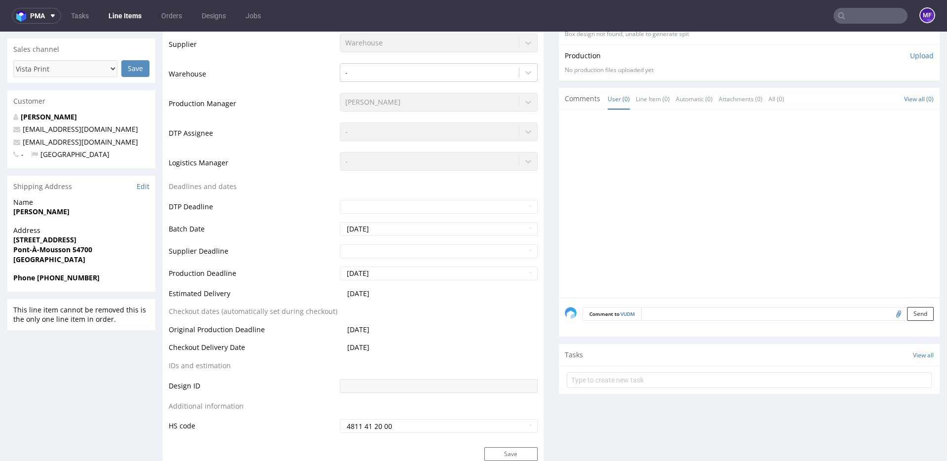
click at [596, 355] on div "Tasks View all" at bounding box center [749, 355] width 381 height 22
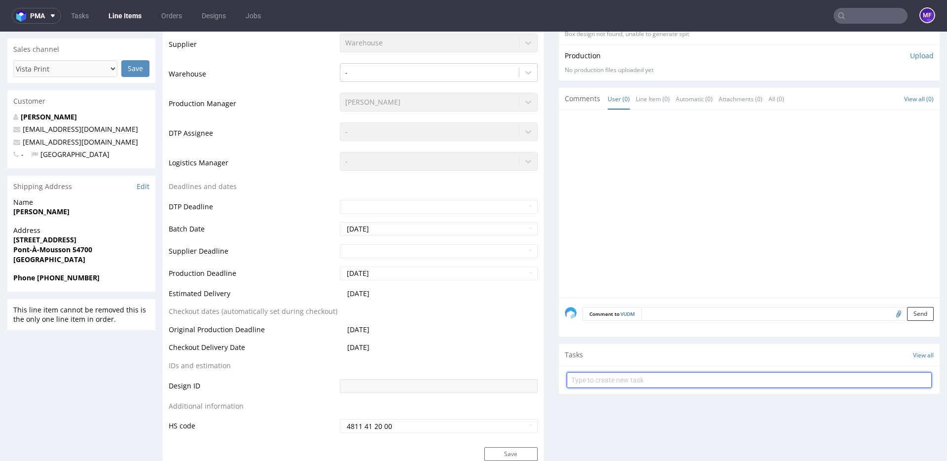
click at [597, 382] on input "text" at bounding box center [749, 380] width 365 height 16
type input "R"
type input "Zwrot"
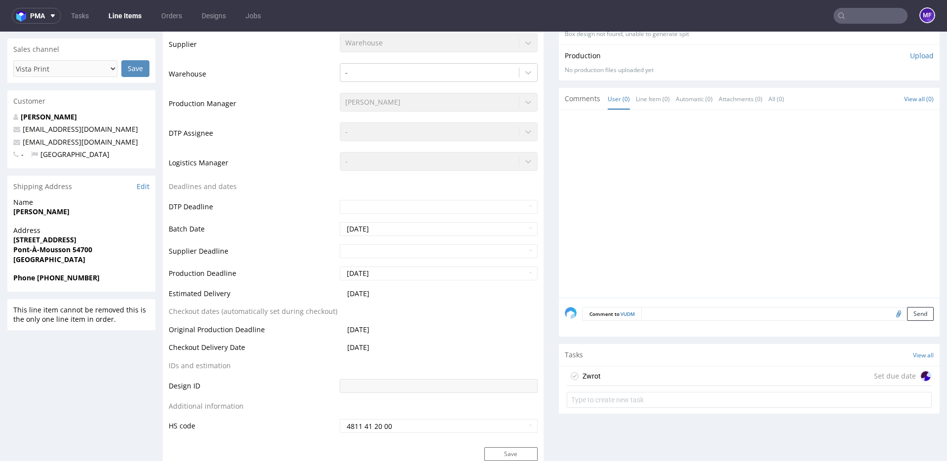
click at [590, 377] on div "Zwrot" at bounding box center [592, 376] width 18 height 12
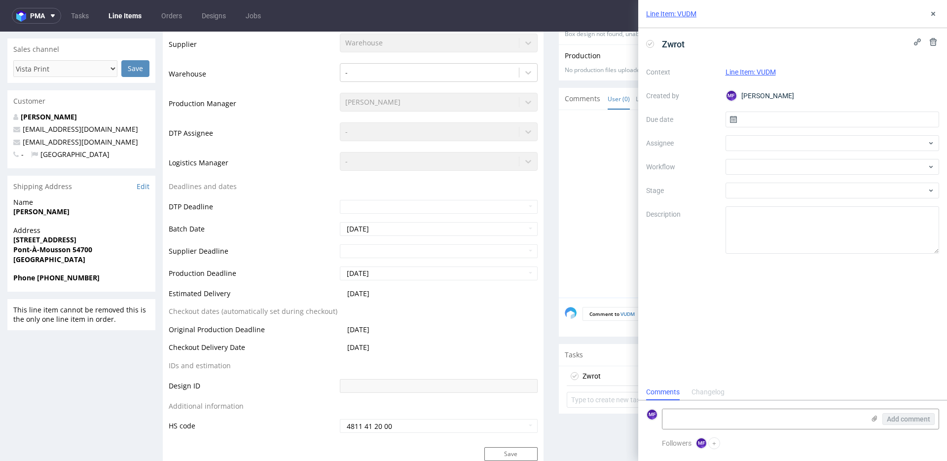
scroll to position [8, 0]
click at [757, 118] on input "text" at bounding box center [833, 120] width 214 height 16
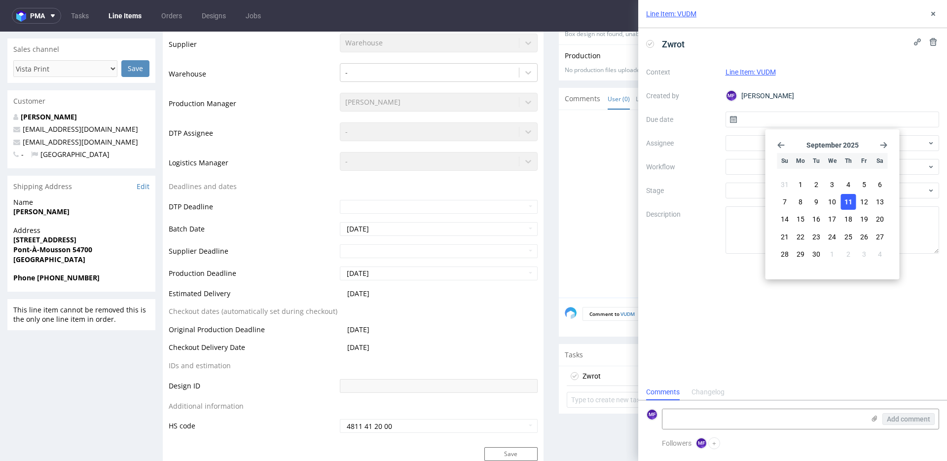
click at [850, 200] on span "11" at bounding box center [849, 202] width 8 height 10
type input "[DATE]"
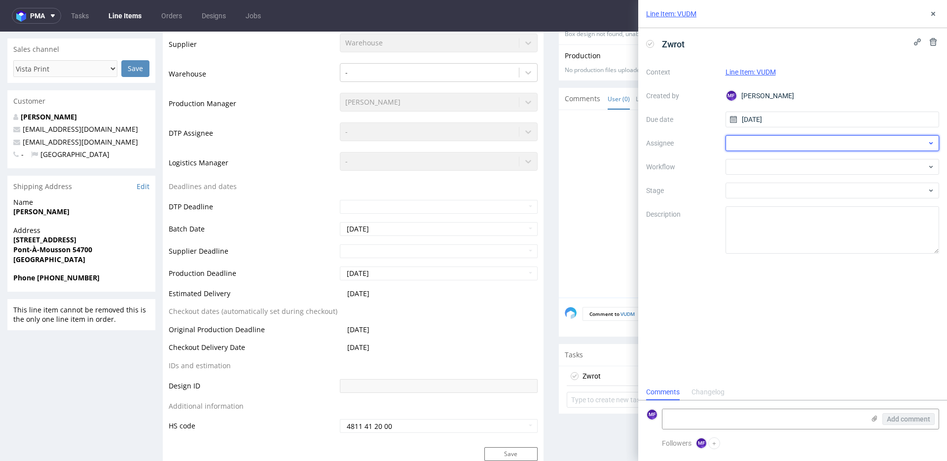
click at [763, 142] on div at bounding box center [833, 143] width 214 height 16
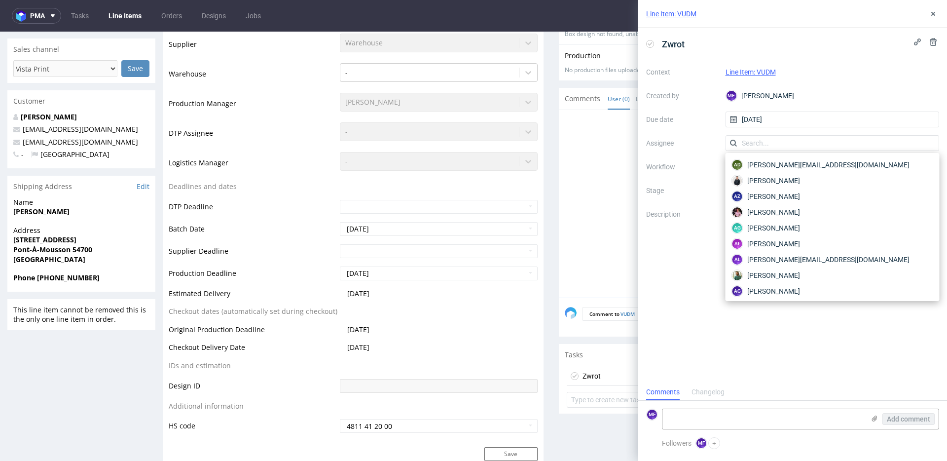
click at [681, 165] on label "Workflow" at bounding box center [682, 167] width 72 height 12
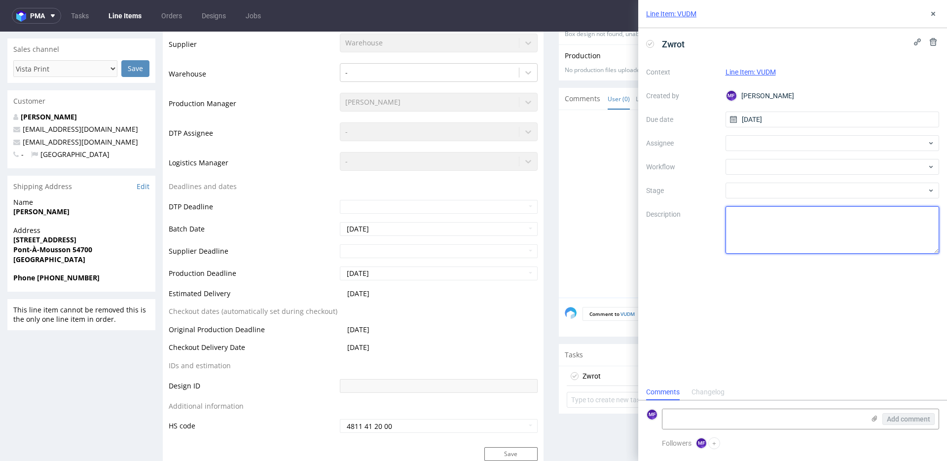
click at [748, 213] on textarea at bounding box center [833, 229] width 214 height 47
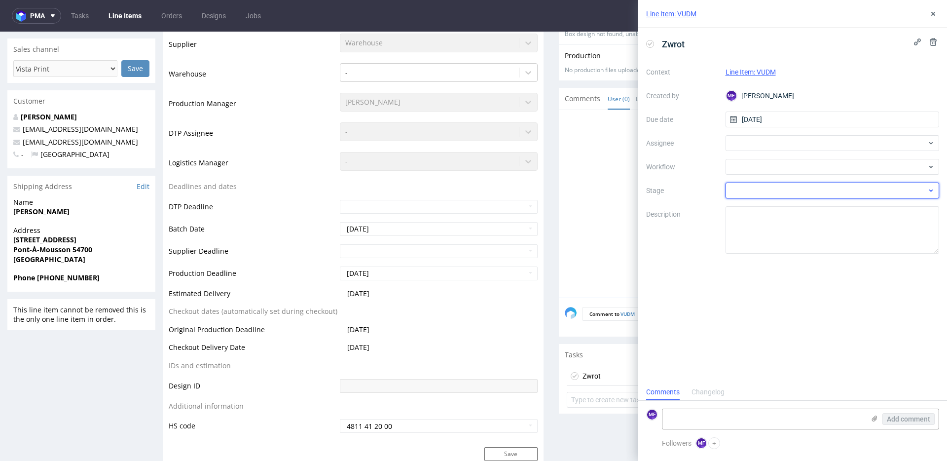
click at [754, 189] on div at bounding box center [833, 191] width 214 height 16
click at [754, 175] on div "Context Line Item: VUDM Created by MF Michał Fedorowicz Due date 11/09/2025 Ass…" at bounding box center [792, 158] width 293 height 189
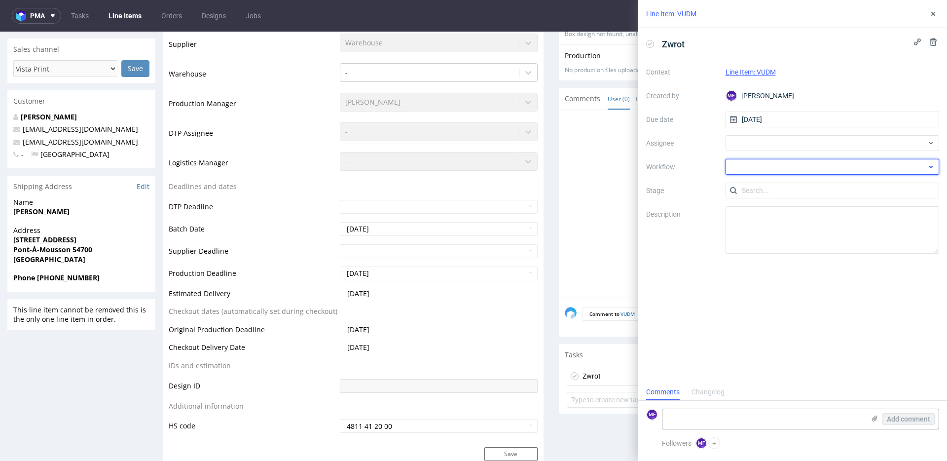
click at [754, 169] on div at bounding box center [833, 167] width 214 height 16
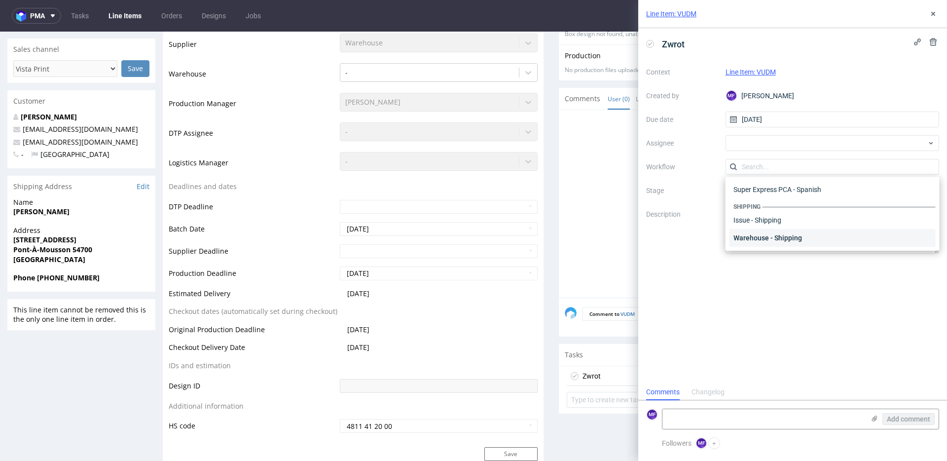
click at [761, 232] on div "Warehouse - Shipping" at bounding box center [833, 238] width 206 height 18
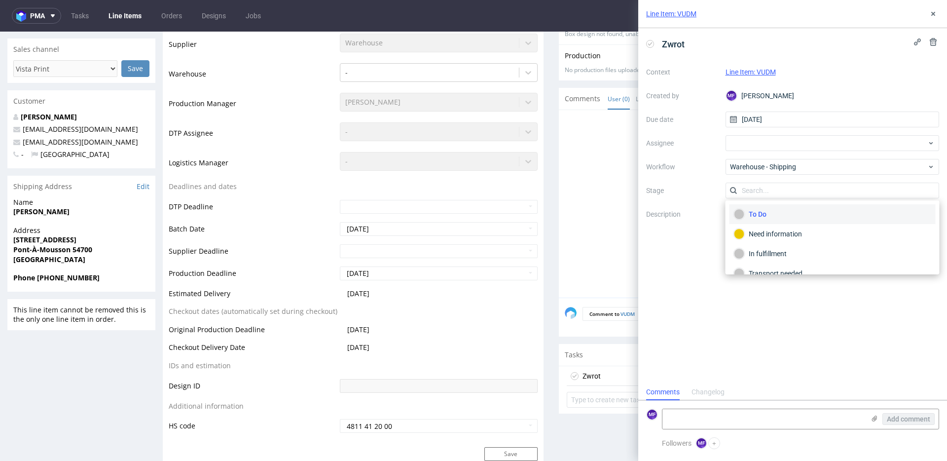
click at [764, 217] on div "To Do" at bounding box center [832, 214] width 197 height 11
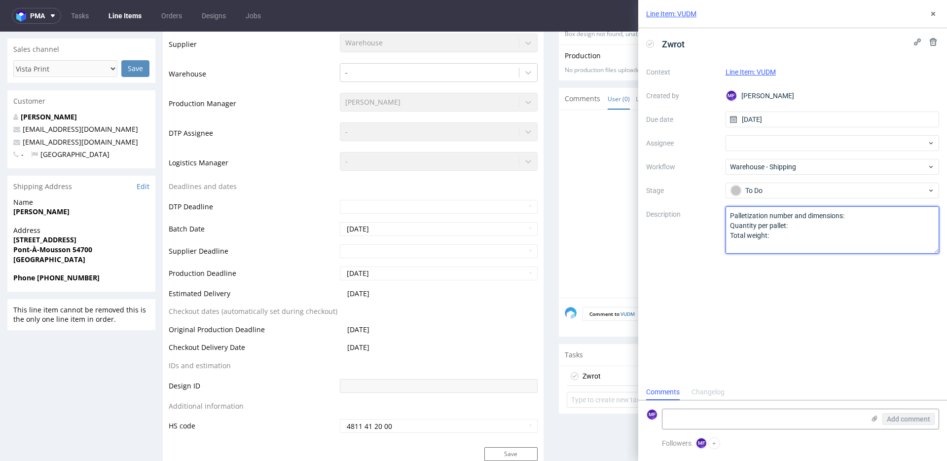
drag, startPoint x: 778, startPoint y: 241, endPoint x: 702, endPoint y: 217, distance: 80.4
click at [702, 216] on div "Context Line Item: VUDM Created by MF Michał Fedorowicz Due date 11/09/2025 Ass…" at bounding box center [792, 158] width 293 height 189
type textarea "Wróciło do Pęcic. Prośba o kontakt z klientem."
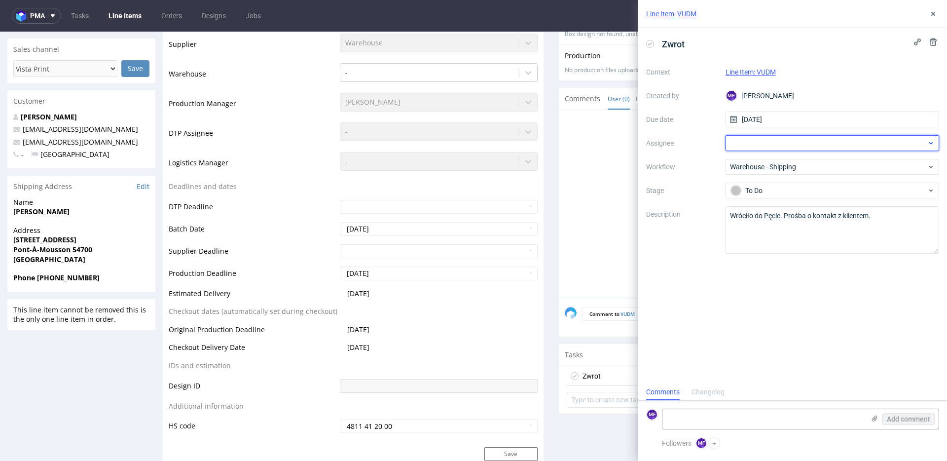
click at [749, 139] on div at bounding box center [833, 143] width 214 height 16
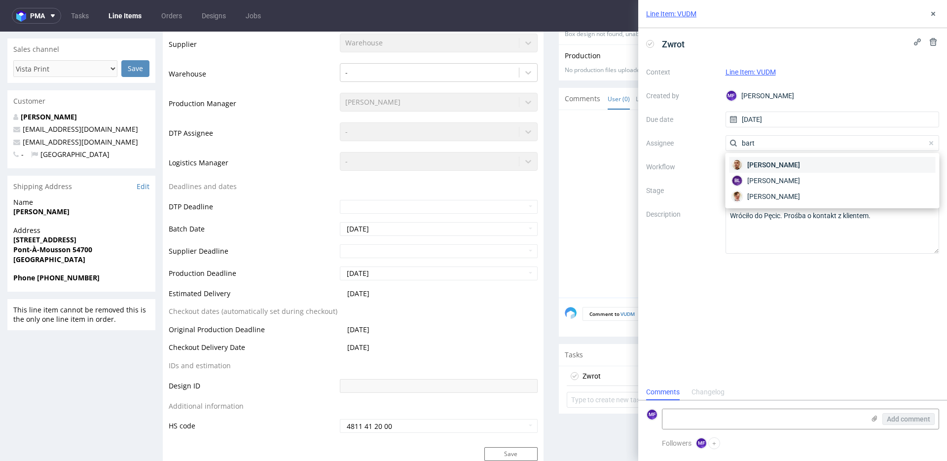
type input "bart"
click at [771, 164] on span "[PERSON_NAME]" at bounding box center [774, 165] width 53 height 10
click at [779, 320] on div "Zwrot Context Line Item: VUDM Created by MF Michał Fedorowicz Due date 11/09/20…" at bounding box center [793, 206] width 309 height 356
click at [934, 17] on icon at bounding box center [934, 14] width 8 height 8
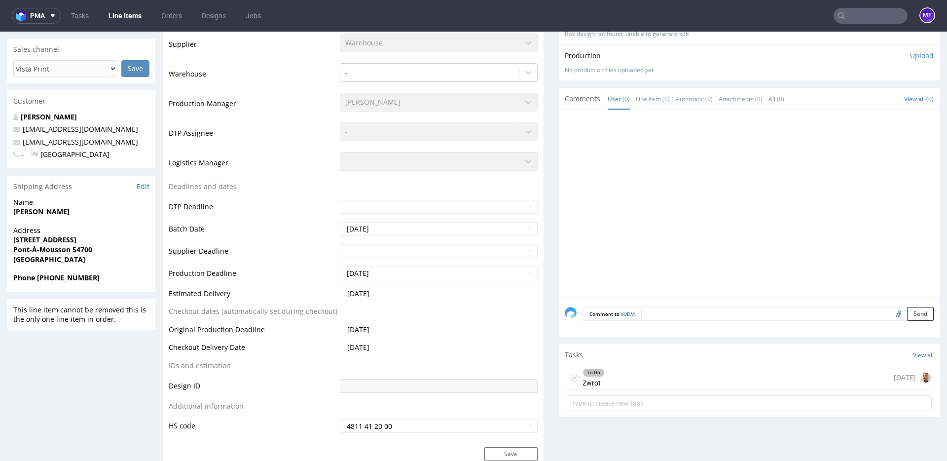
scroll to position [209, 0]
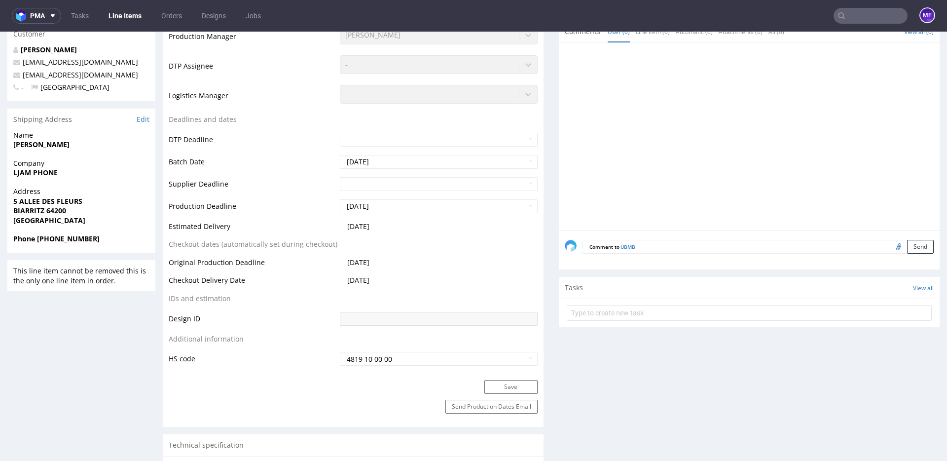
scroll to position [299, 0]
click at [622, 296] on div "Tasks View all" at bounding box center [749, 290] width 381 height 22
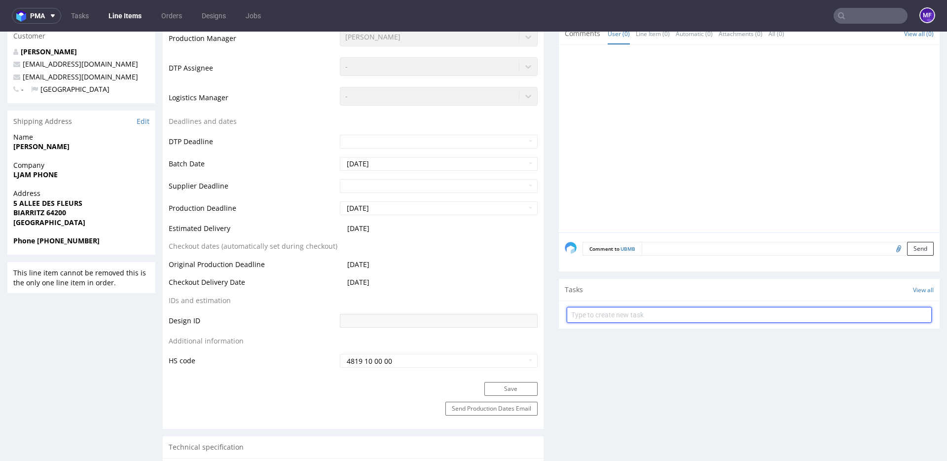
click at [611, 316] on input "text" at bounding box center [749, 315] width 365 height 16
type input "Zwrot"
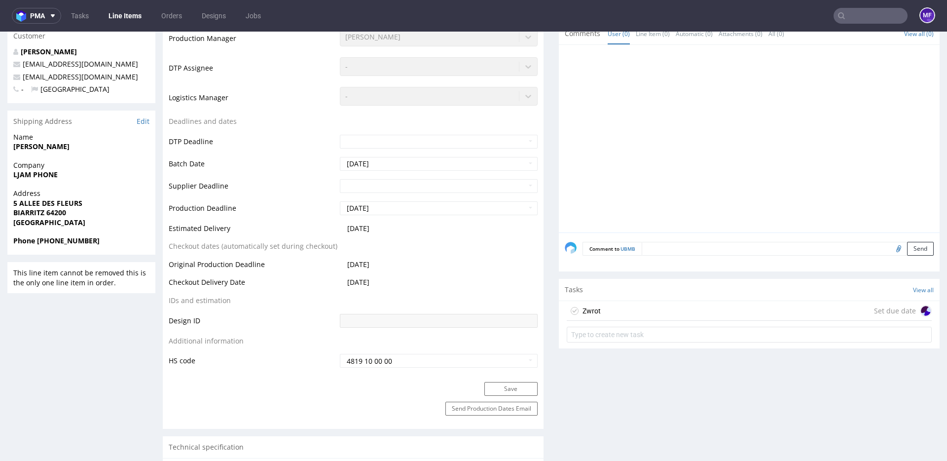
click at [602, 309] on div "Zwrot Set due date" at bounding box center [749, 311] width 365 height 20
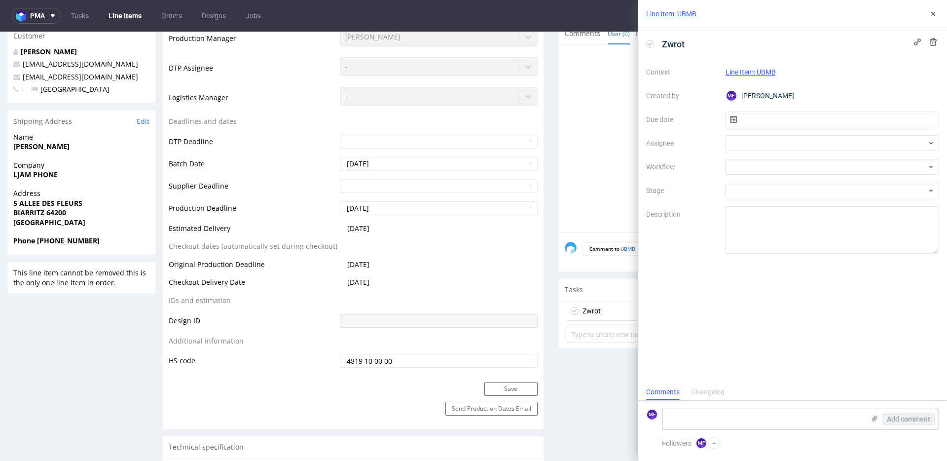
scroll to position [8, 0]
click at [775, 119] on input "text" at bounding box center [833, 120] width 214 height 16
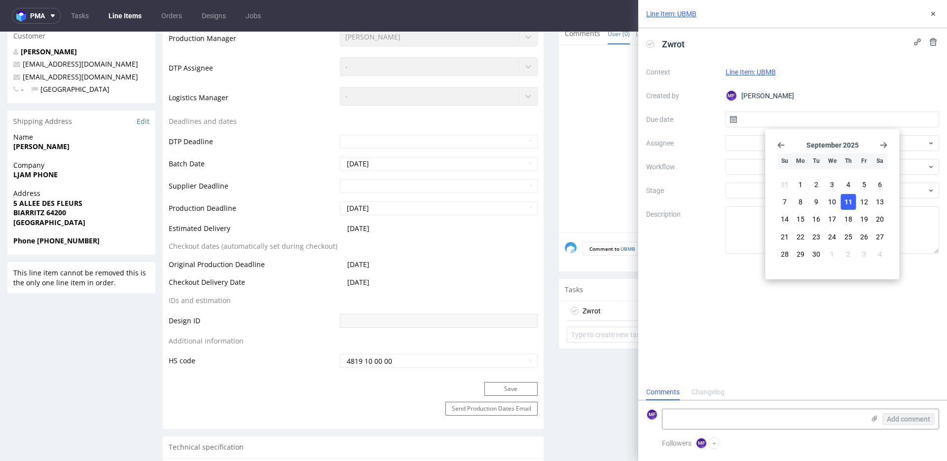
click at [850, 201] on span "11" at bounding box center [849, 202] width 8 height 10
type input "[DATE]"
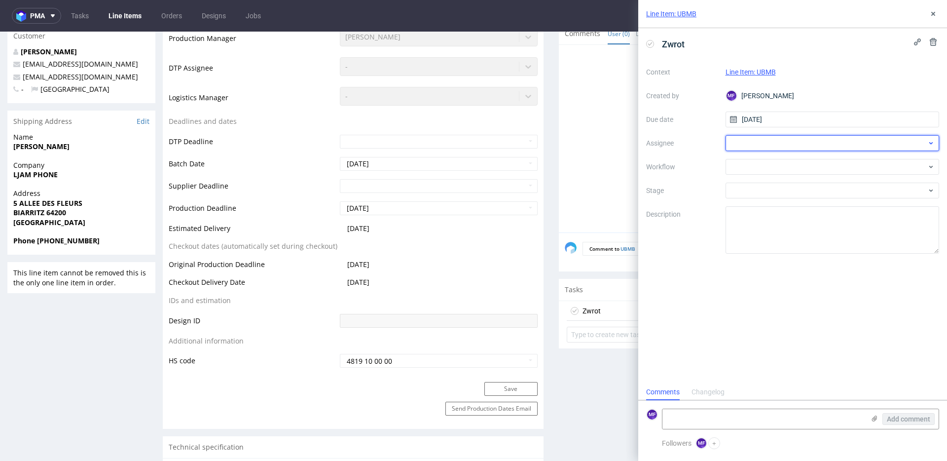
click at [750, 141] on div at bounding box center [833, 143] width 214 height 16
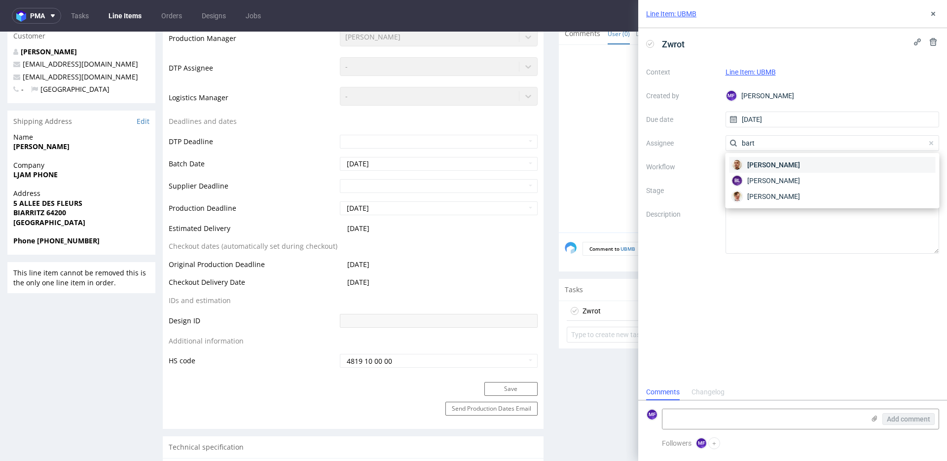
type input "bart"
click at [766, 165] on span "[PERSON_NAME]" at bounding box center [774, 165] width 53 height 10
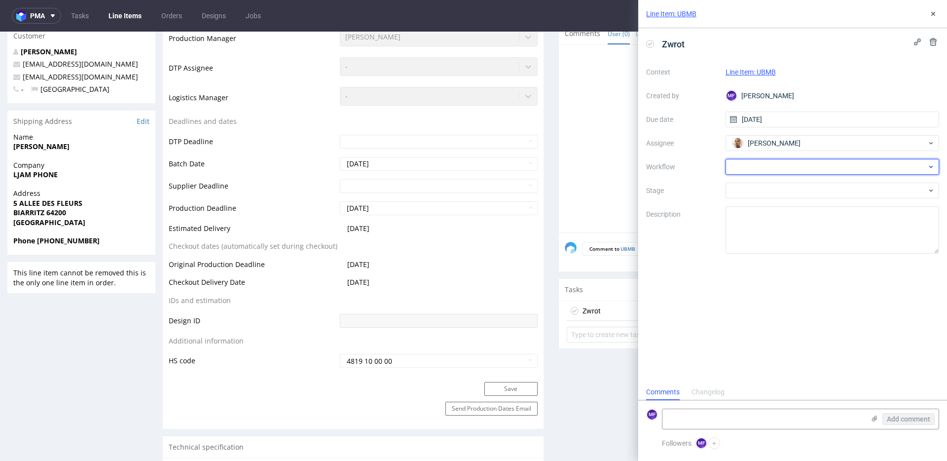
click at [772, 169] on div at bounding box center [833, 167] width 214 height 16
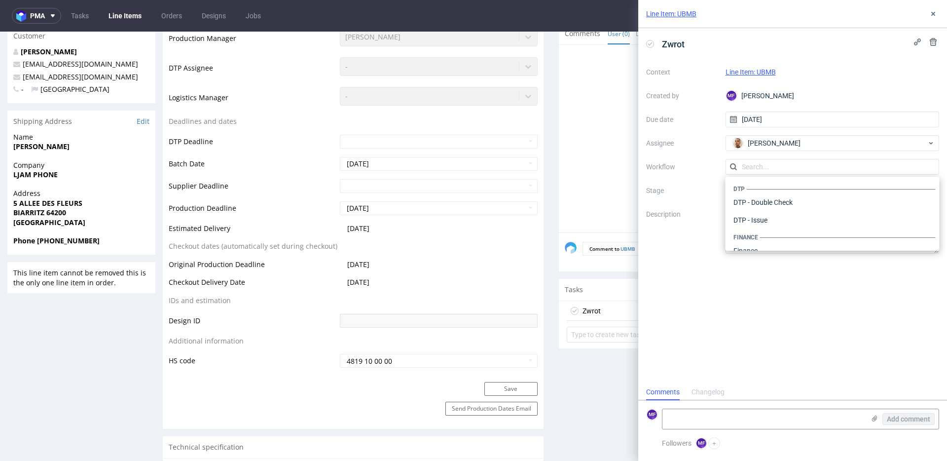
scroll to position [607, 0]
click at [769, 235] on div "Warehouse - Shipping" at bounding box center [833, 238] width 206 height 18
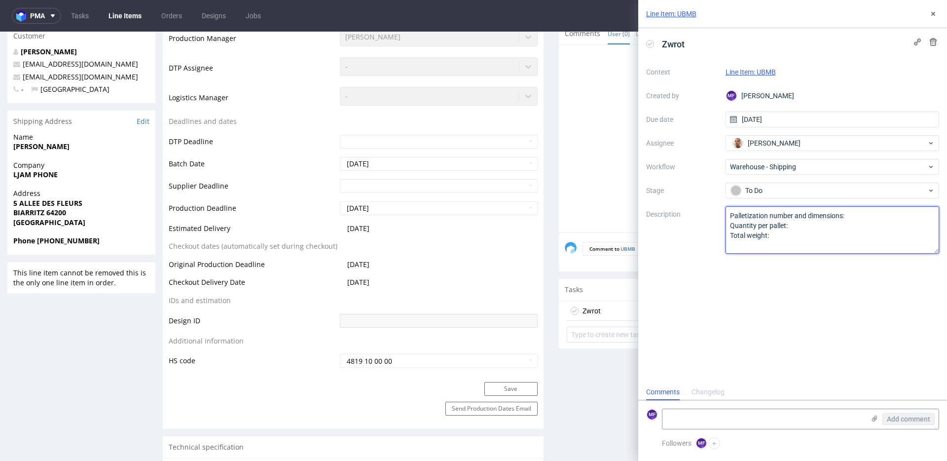
drag, startPoint x: 776, startPoint y: 238, endPoint x: 702, endPoint y: 218, distance: 76.6
click at [702, 218] on div "Context Line Item: UBMB Created by MF Michał Fedorowicz Due date 11/09/2025 Ass…" at bounding box center [792, 158] width 293 height 189
paste textarea "Wróciło do Pęcic. Prośba o kontakt z klientem."
type textarea "Wróciło do Pęcic. Prośba o kontakt z klientem."
drag, startPoint x: 774, startPoint y: 297, endPoint x: 766, endPoint y: 309, distance: 14.4
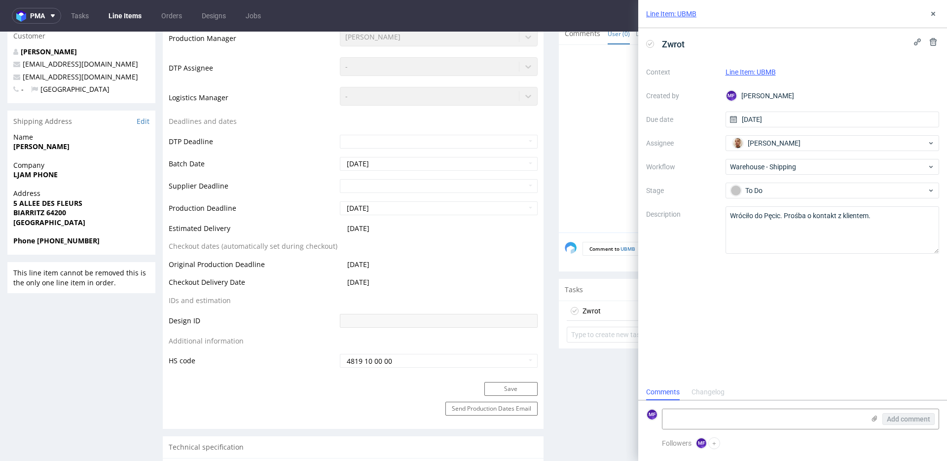
click at [774, 298] on div "Zwrot Context Line Item: UBMB Created by MF Michał Fedorowicz Due date 11/09/20…" at bounding box center [793, 206] width 309 height 356
click at [935, 14] on icon at bounding box center [934, 14] width 8 height 8
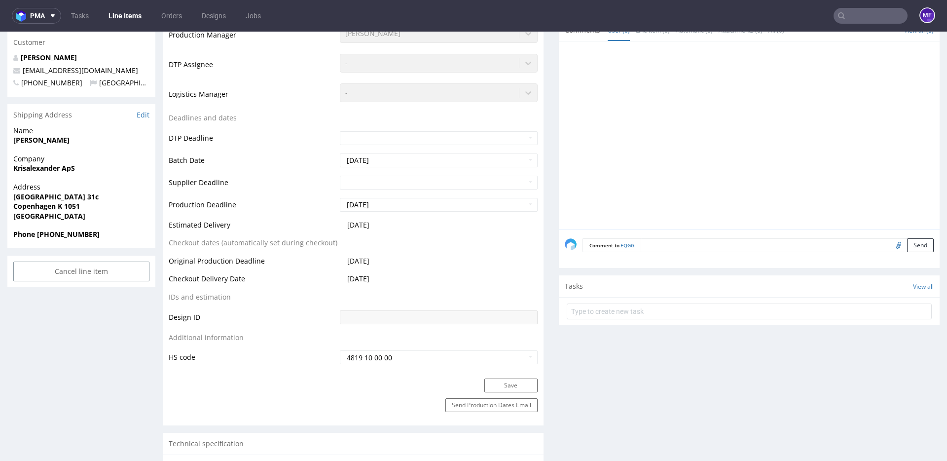
scroll to position [285, 0]
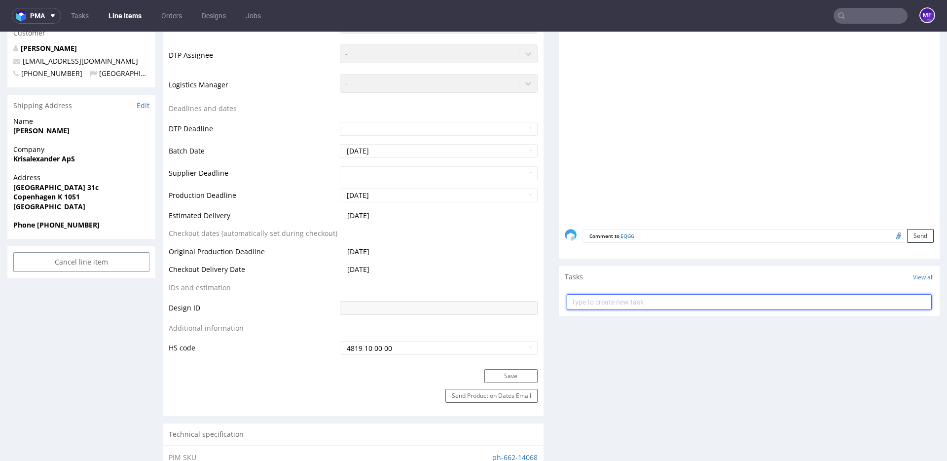
click at [624, 297] on input "text" at bounding box center [749, 302] width 365 height 16
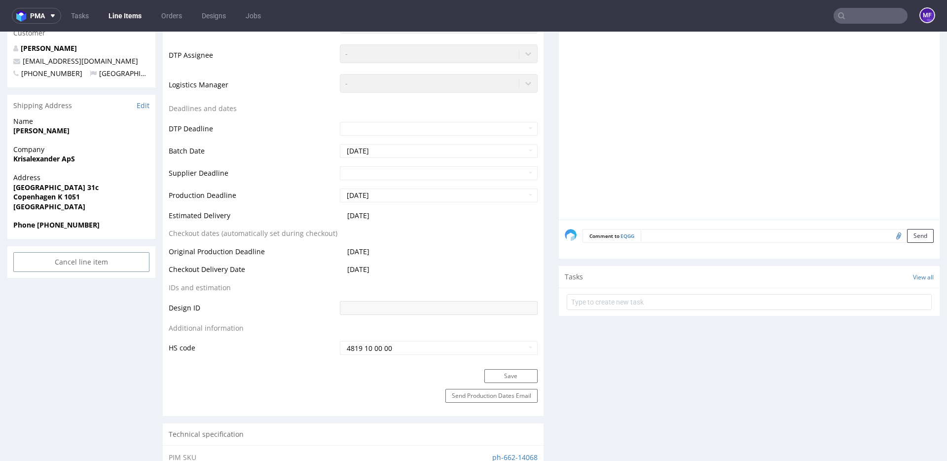
click at [603, 287] on div "Tasks View all" at bounding box center [749, 277] width 381 height 22
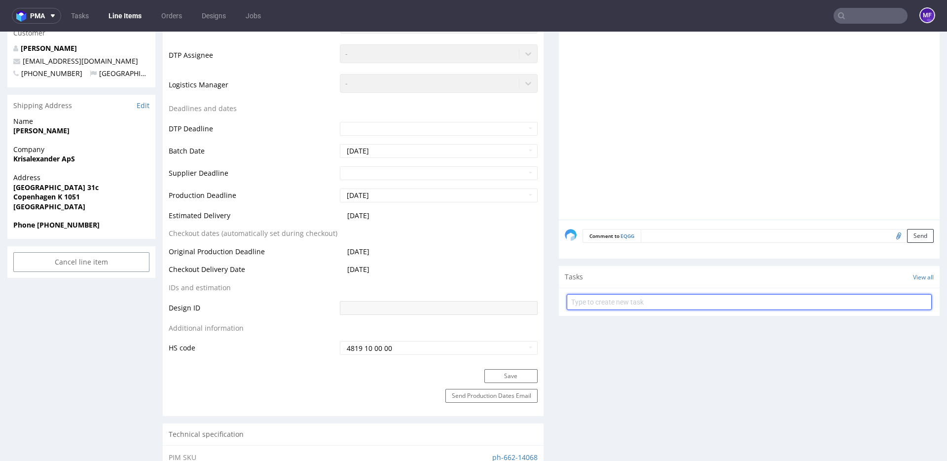
click at [604, 303] on input "text" at bounding box center [749, 302] width 365 height 16
type input "Zwrot"
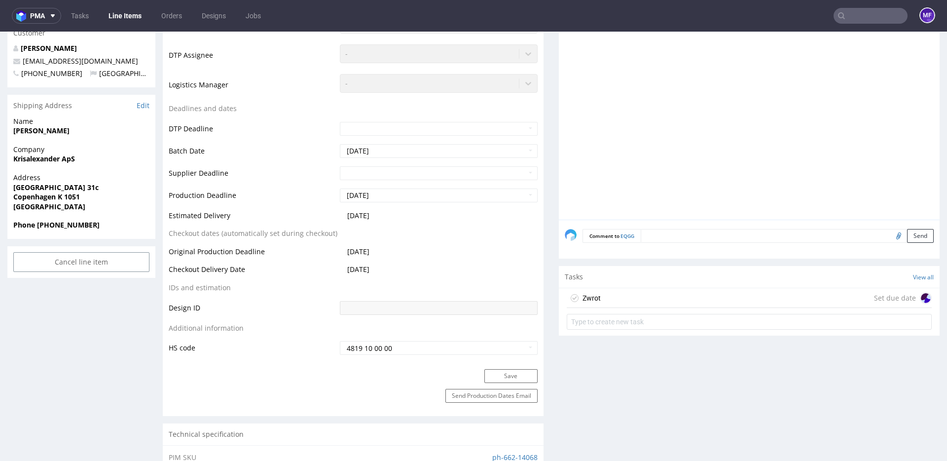
click at [612, 296] on div "Zwrot Set due date" at bounding box center [749, 298] width 365 height 20
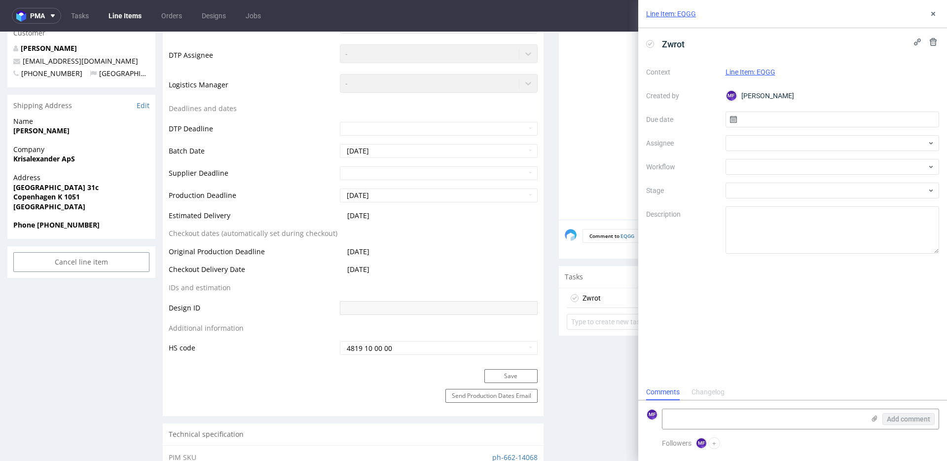
scroll to position [8, 0]
click at [772, 116] on input "text" at bounding box center [833, 120] width 214 height 16
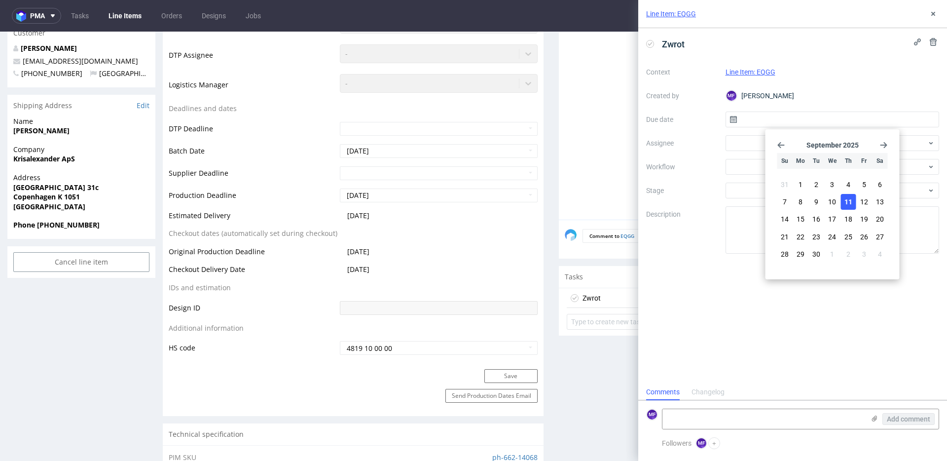
click at [849, 201] on span "11" at bounding box center [849, 202] width 8 height 10
type input "[DATE]"
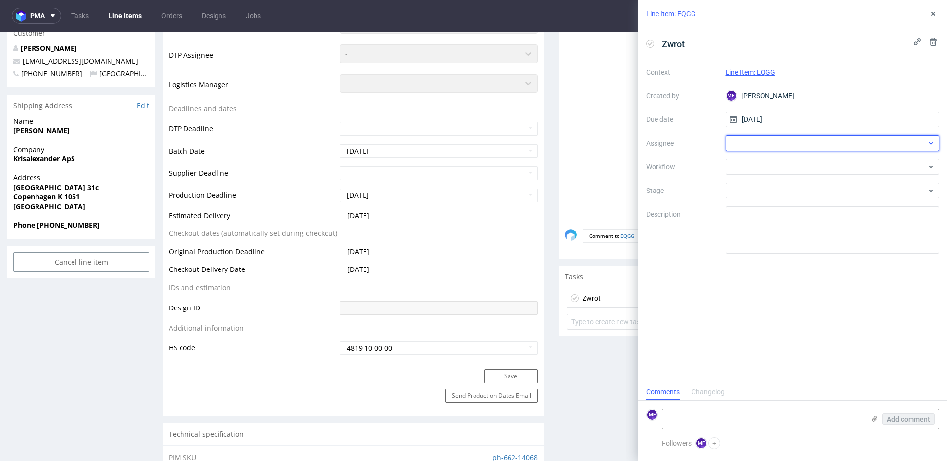
click at [762, 144] on div at bounding box center [833, 143] width 214 height 16
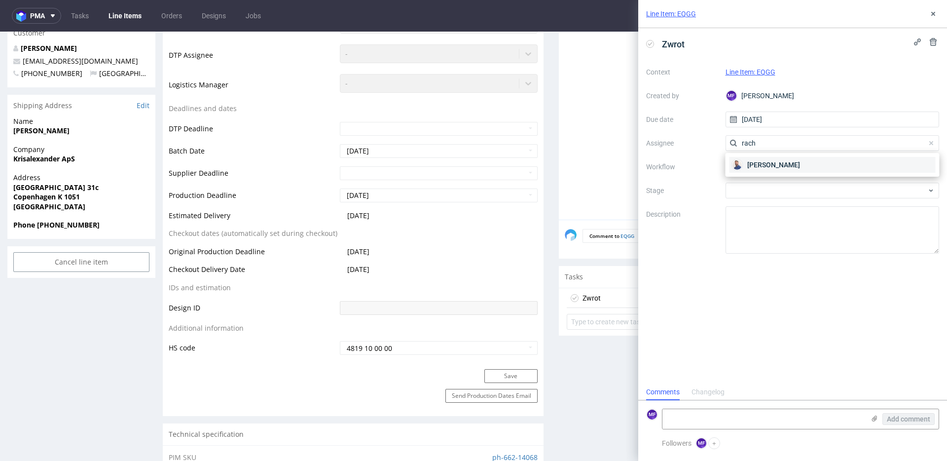
type input "rach"
click at [767, 161] on span "[PERSON_NAME]" at bounding box center [774, 165] width 53 height 10
click at [774, 167] on div at bounding box center [833, 167] width 214 height 16
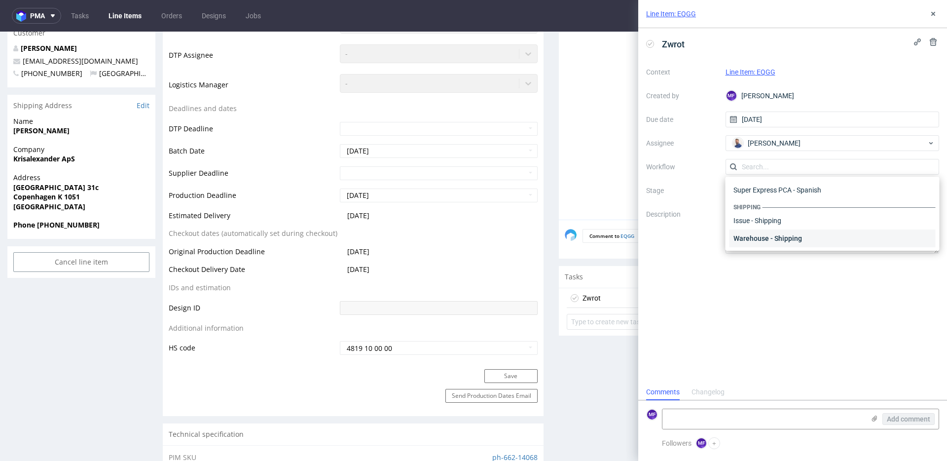
scroll to position [607, 0]
click at [787, 235] on div "Warehouse - Shipping" at bounding box center [833, 238] width 206 height 18
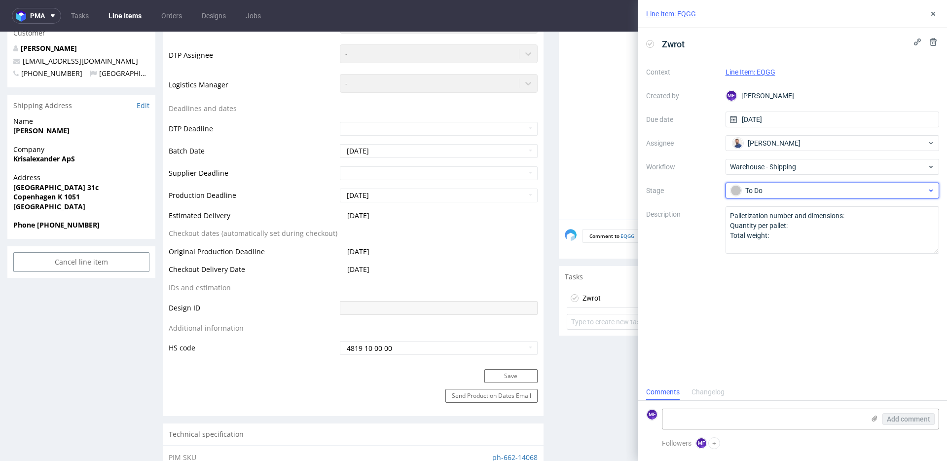
click at [769, 191] on div "To Do" at bounding box center [829, 190] width 196 height 11
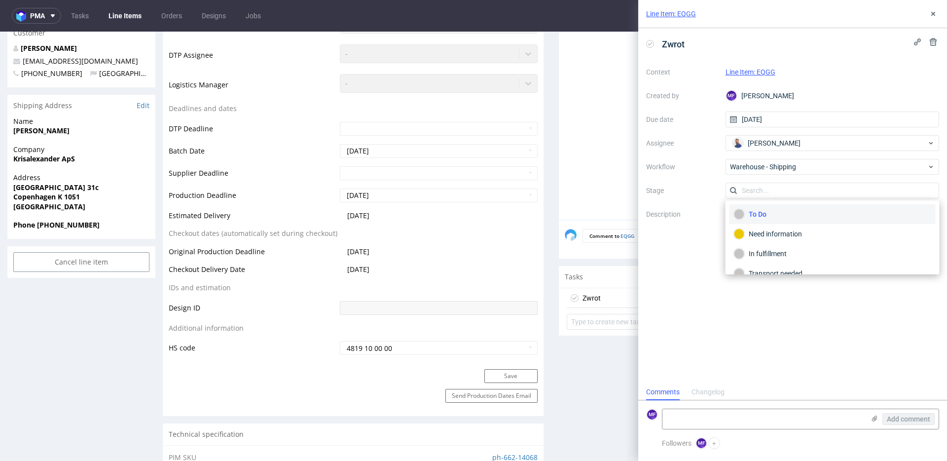
drag, startPoint x: 729, startPoint y: 308, endPoint x: 768, endPoint y: 238, distance: 80.2
click at [729, 308] on div "Zwrot Context Line Item: EQGG Created by MF Michał Fedorowicz Due date 11/09/20…" at bounding box center [793, 206] width 309 height 356
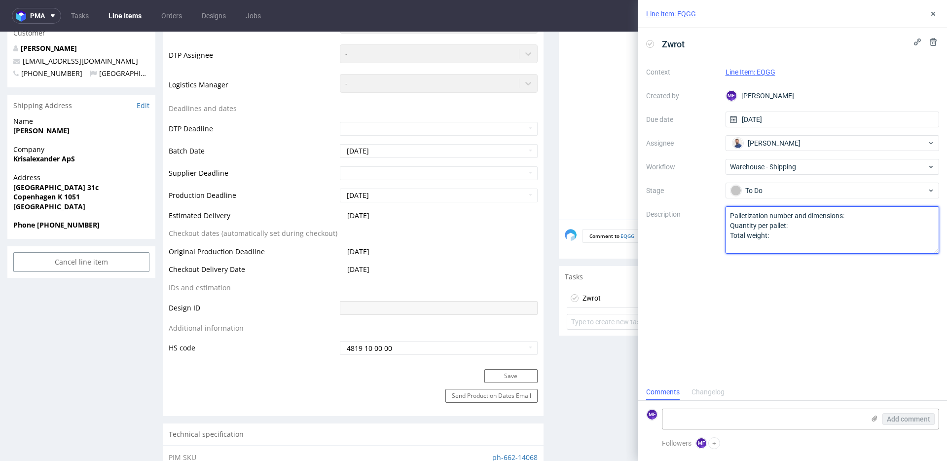
drag, startPoint x: 776, startPoint y: 237, endPoint x: 701, endPoint y: 212, distance: 78.6
click at [701, 212] on div "Context Line Item: EQGG Created by MF Michał Fedorowicz Due date 11/09/2025 Ass…" at bounding box center [792, 158] width 293 height 189
paste textarea "Wróciło do Pęcic. Prośba o kontakt z klientem."
type textarea "Wróciło do Pęcic. Prośba o kontakt z klientem."
click at [772, 315] on div "Zwrot Context Line Item: EQGG Created by MF Michał Fedorowicz Due date 11/09/20…" at bounding box center [793, 206] width 309 height 356
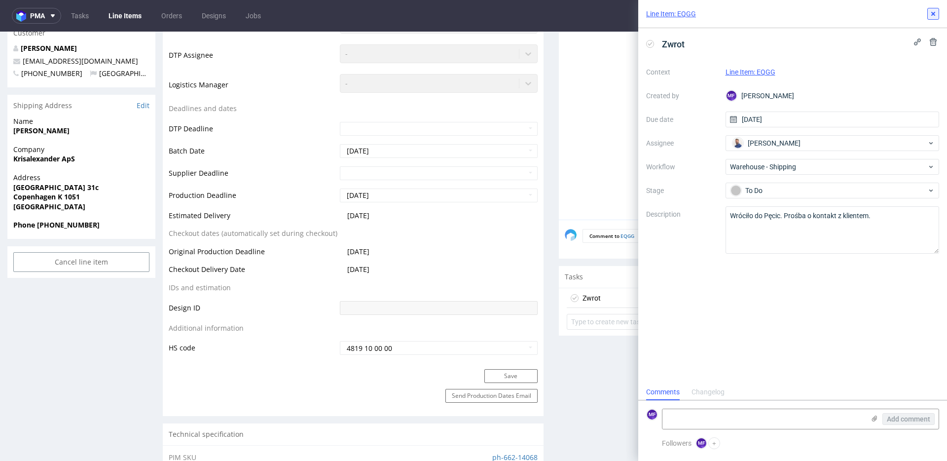
click at [933, 14] on use at bounding box center [934, 14] width 4 height 4
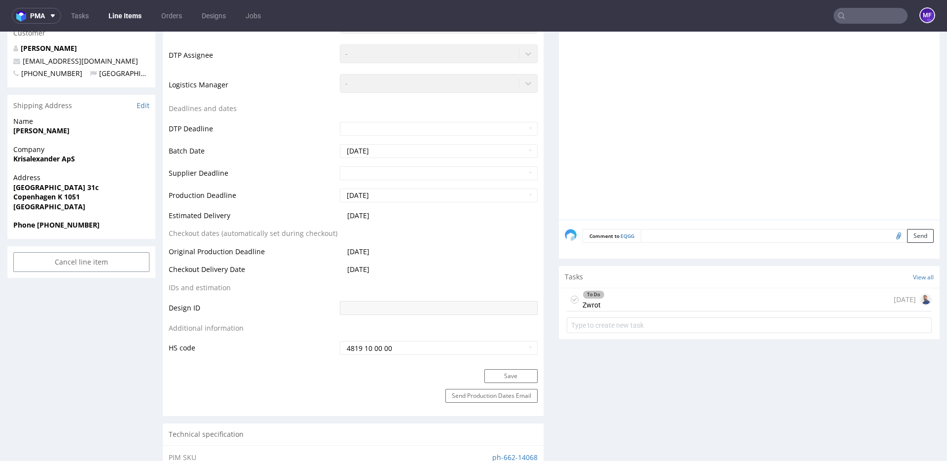
scroll to position [280, 0]
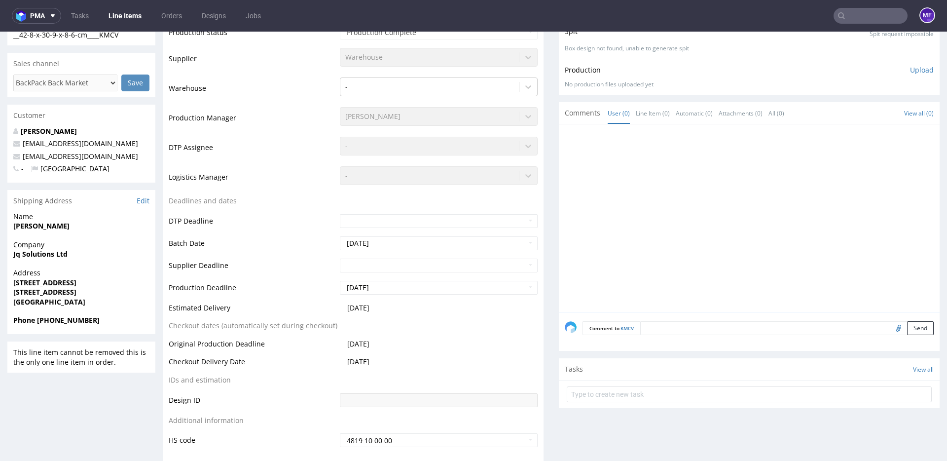
scroll to position [240, 0]
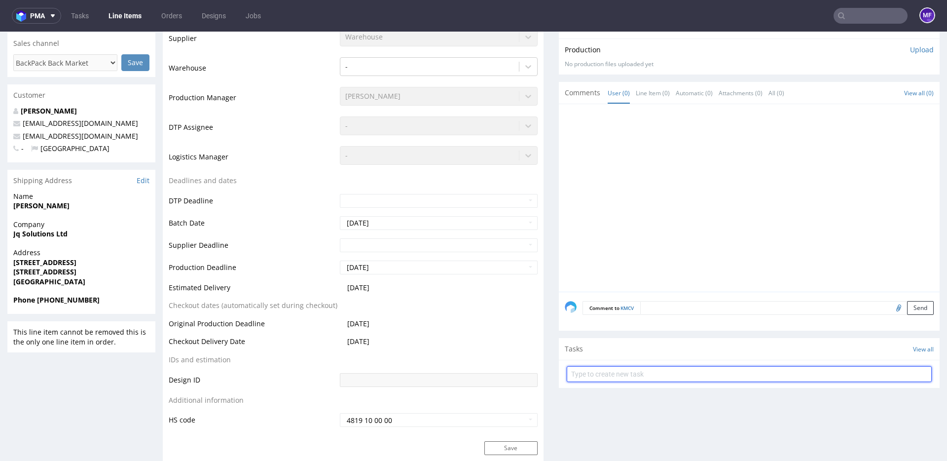
click at [606, 372] on input "text" at bounding box center [749, 374] width 365 height 16
type input "Zwrot"
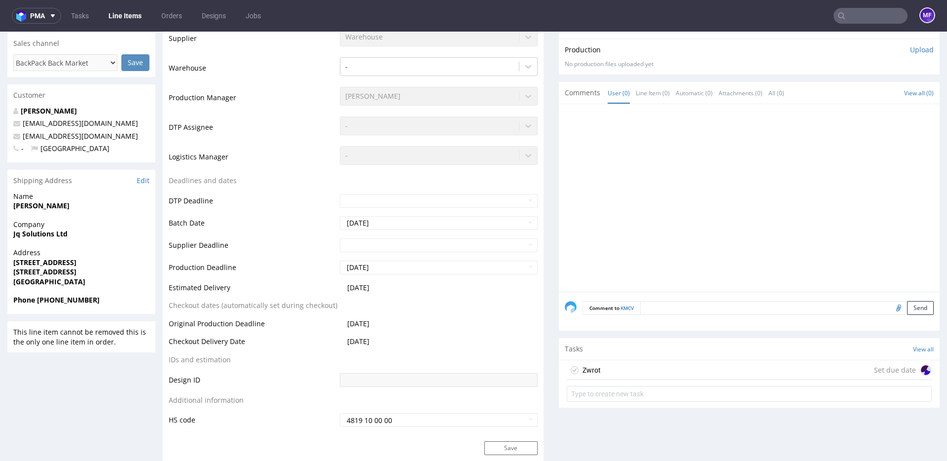
click at [593, 381] on div "Zwrot Set due date" at bounding box center [749, 382] width 381 height 45
click at [596, 368] on div "Zwrot" at bounding box center [592, 370] width 18 height 12
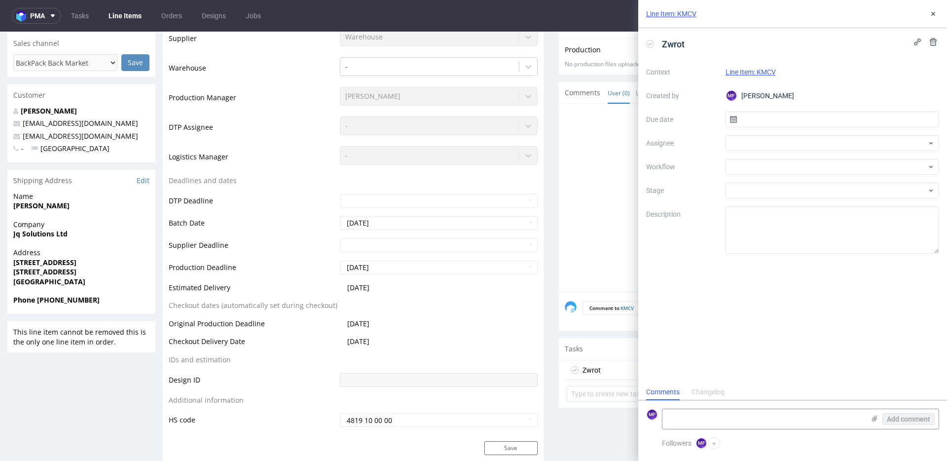
scroll to position [8, 0]
click at [763, 124] on input "text" at bounding box center [833, 120] width 214 height 16
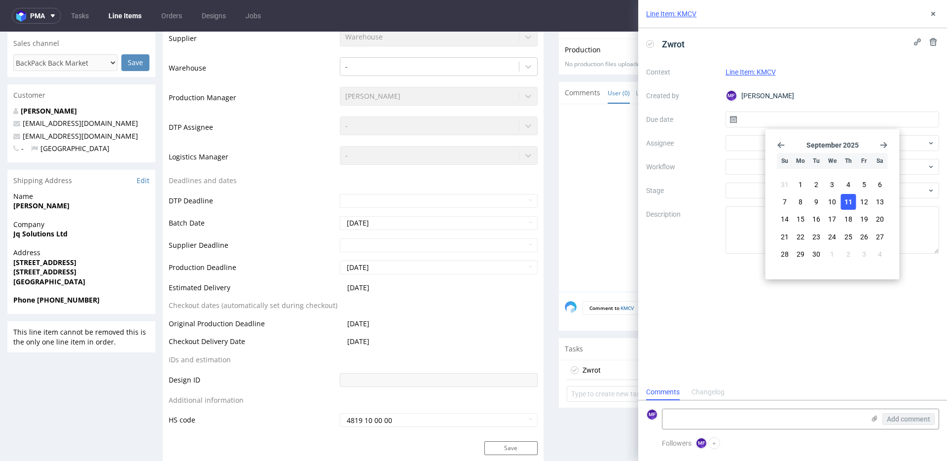
click at [852, 203] on span "11" at bounding box center [849, 202] width 8 height 10
type input "[DATE]"
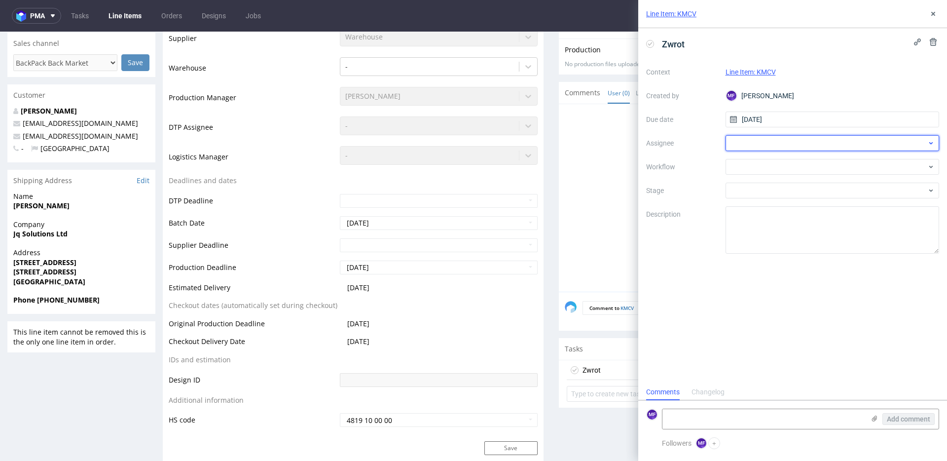
click at [754, 137] on div at bounding box center [833, 143] width 214 height 16
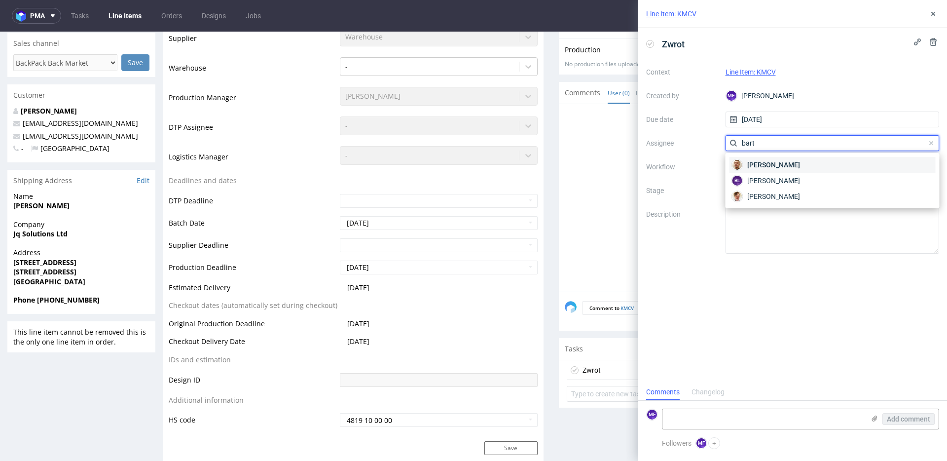
type input "bart"
click at [763, 164] on span "[PERSON_NAME]" at bounding box center [774, 165] width 53 height 10
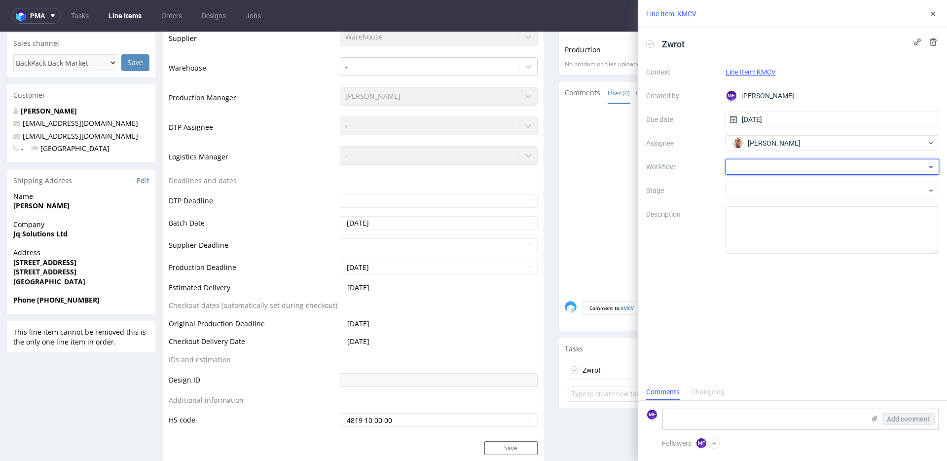
click at [760, 167] on div at bounding box center [833, 167] width 214 height 16
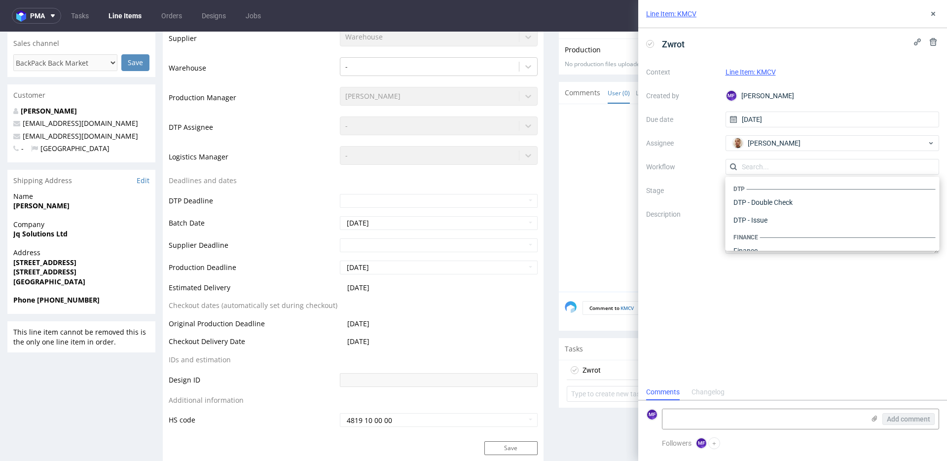
scroll to position [607, 0]
click at [766, 241] on div "Warehouse - Shipping" at bounding box center [833, 238] width 206 height 18
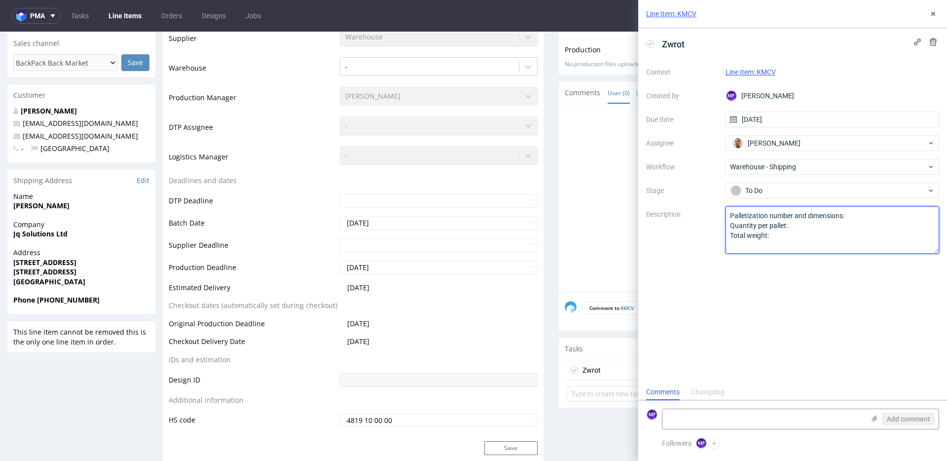
drag, startPoint x: 773, startPoint y: 239, endPoint x: 703, endPoint y: 215, distance: 74.1
click at [703, 215] on div "Context Line Item: KMCV Created by MF [PERSON_NAME] Due date [DATE] Assignee [P…" at bounding box center [792, 158] width 293 height 189
paste textarea "Wróciło do Pęcic. Prośba o kontakt z klientem."
type textarea "Wróciło do Pęcic. Prośba o kontakt z klientem."
click at [743, 320] on div "Zwrot Context Line Item: KMCV Created by MF [PERSON_NAME] Due date [DATE] Assig…" at bounding box center [793, 206] width 309 height 356
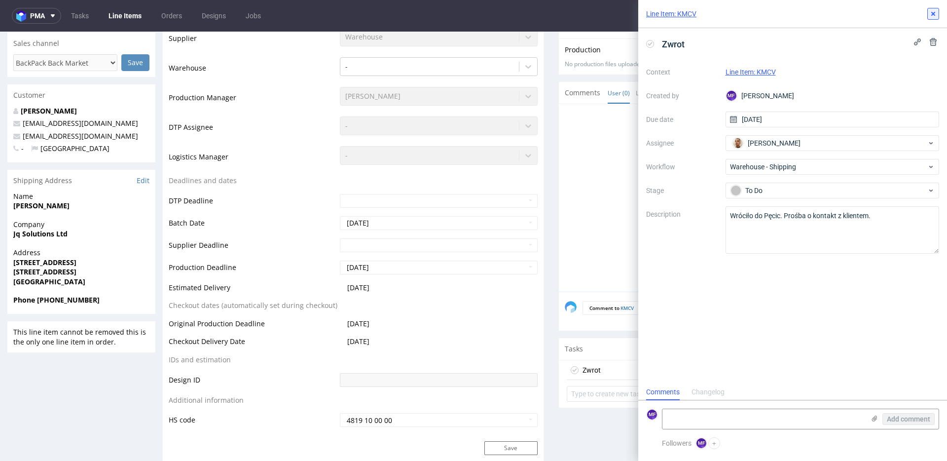
click at [937, 12] on icon at bounding box center [934, 14] width 8 height 8
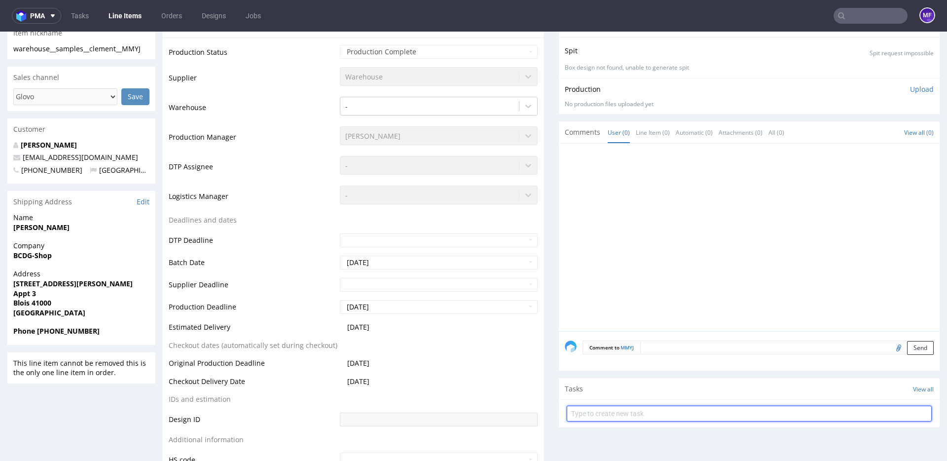
scroll to position [249, 0]
click at [605, 412] on input "text" at bounding box center [749, 413] width 365 height 16
type input "Zwrot"
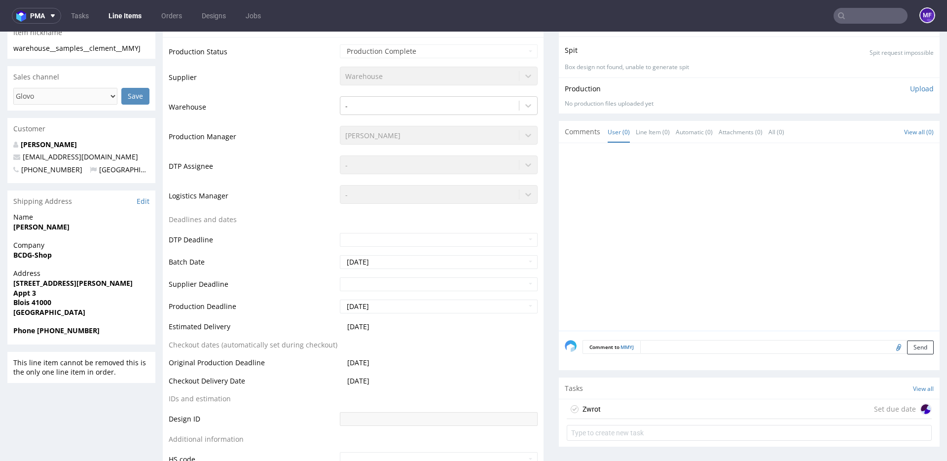
click at [632, 404] on div "Zwrot Set due date" at bounding box center [749, 409] width 365 height 20
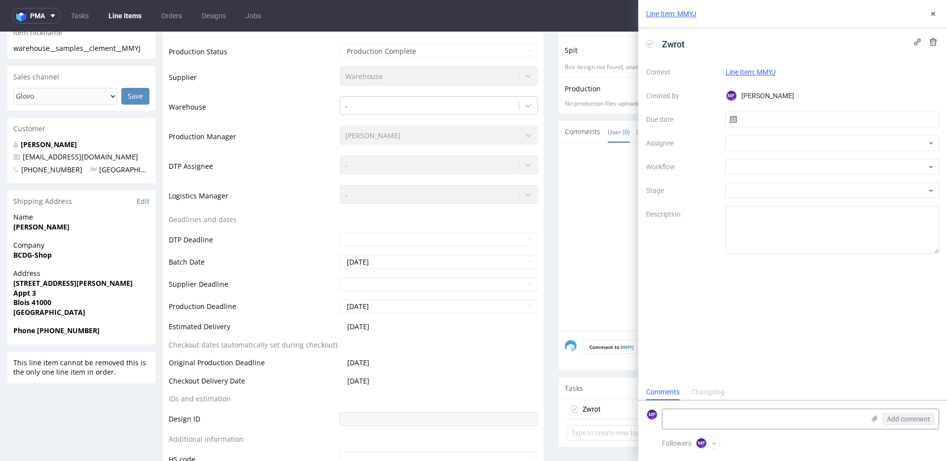
scroll to position [8, 0]
click at [788, 122] on input "text" at bounding box center [833, 120] width 214 height 16
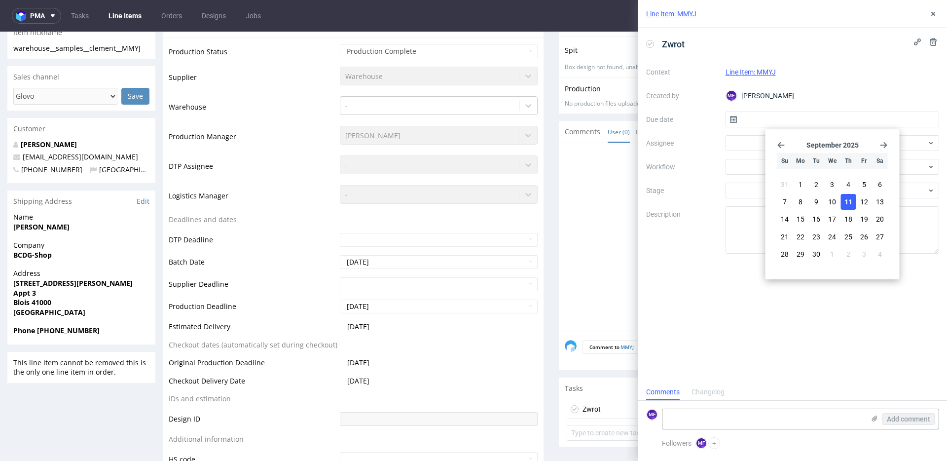
click at [852, 203] on span "11" at bounding box center [849, 202] width 8 height 10
type input "[DATE]"
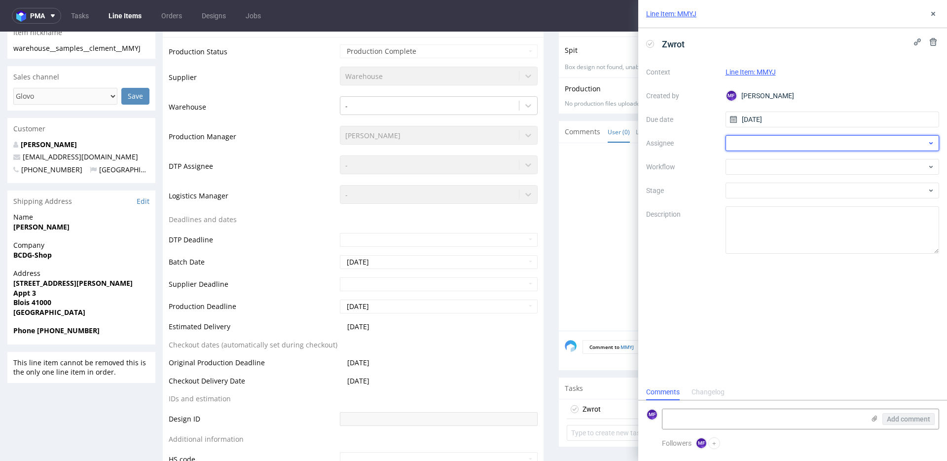
click at [773, 140] on div at bounding box center [833, 143] width 214 height 16
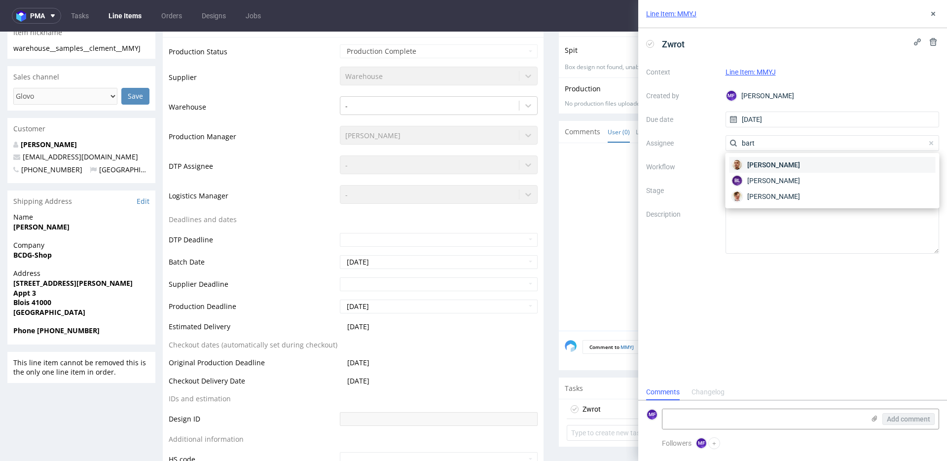
type input "bart"
click at [792, 165] on span "[PERSON_NAME]" at bounding box center [774, 165] width 53 height 10
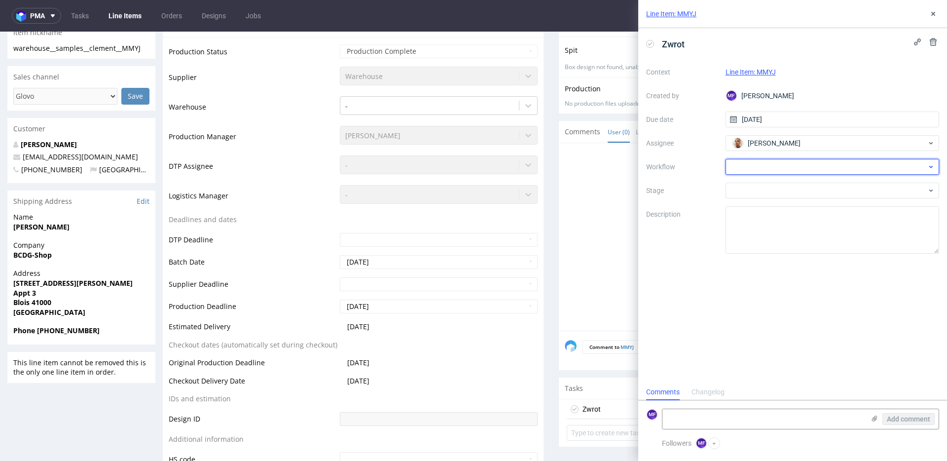
click at [781, 168] on div at bounding box center [833, 167] width 214 height 16
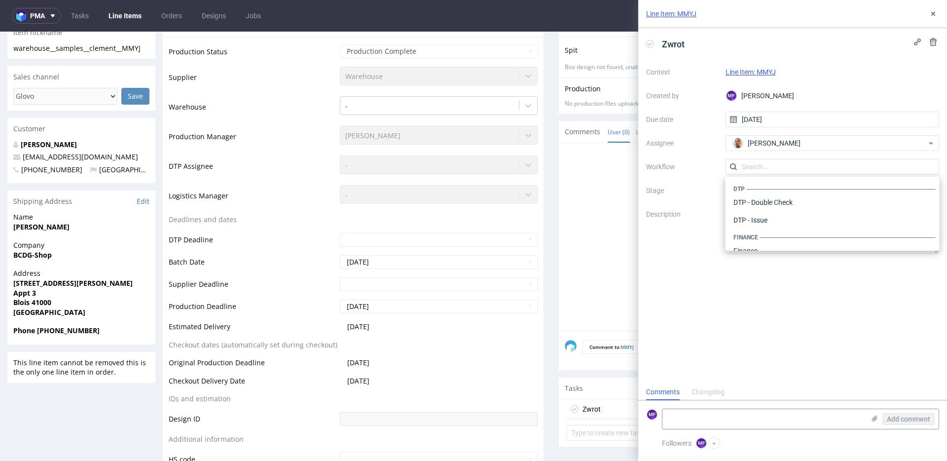
scroll to position [607, 0]
click at [767, 233] on div "Warehouse - Shipping" at bounding box center [833, 238] width 206 height 18
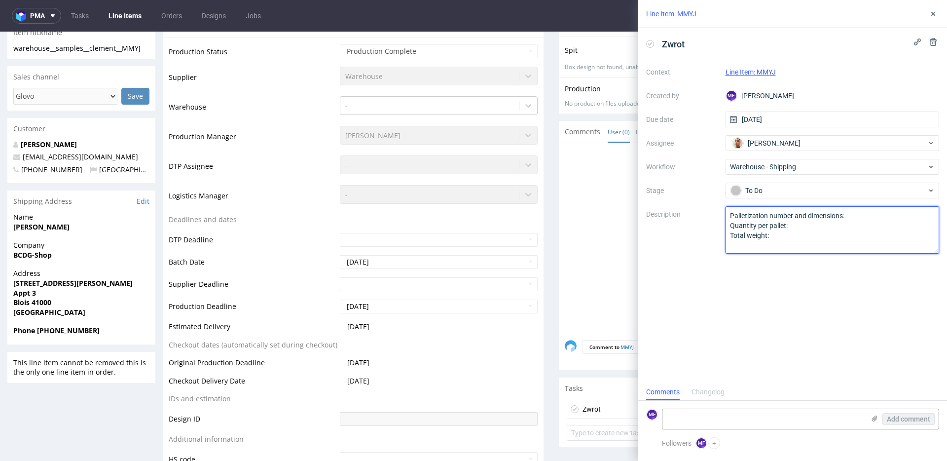
drag, startPoint x: 771, startPoint y: 238, endPoint x: 689, endPoint y: 212, distance: 86.0
click at [689, 212] on div "Context Line Item: MMYJ Created by MF [PERSON_NAME] Due date [DATE] Assignee [P…" at bounding box center [792, 158] width 293 height 189
paste textarea "Wróciło do Pęcic. Prośba o kontakt z klientem."
type textarea "Wróciło do Pęcic. Prośba o kontakt z klientem."
click at [764, 306] on div "Zwrot Context Line Item: MMYJ Created by MF [PERSON_NAME] Due date [DATE] Assig…" at bounding box center [793, 206] width 309 height 356
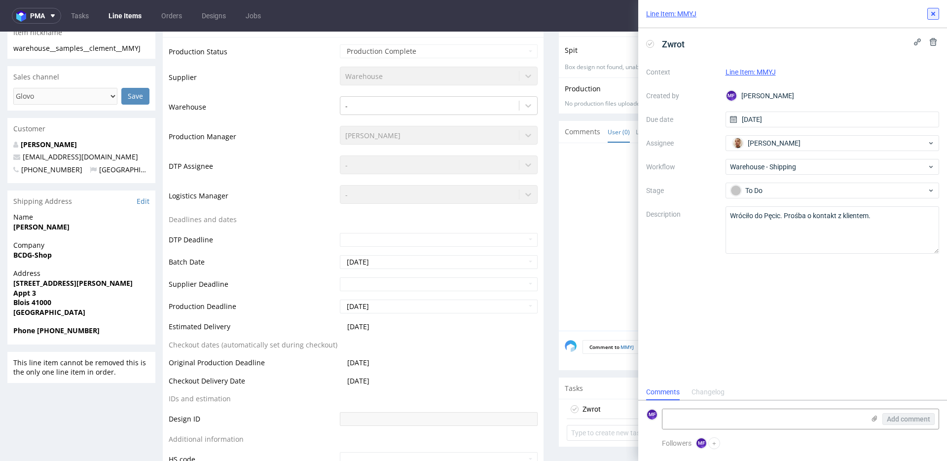
click at [937, 16] on icon at bounding box center [934, 14] width 8 height 8
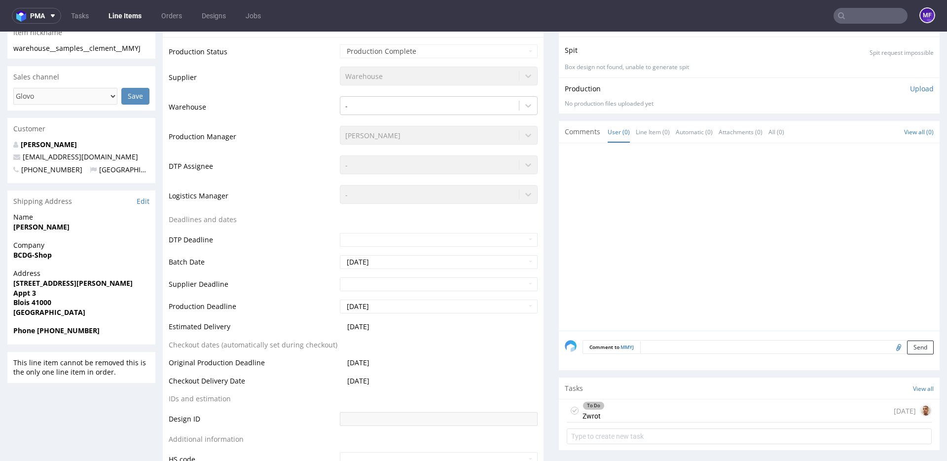
scroll to position [250, 0]
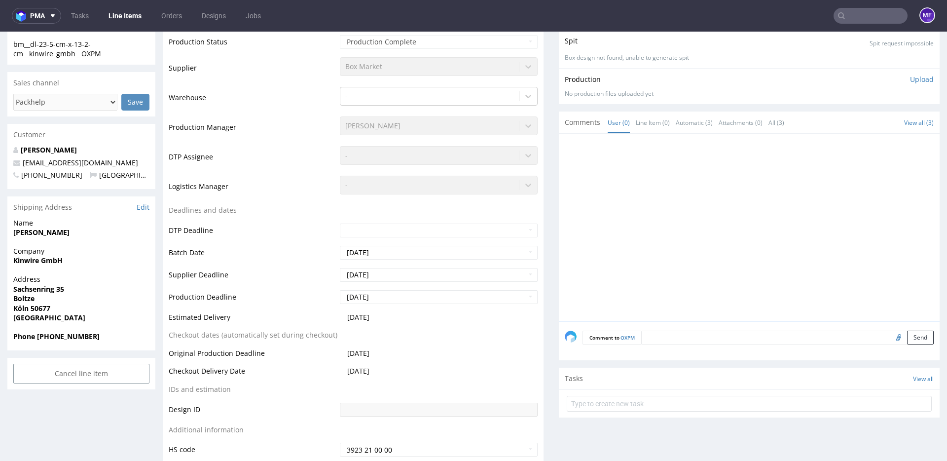
scroll to position [176, 0]
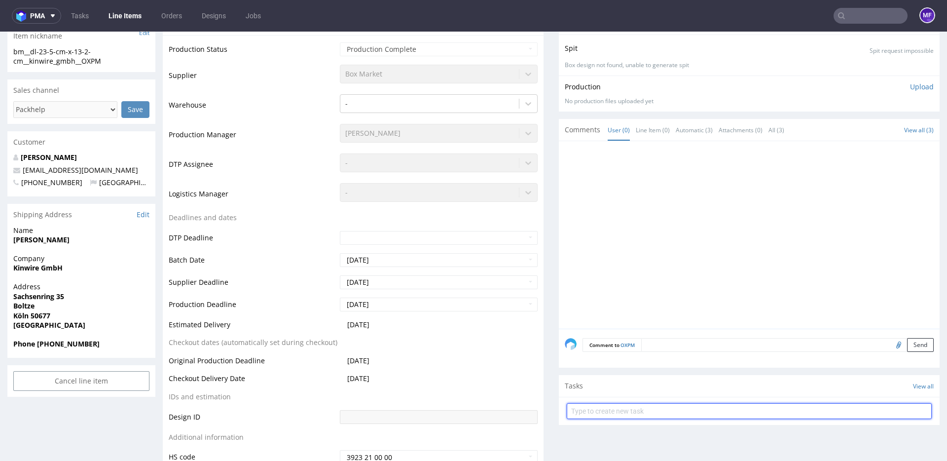
click at [602, 404] on input "text" at bounding box center [749, 411] width 365 height 16
type input "Zwrot"
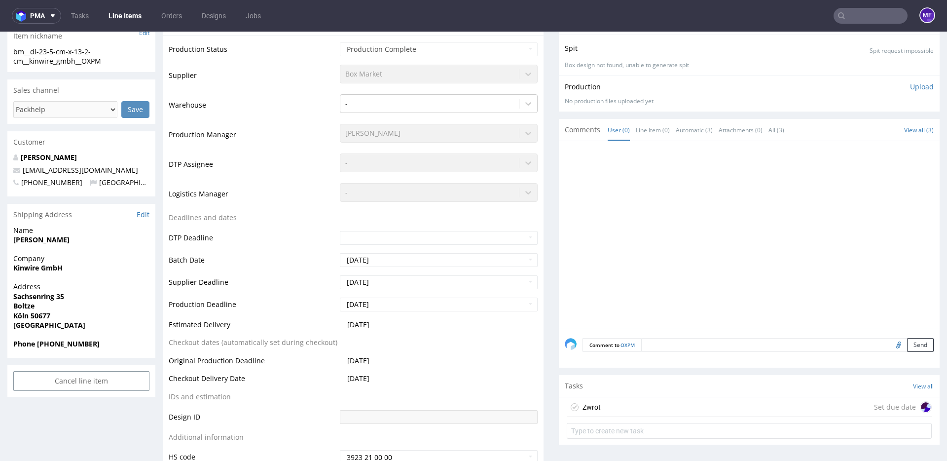
click at [600, 411] on div "Zwrot Set due date" at bounding box center [749, 407] width 365 height 20
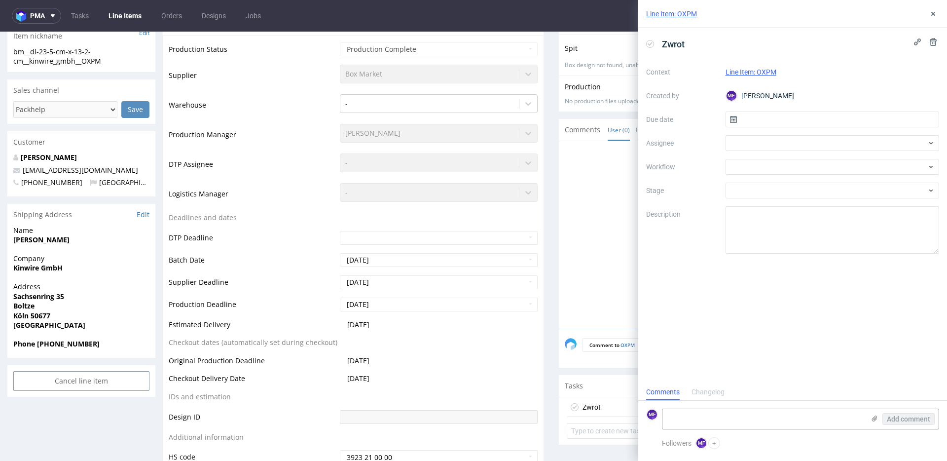
scroll to position [8, 0]
click at [741, 124] on input "text" at bounding box center [833, 120] width 214 height 16
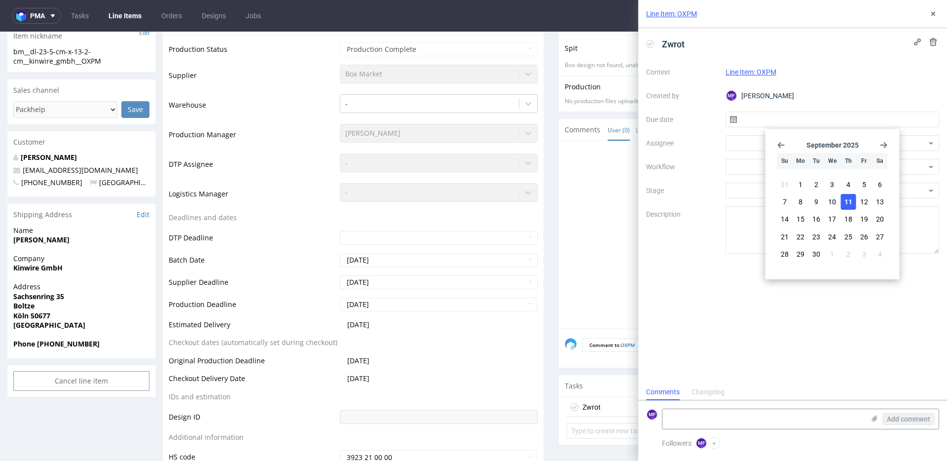
click at [845, 197] on span "11" at bounding box center [849, 202] width 8 height 10
type input "[DATE]"
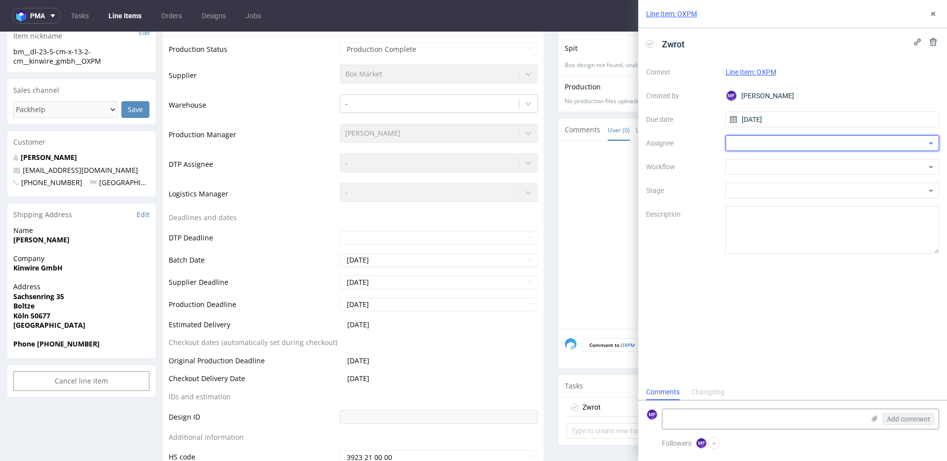
click at [766, 146] on div at bounding box center [833, 143] width 214 height 16
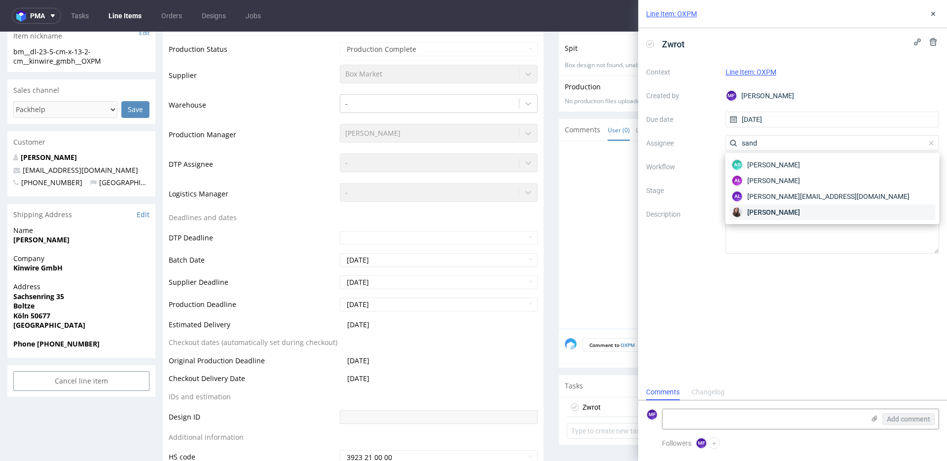
type input "sand"
click at [774, 207] on span "[PERSON_NAME]" at bounding box center [774, 212] width 53 height 10
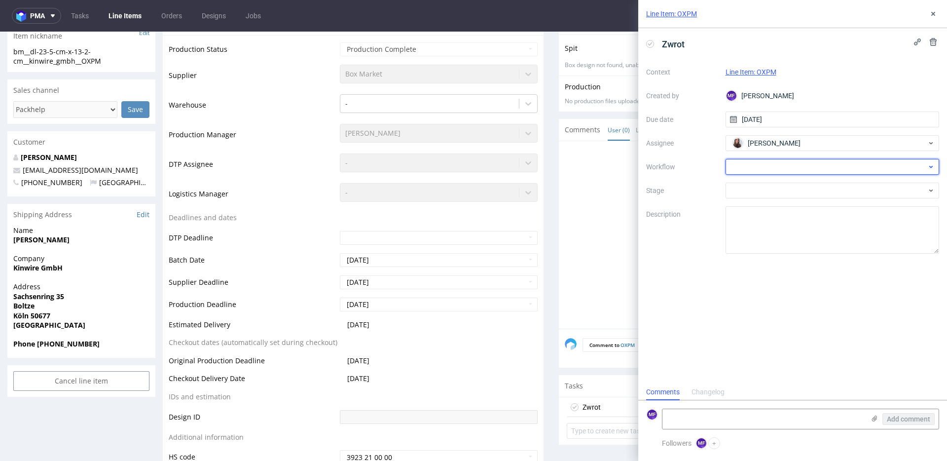
click at [772, 167] on div at bounding box center [833, 167] width 214 height 16
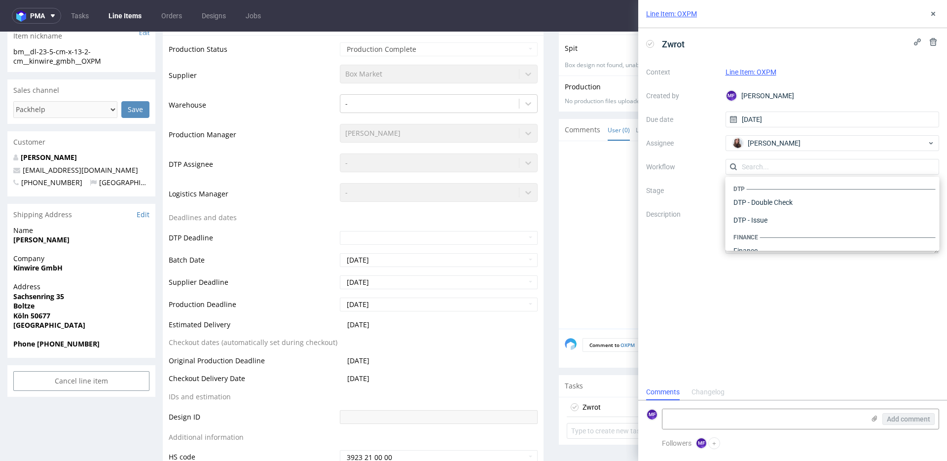
scroll to position [607, 0]
click at [764, 234] on div "Warehouse - Shipping" at bounding box center [833, 238] width 206 height 18
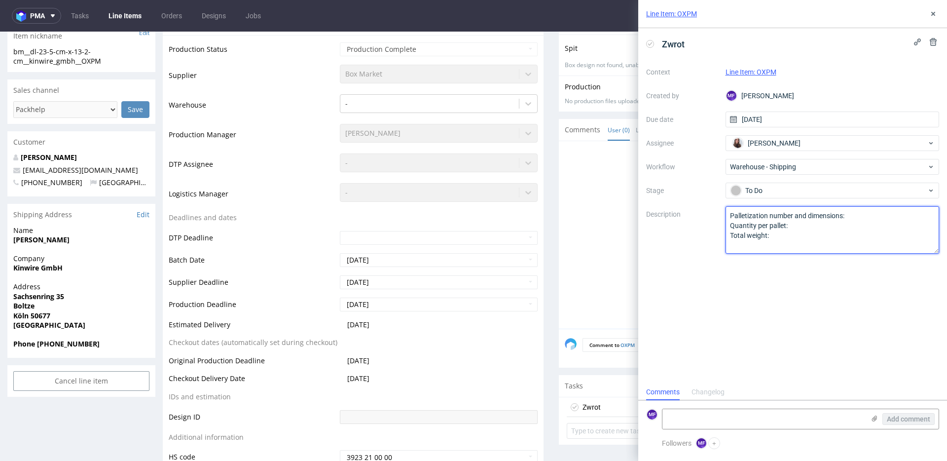
drag, startPoint x: 736, startPoint y: 231, endPoint x: 706, endPoint y: 215, distance: 34.0
click at [706, 215] on div "Context Line Item: OXPM Created by MF Michał Fedorowicz Due date 11/09/2025 Ass…" at bounding box center [792, 158] width 293 height 189
paste textarea "Wróciło do Pęcic. Prośba o kontakt z klientem."
type textarea "Wróciło do Pęcic. Prośba o kontakt z klientem."
click at [786, 307] on div "Zwrot Context Line Item: OXPM Created by MF Michał Fedorowicz Due date 11/09/20…" at bounding box center [793, 206] width 309 height 356
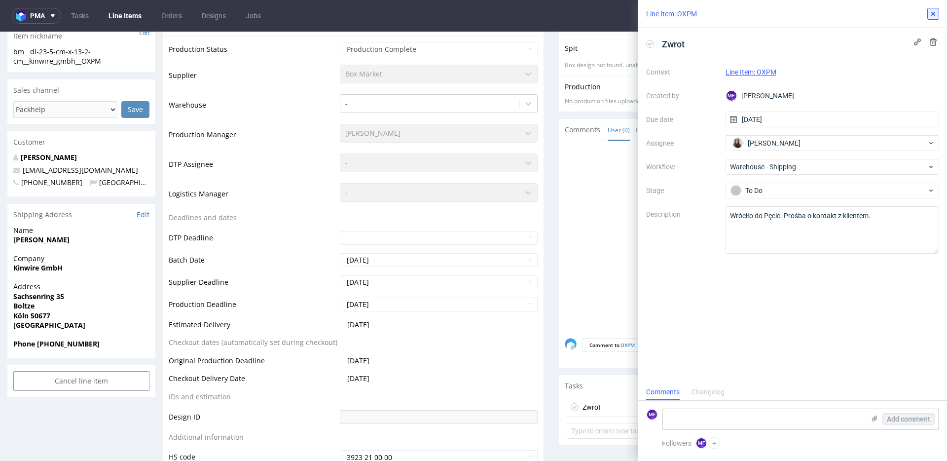
click at [930, 13] on icon at bounding box center [934, 14] width 8 height 8
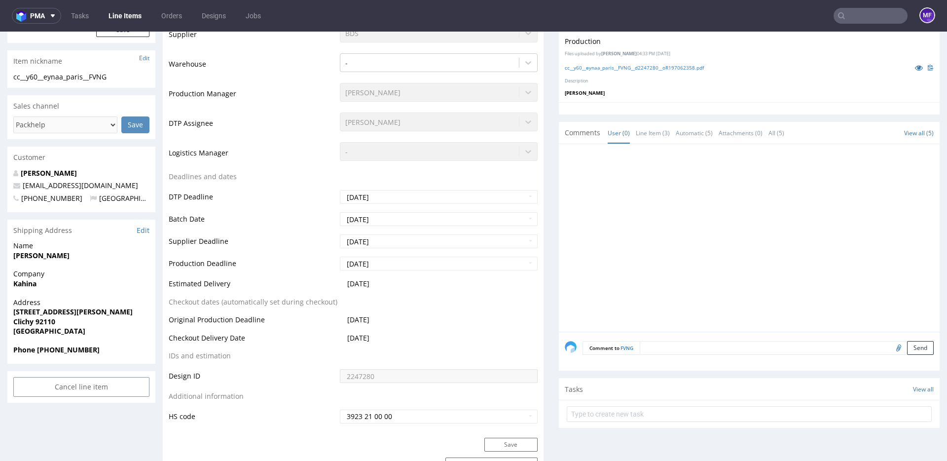
scroll to position [269, 0]
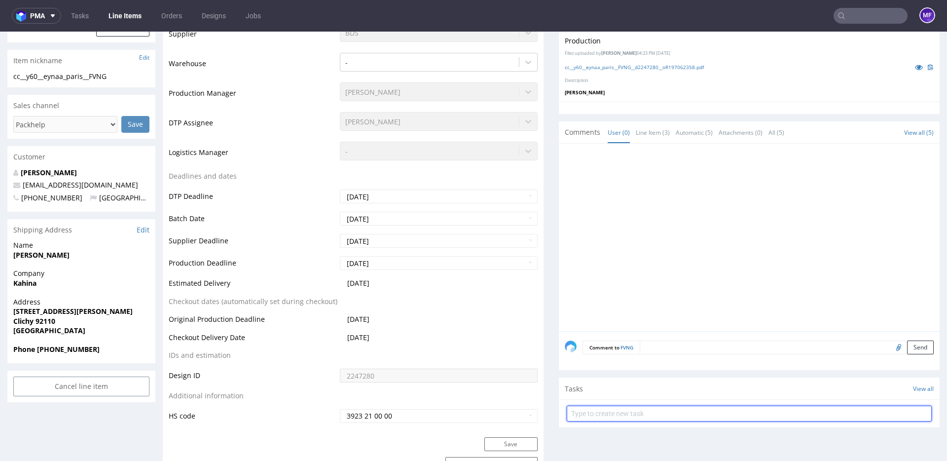
click at [616, 412] on input "text" at bounding box center [749, 414] width 365 height 16
type input "Zwrot"
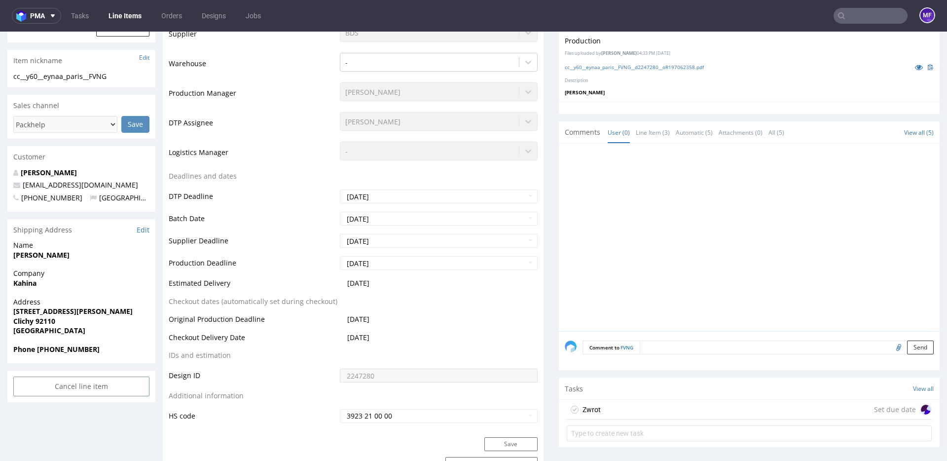
click at [612, 407] on div "Zwrot Set due date" at bounding box center [749, 410] width 365 height 20
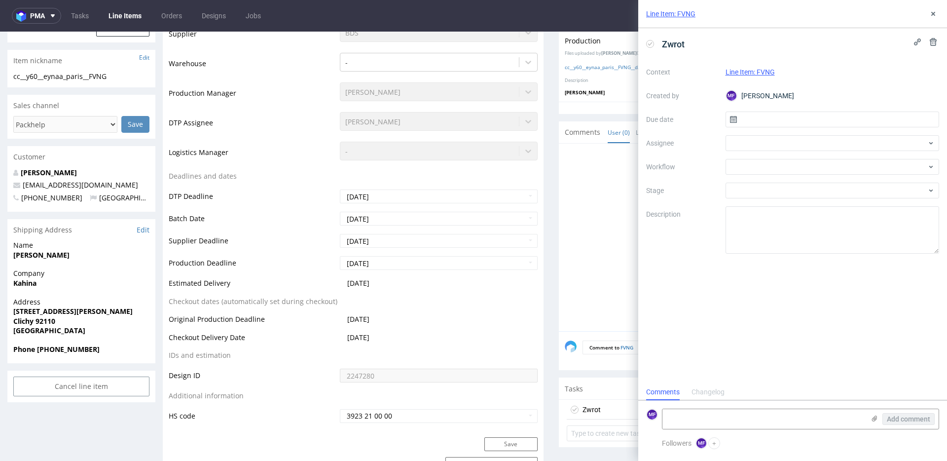
scroll to position [8, 0]
click at [773, 124] on input "text" at bounding box center [833, 120] width 214 height 16
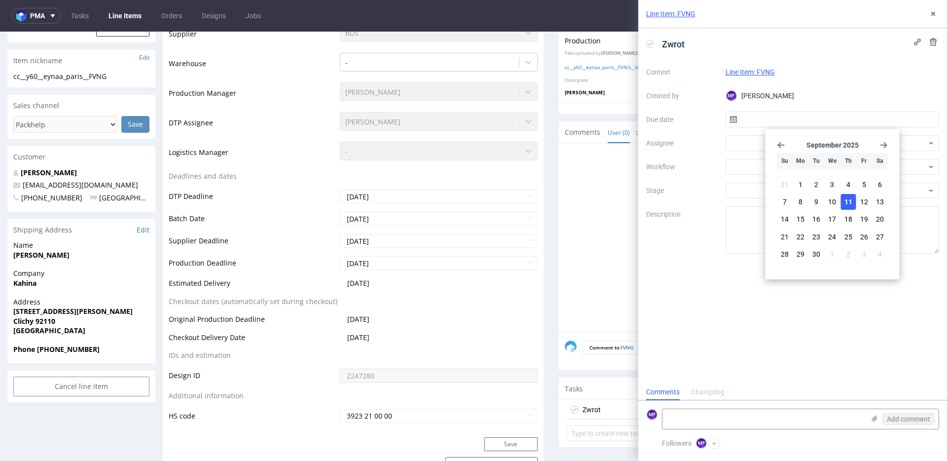
click at [846, 202] on span "11" at bounding box center [849, 202] width 8 height 10
type input "[DATE]"
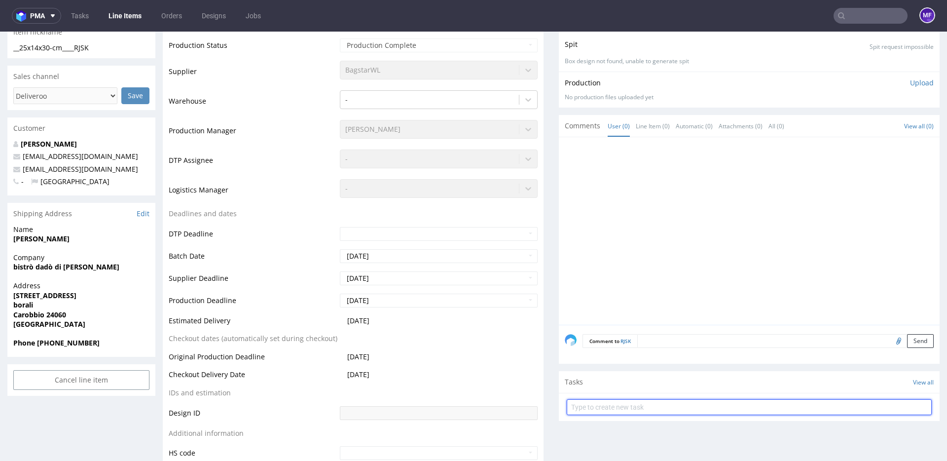
click at [590, 404] on input "text" at bounding box center [749, 407] width 365 height 16
type input "Zwrot"
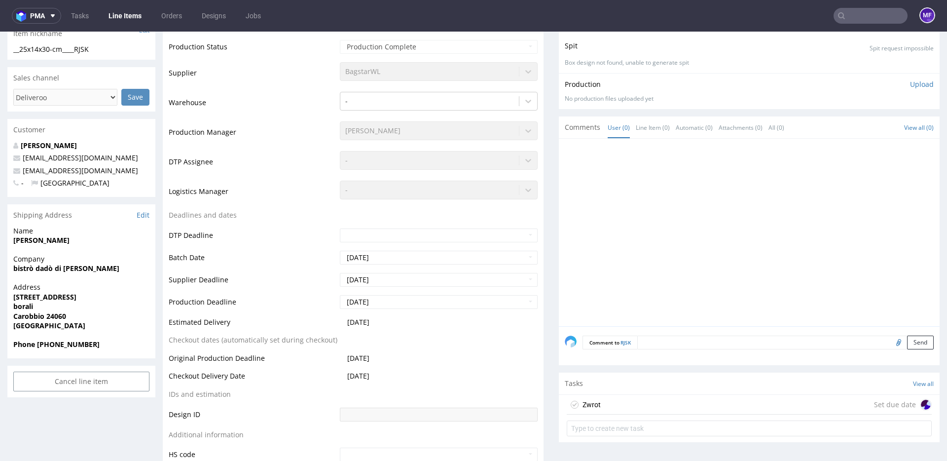
click at [613, 401] on div "Zwrot Set due date" at bounding box center [749, 405] width 365 height 20
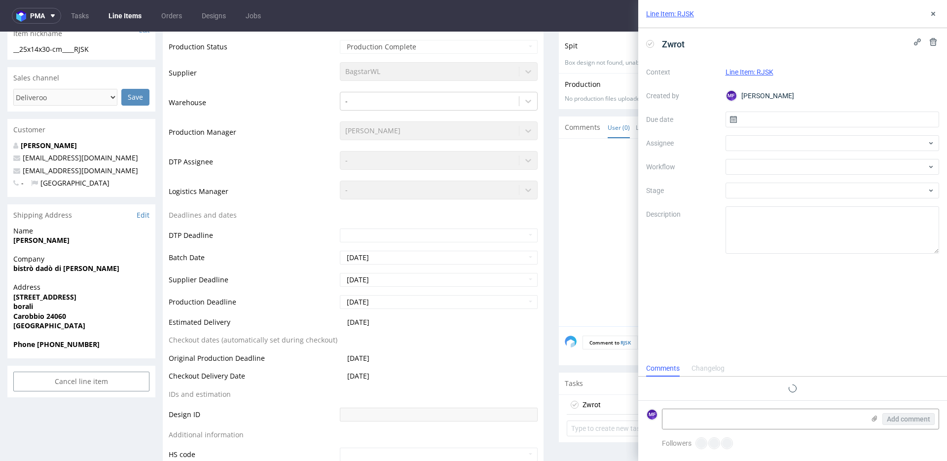
scroll to position [8, 0]
click at [762, 124] on input "text" at bounding box center [833, 120] width 214 height 16
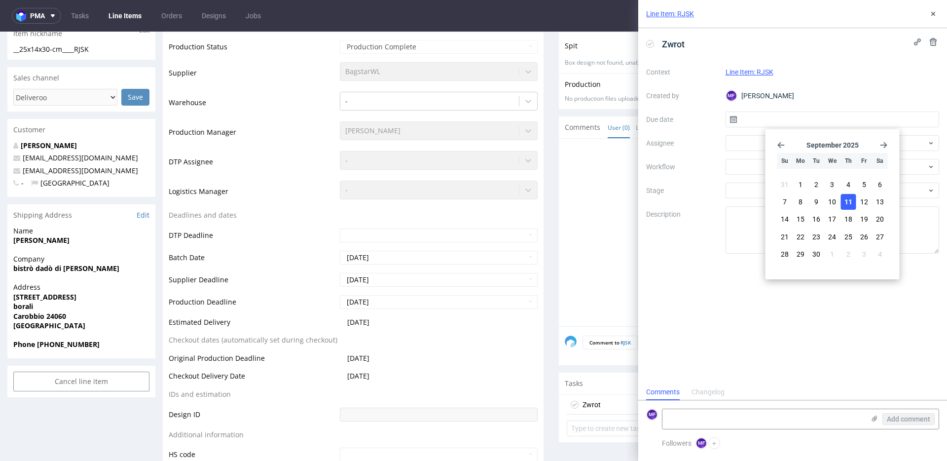
click at [848, 205] on span "11" at bounding box center [849, 202] width 8 height 10
type input "[DATE]"
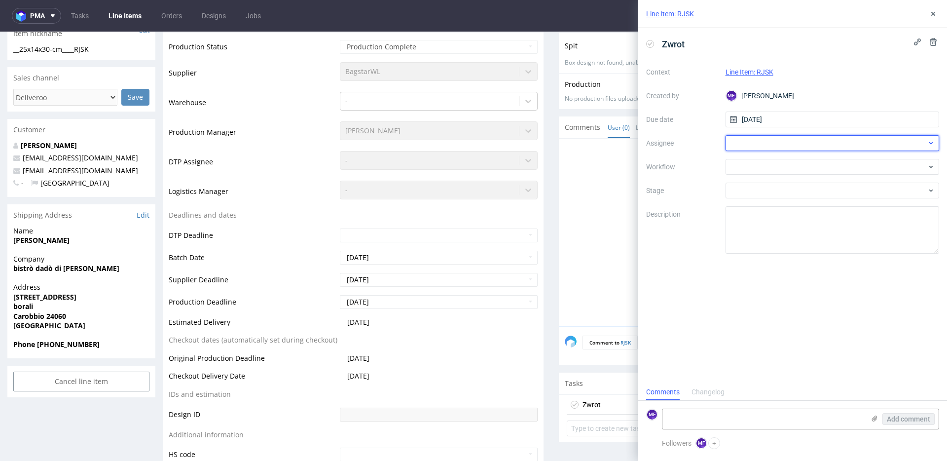
click at [776, 143] on div at bounding box center [833, 143] width 214 height 16
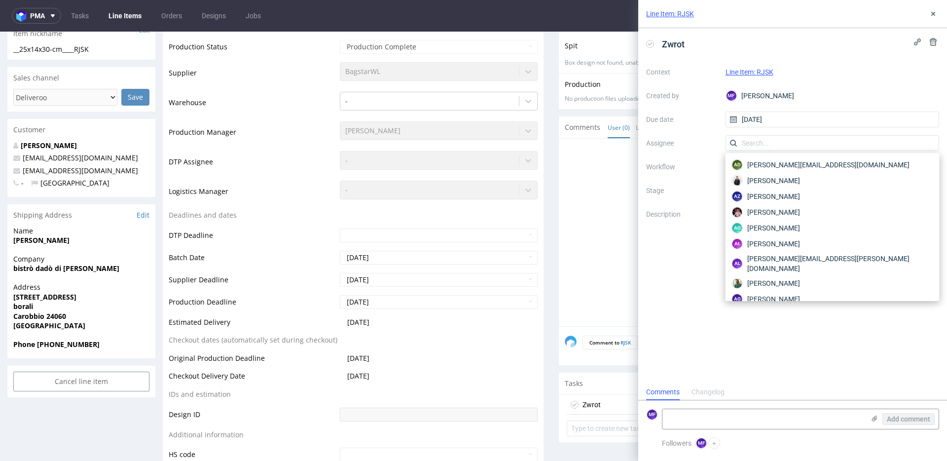
click at [698, 158] on div "Context Line Item: RJSK Created by MF [PERSON_NAME] Due date [DATE] Assignee Wo…" at bounding box center [792, 158] width 293 height 189
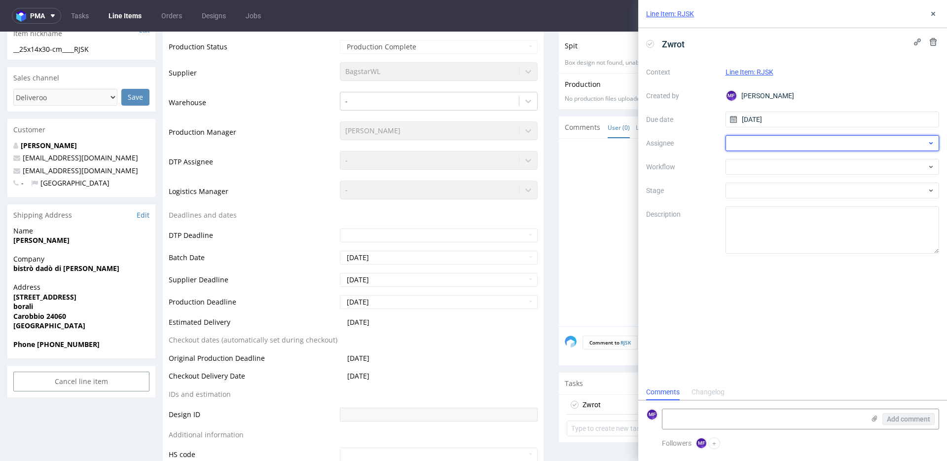
click at [761, 145] on div at bounding box center [833, 143] width 214 height 16
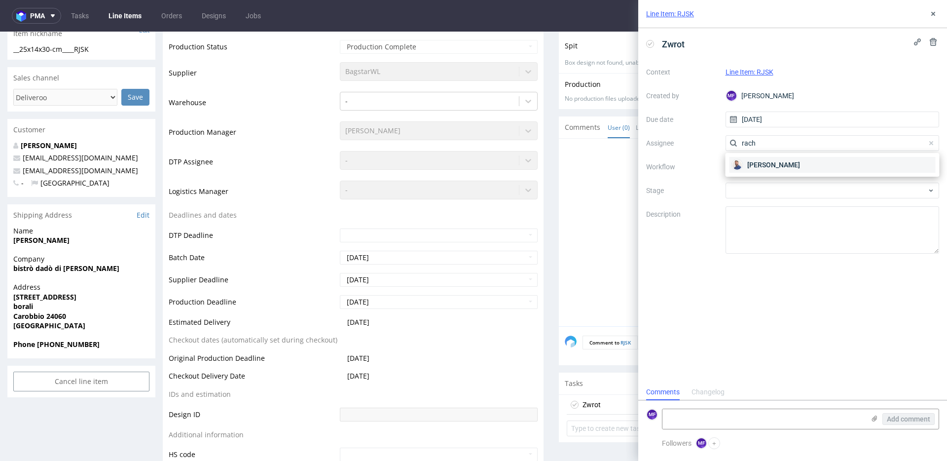
type input "rach"
click at [780, 166] on span "[PERSON_NAME]" at bounding box center [774, 165] width 53 height 10
click at [772, 171] on div at bounding box center [833, 167] width 214 height 16
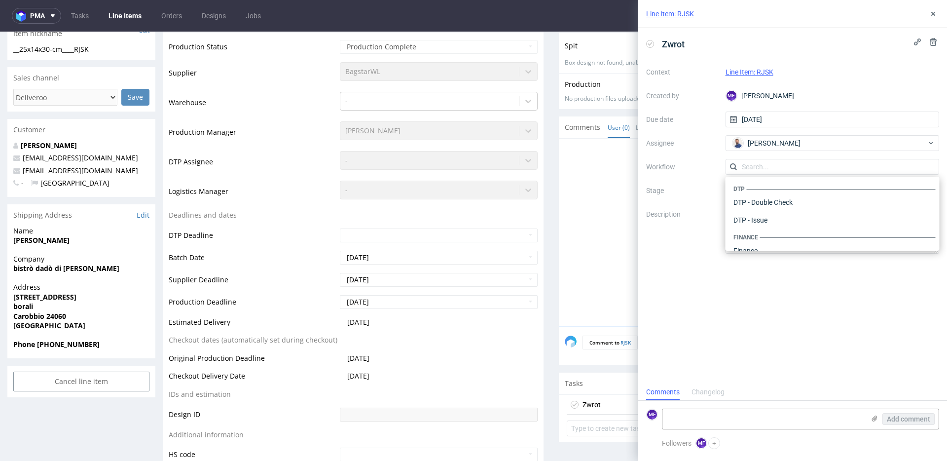
scroll to position [607, 0]
click at [783, 231] on div "Warehouse - Shipping" at bounding box center [833, 238] width 206 height 18
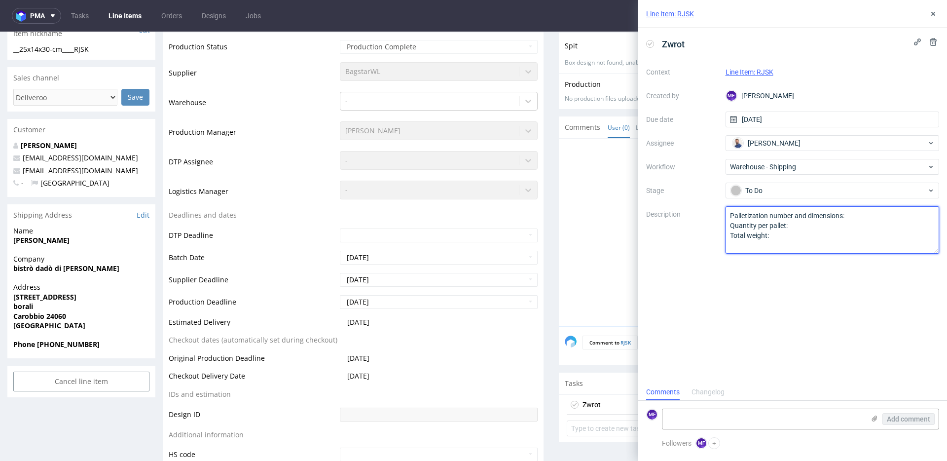
drag, startPoint x: 777, startPoint y: 239, endPoint x: 696, endPoint y: 212, distance: 85.7
click at [696, 212] on div "Context Line Item: RJSK Created by MF [PERSON_NAME] Due date [DATE] Assignee [P…" at bounding box center [792, 158] width 293 height 189
paste textarea "Wróciło do Pęcic. Prośba o kontakt z klientem."
type textarea "Wróciło do Pęcic. Prośba o kontakt z klientem."
click at [798, 307] on div "Zwrot Context Line Item: RJSK Created by MF [PERSON_NAME] Due date [DATE] Assig…" at bounding box center [793, 206] width 309 height 356
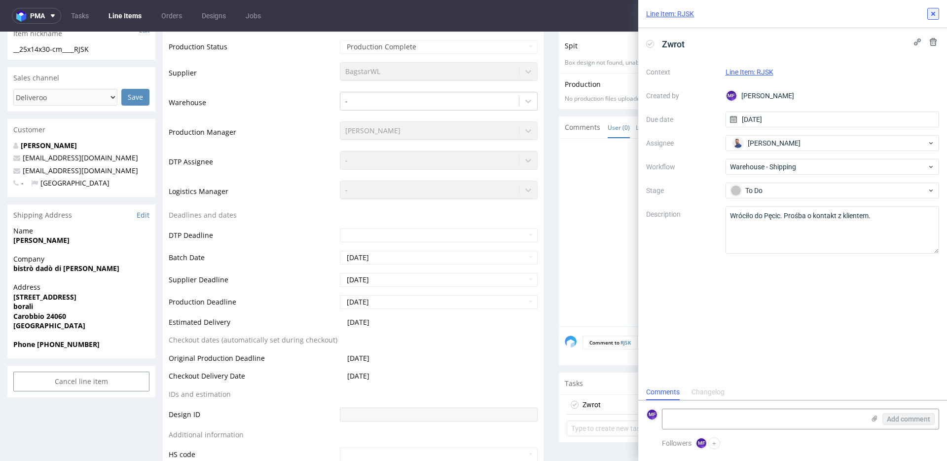
click at [930, 15] on icon at bounding box center [934, 14] width 8 height 8
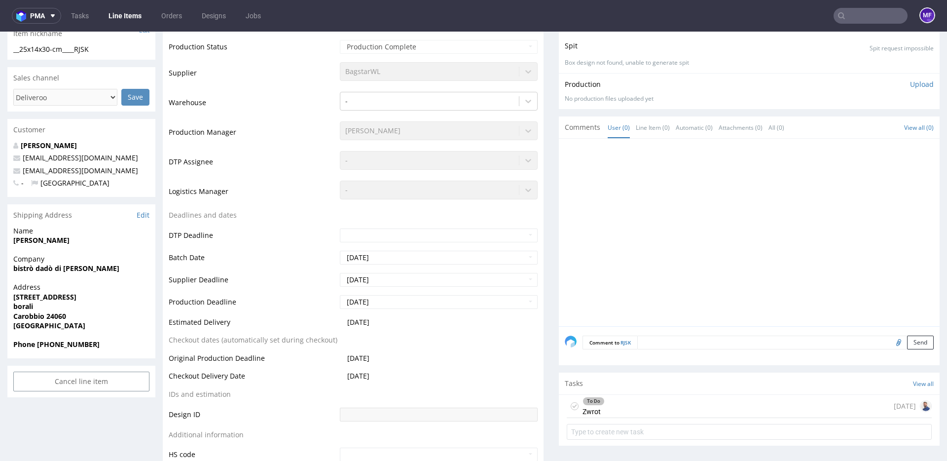
scroll to position [188, 0]
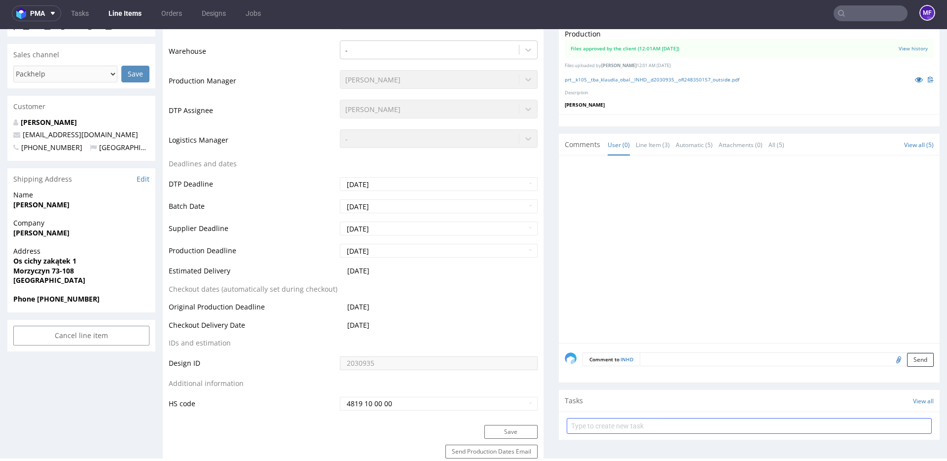
scroll to position [274, 0]
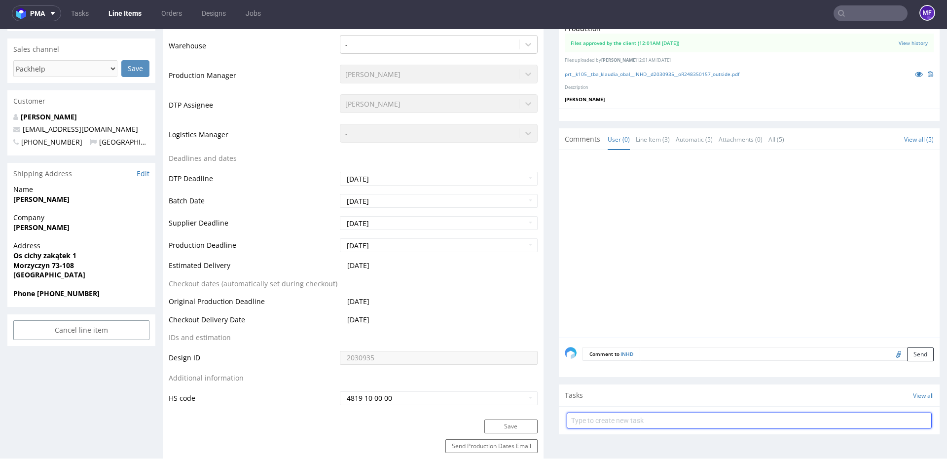
click at [601, 423] on input "text" at bounding box center [749, 421] width 365 height 16
type input "Zwrot"
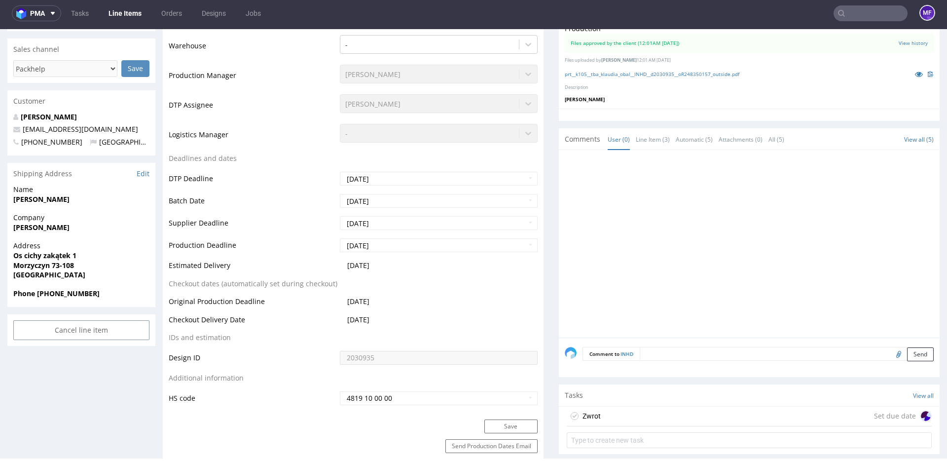
click at [594, 415] on div "Zwrot" at bounding box center [592, 416] width 18 height 12
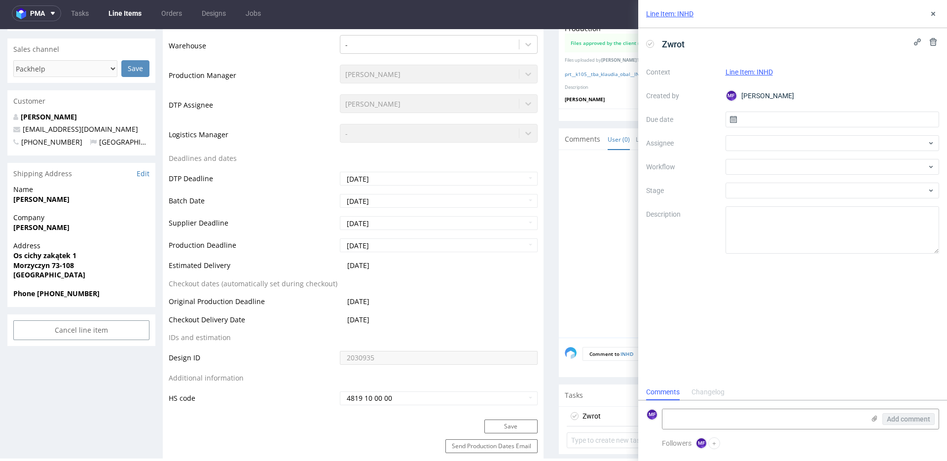
scroll to position [8, 0]
click at [790, 119] on input "text" at bounding box center [833, 120] width 214 height 16
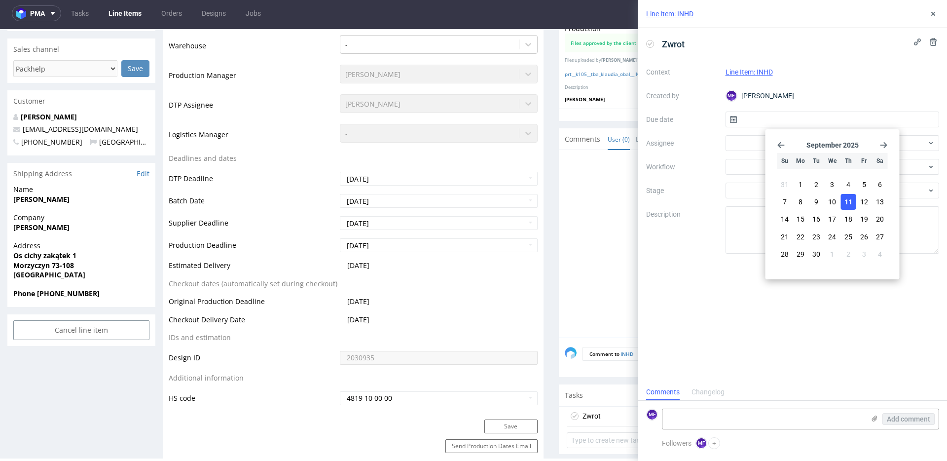
click at [846, 197] on span "11" at bounding box center [849, 202] width 8 height 10
type input "[DATE]"
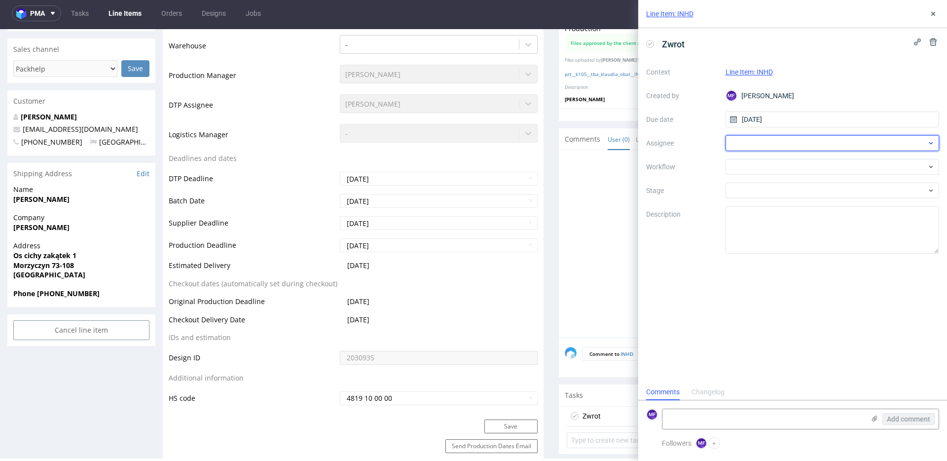
click at [787, 139] on div at bounding box center [833, 143] width 214 height 16
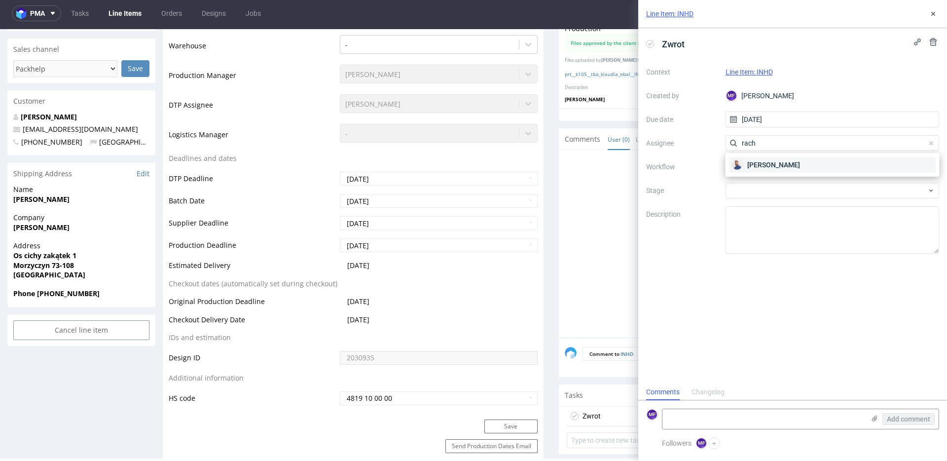
type input "rach"
click at [778, 163] on span "[PERSON_NAME]" at bounding box center [774, 165] width 53 height 10
click at [771, 168] on div at bounding box center [833, 167] width 214 height 16
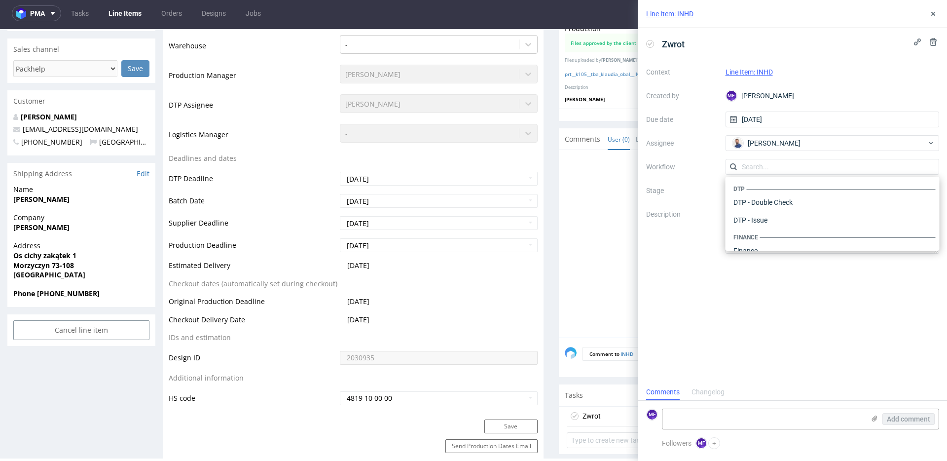
scroll to position [607, 0]
click at [773, 236] on div "Warehouse - Shipping" at bounding box center [833, 238] width 206 height 18
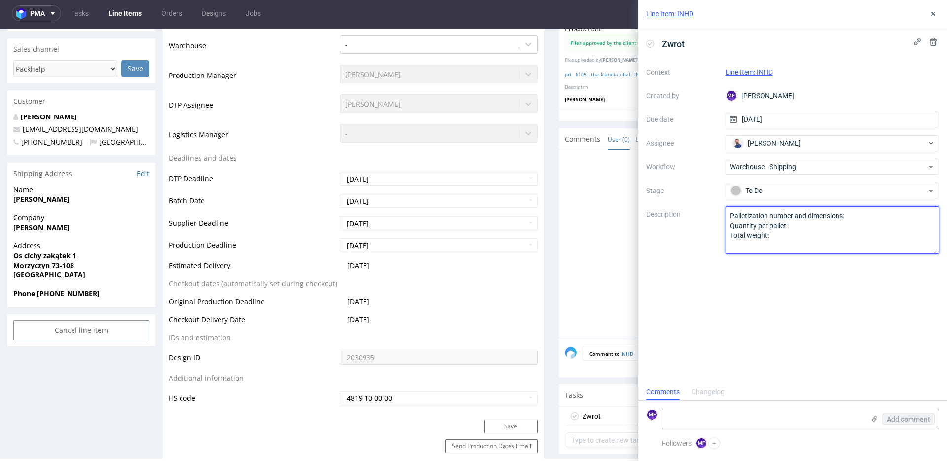
drag, startPoint x: 777, startPoint y: 236, endPoint x: 720, endPoint y: 213, distance: 60.7
click at [720, 213] on div "Context Line Item: INHD Created by MF [PERSON_NAME] Due date [DATE] Assignee [P…" at bounding box center [792, 158] width 293 height 189
paste textarea "Wróciło do Pęcic. Prośba o kontakt z klientem."
type textarea "Wróciło do Pęcic. Prośba o kontakt z klientem."
click at [758, 305] on div "Zwrot Context Line Item: INHD Created by MF [PERSON_NAME] Due date [DATE] Assig…" at bounding box center [793, 206] width 309 height 356
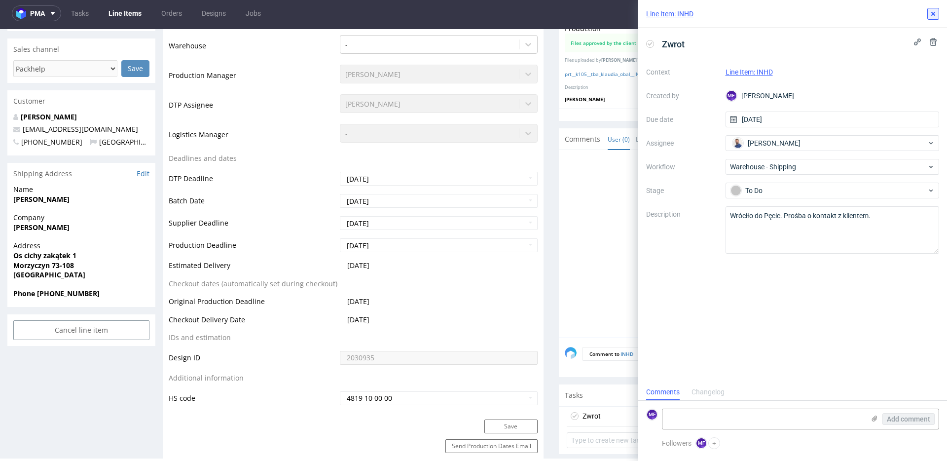
click at [933, 12] on use at bounding box center [934, 14] width 4 height 4
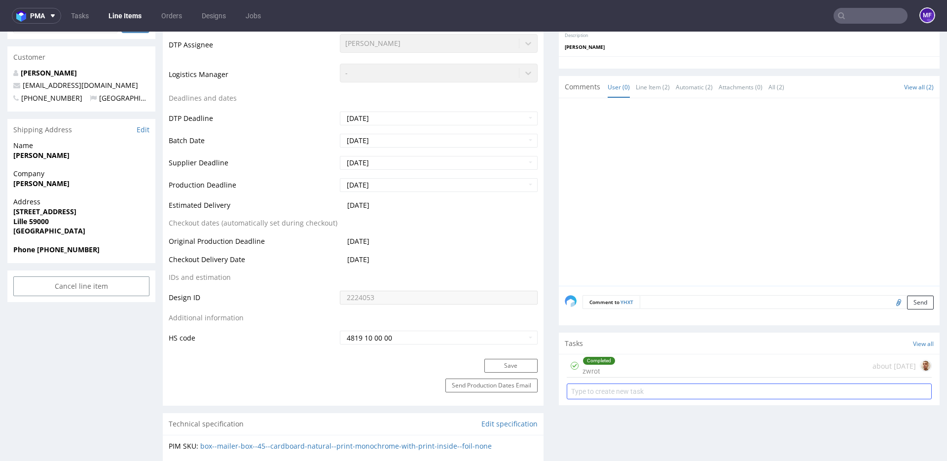
scroll to position [340, 0]
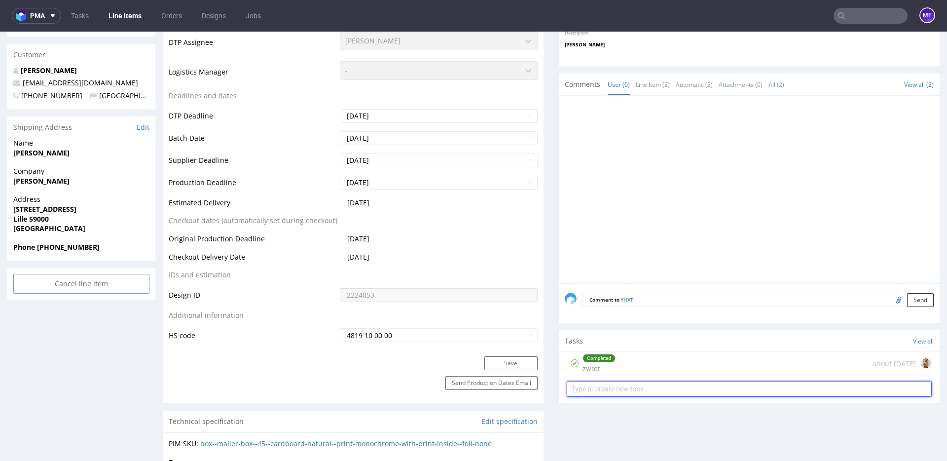
click at [604, 389] on input "text" at bounding box center [749, 389] width 365 height 16
type input "Zwrot po raz 2"
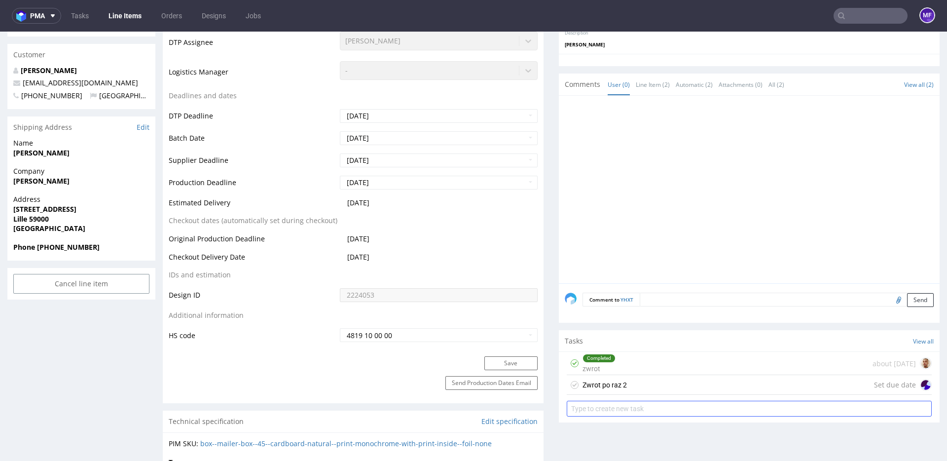
scroll to position [321, 0]
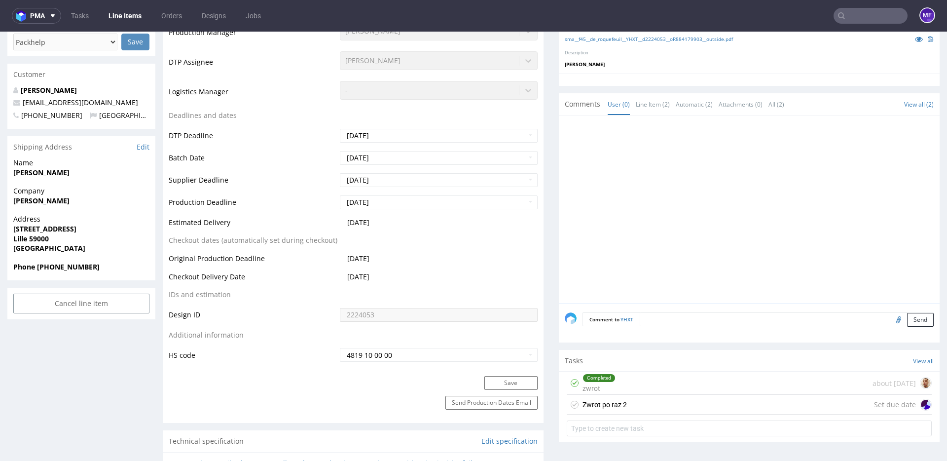
click at [624, 403] on div "Zwrot po raz 2 Set due date" at bounding box center [749, 405] width 365 height 20
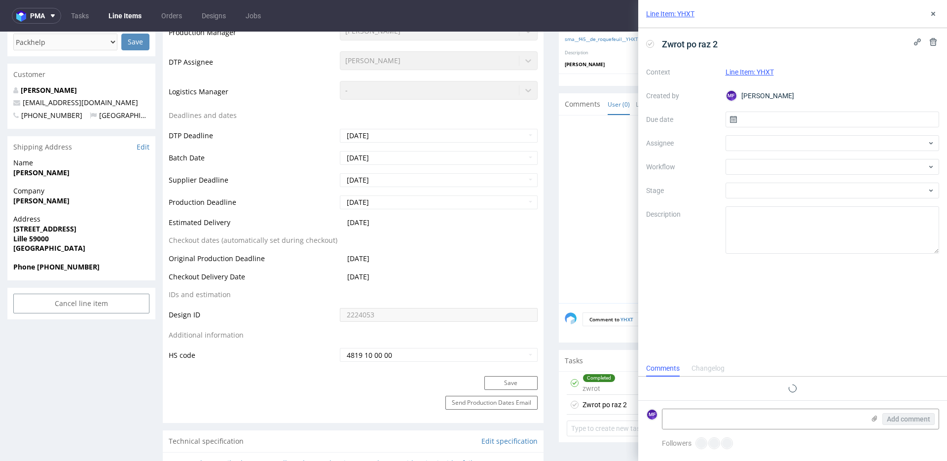
scroll to position [8, 0]
click at [755, 121] on input "text" at bounding box center [833, 120] width 214 height 16
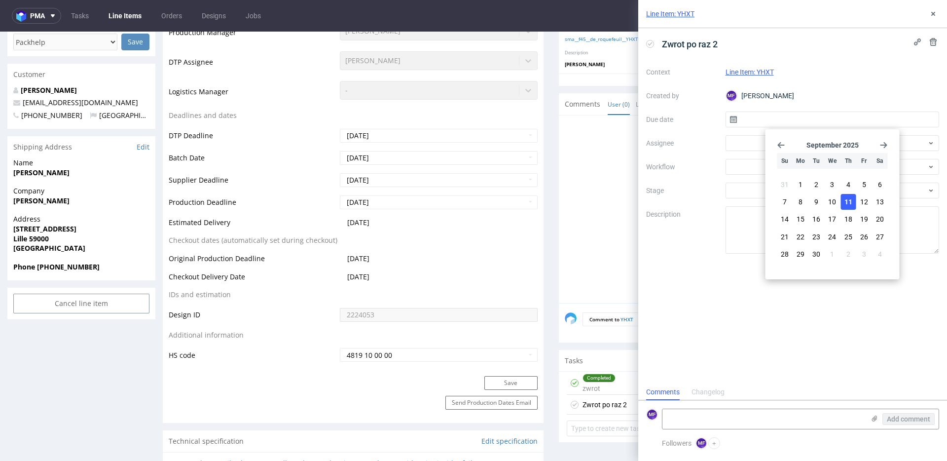
click at [849, 203] on span "11" at bounding box center [849, 202] width 8 height 10
type input "[DATE]"
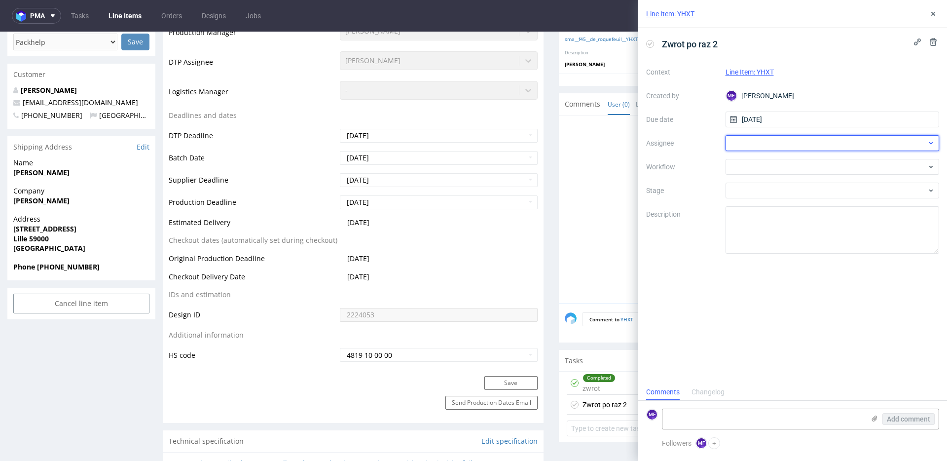
click at [757, 145] on div at bounding box center [833, 143] width 214 height 16
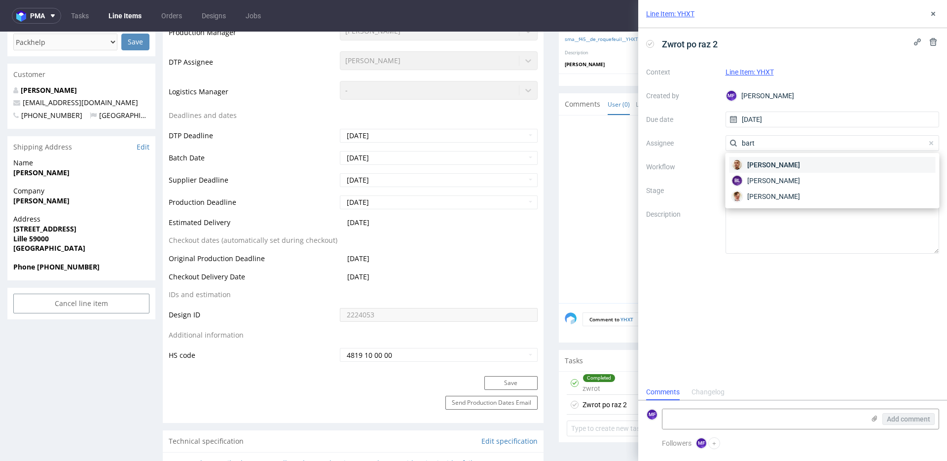
type input "bart"
click at [765, 163] on span "[PERSON_NAME]" at bounding box center [774, 165] width 53 height 10
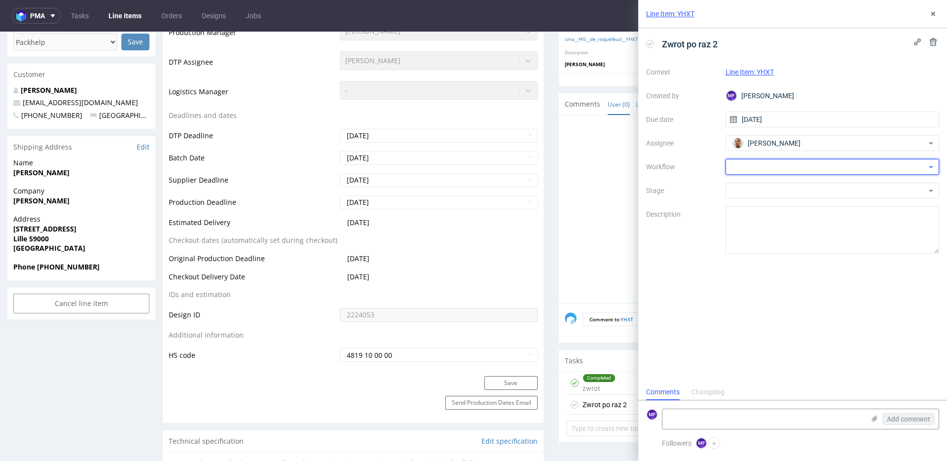
click at [759, 168] on div at bounding box center [833, 167] width 214 height 16
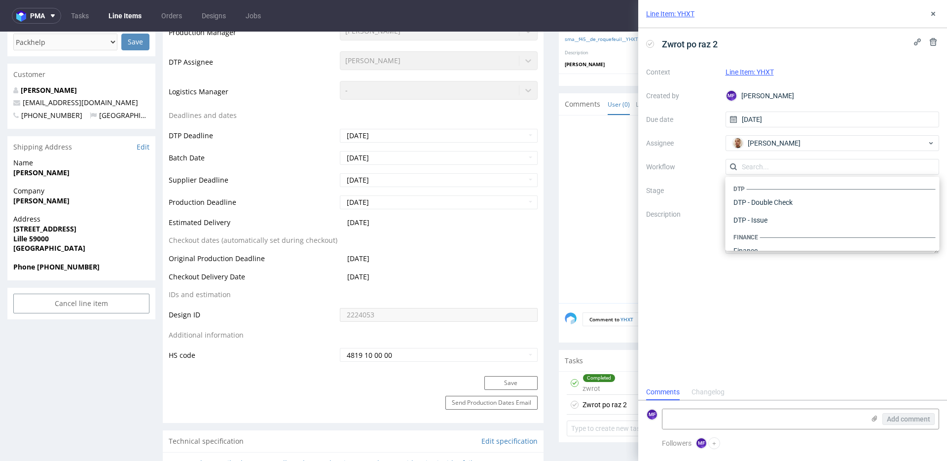
scroll to position [607, 0]
click at [773, 232] on div "Warehouse - Shipping" at bounding box center [833, 238] width 206 height 18
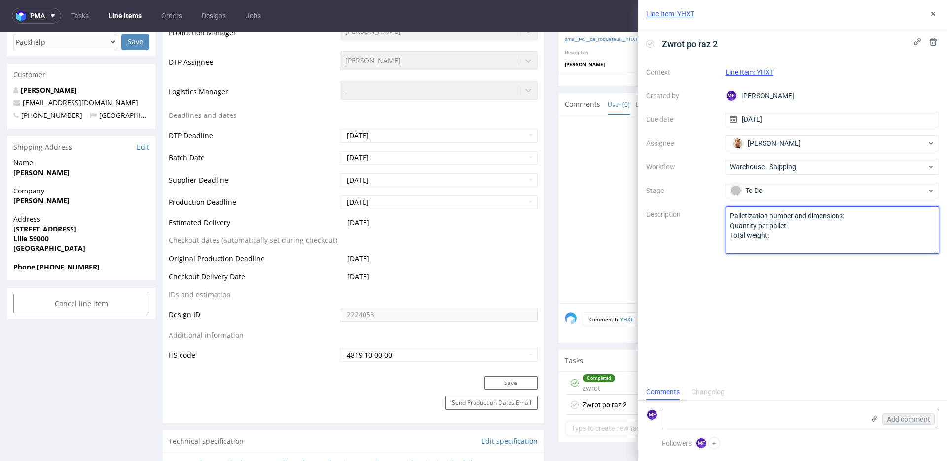
drag, startPoint x: 784, startPoint y: 238, endPoint x: 682, endPoint y: 211, distance: 105.3
click at [682, 211] on div "Context Line Item: YHXT Created by MF Michał Fedorowicz Due date 11/09/2025 Ass…" at bounding box center [792, 158] width 293 height 189
paste textarea "Wróciło do Pęcic. Prośba o kontakt z klientem."
click at [766, 214] on textarea "Palletization number and dimensions: Quantity per pallet: Total weight:" at bounding box center [833, 229] width 214 height 47
type textarea "Wróciło do Pęcic po raz drugi. Prośba o kontakt z klientem."
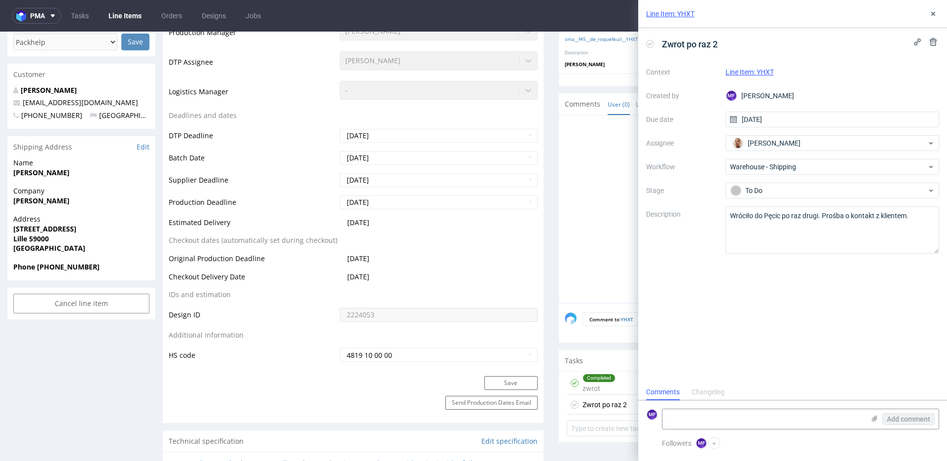
click at [772, 292] on div "Zwrot po raz 2 Context Line Item: YHXT Created by MF Michał Fedorowicz Due date…" at bounding box center [793, 206] width 309 height 356
click at [936, 19] on button at bounding box center [934, 14] width 12 height 12
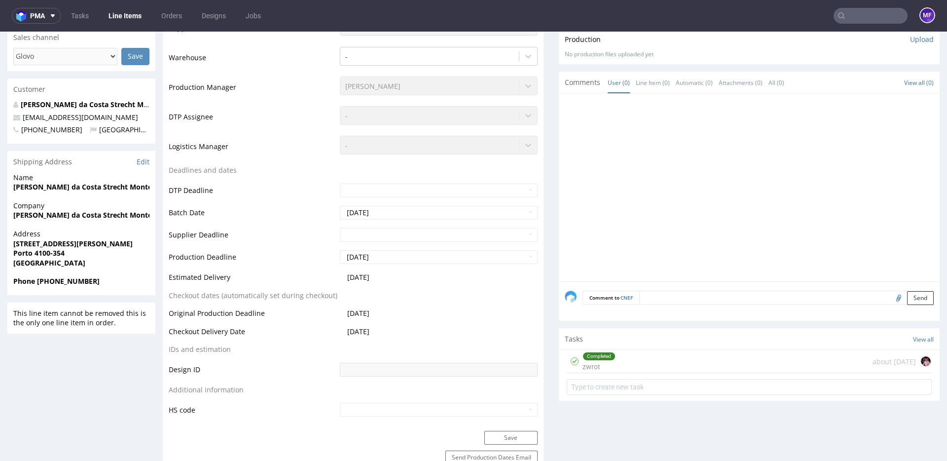
scroll to position [299, 0]
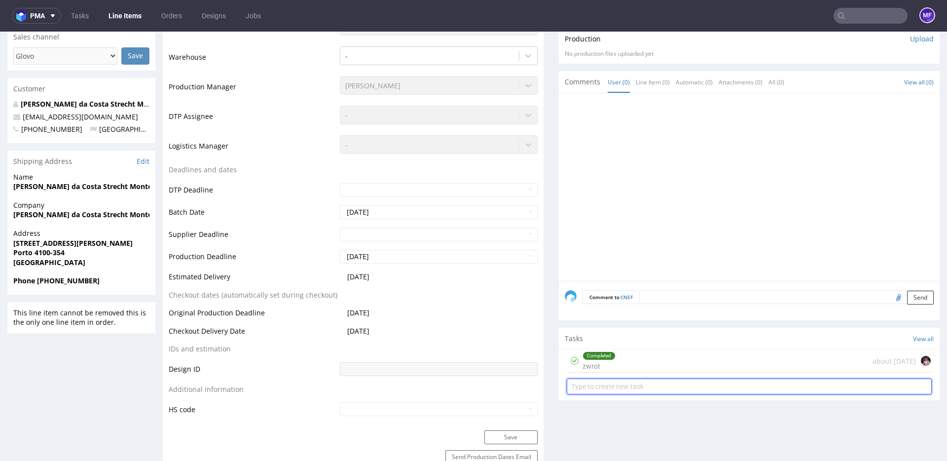
click at [607, 384] on input "text" at bounding box center [749, 386] width 365 height 16
type input "z"
type input "Zwrot po raz 2"
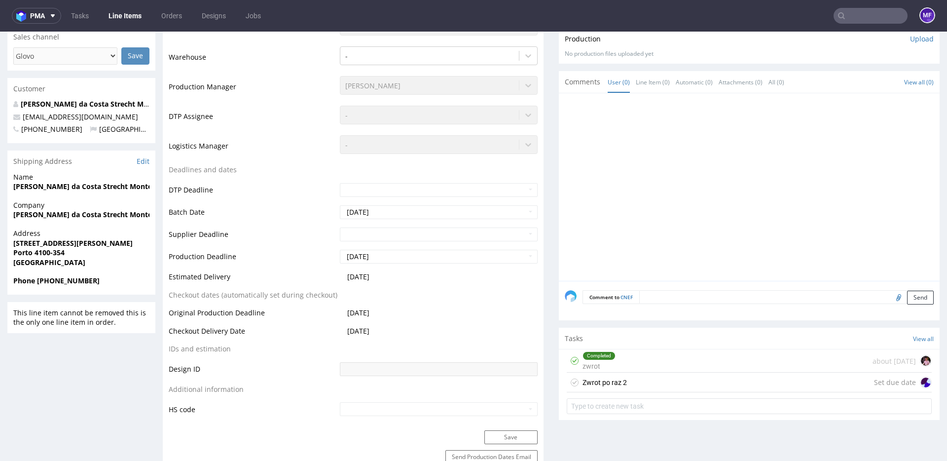
click at [688, 362] on div "Completed zwrot about [DATE]" at bounding box center [749, 360] width 365 height 23
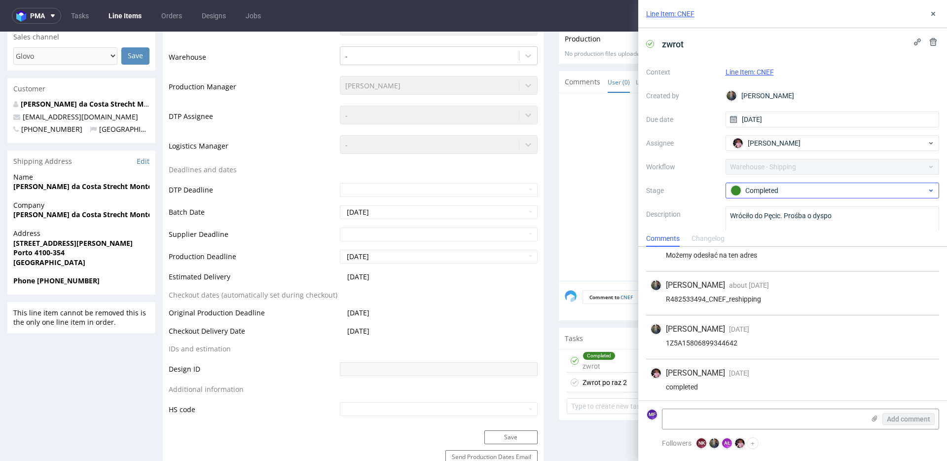
scroll to position [110, 0]
click at [930, 13] on icon at bounding box center [934, 14] width 8 height 8
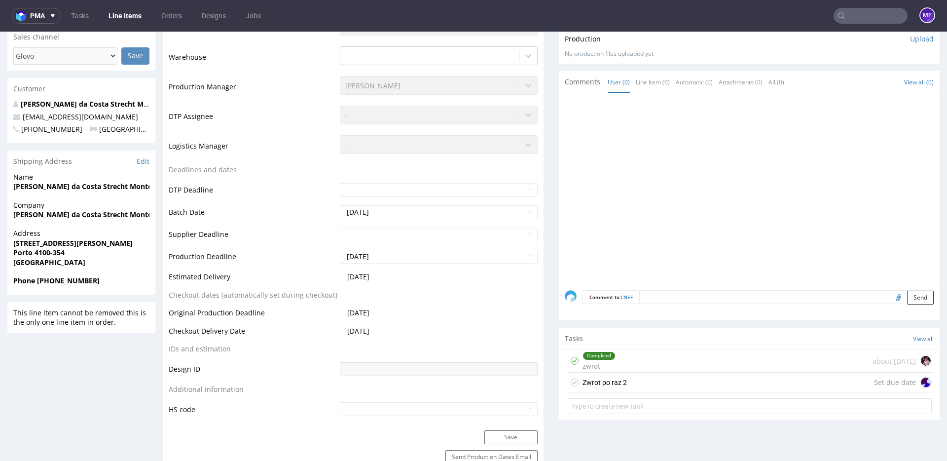
click at [625, 381] on div "Zwrot po raz 2 Set due date" at bounding box center [749, 383] width 365 height 20
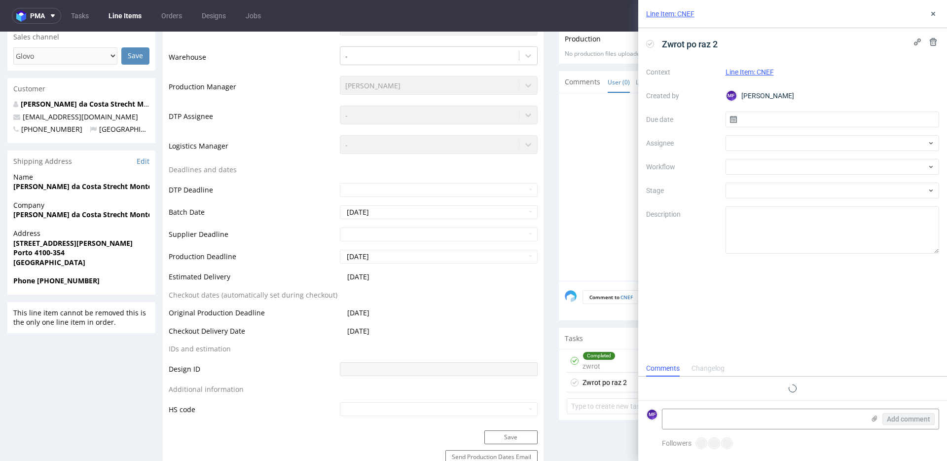
scroll to position [8, 0]
click at [767, 123] on input "text" at bounding box center [833, 120] width 214 height 16
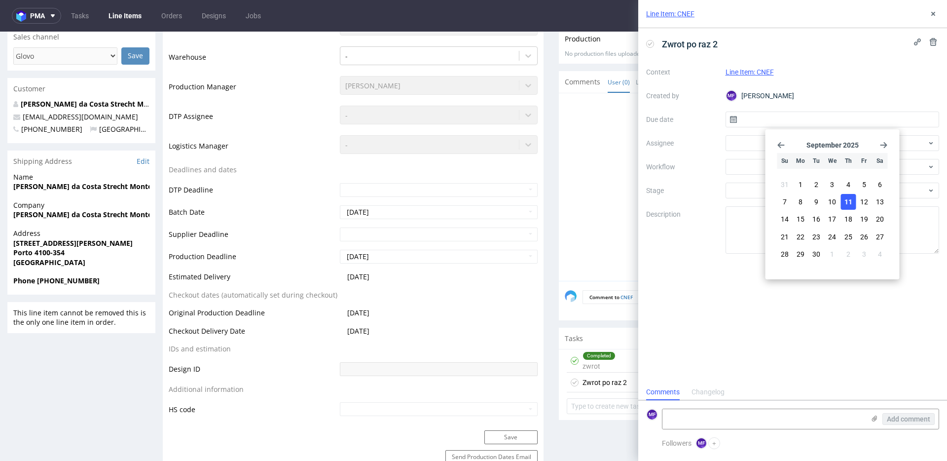
click at [846, 200] on span "11" at bounding box center [849, 202] width 8 height 10
type input "[DATE]"
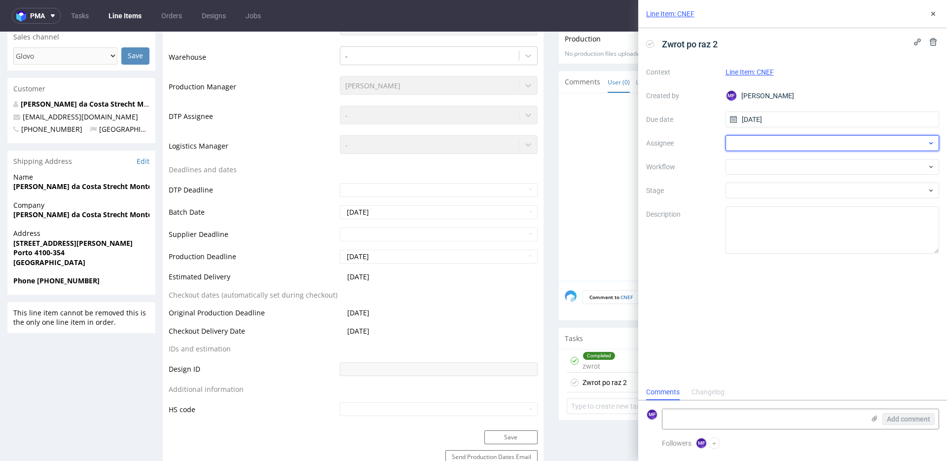
click at [766, 140] on div at bounding box center [833, 143] width 214 height 16
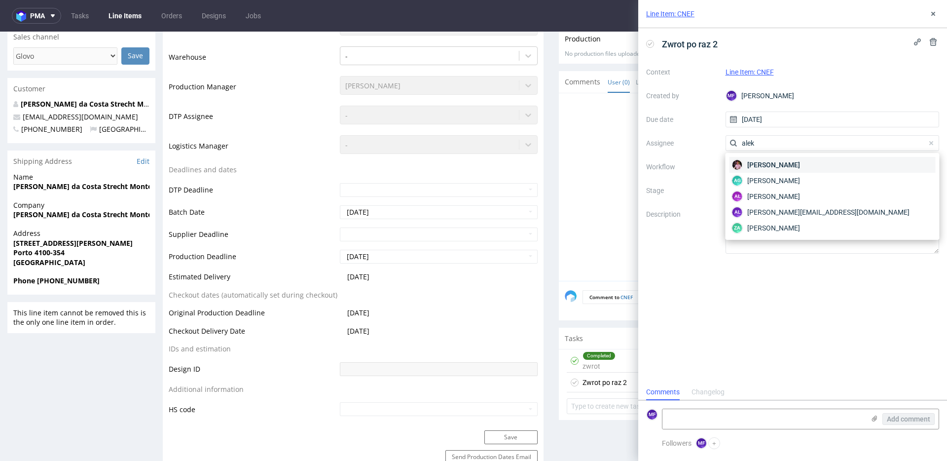
type input "alek"
click at [769, 160] on span "[PERSON_NAME]" at bounding box center [774, 165] width 53 height 10
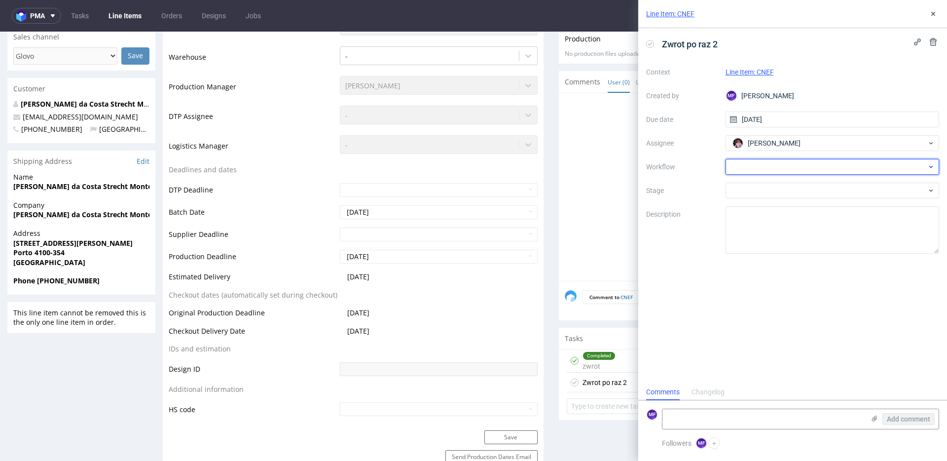
click at [766, 165] on div at bounding box center [833, 167] width 214 height 16
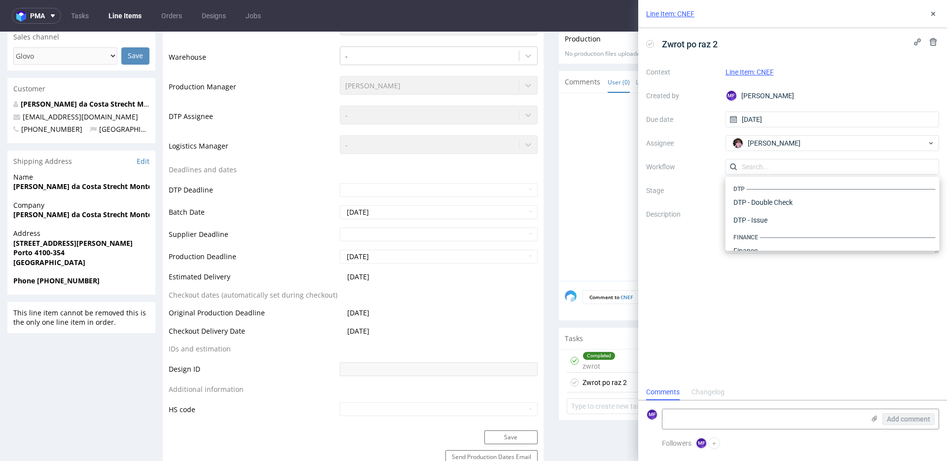
scroll to position [607, 0]
click at [787, 232] on div "Warehouse - Shipping" at bounding box center [833, 238] width 206 height 18
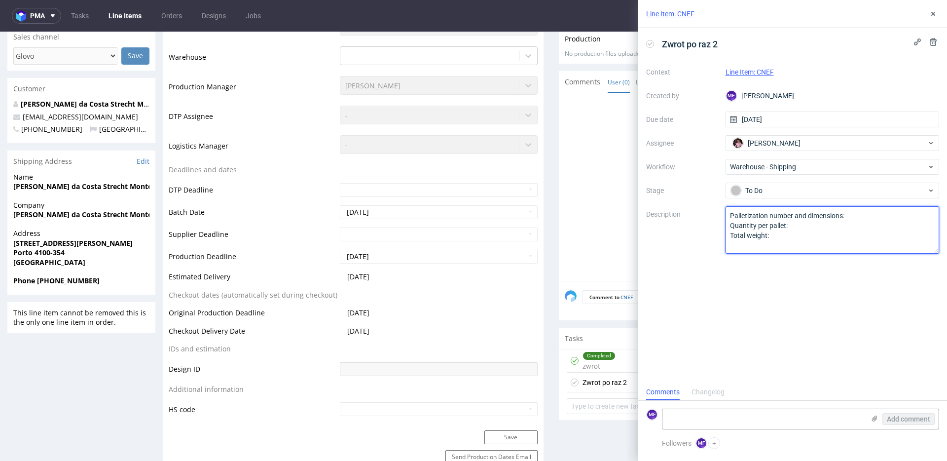
drag, startPoint x: 784, startPoint y: 242, endPoint x: 705, endPoint y: 215, distance: 83.5
click at [705, 215] on div "Context Line Item: CNEF Created by MF [PERSON_NAME] Due date [DATE] Assignee [P…" at bounding box center [792, 158] width 293 height 189
paste textarea "Wróciło do Pęcic. Prośba o kontakt z klientem."
click at [781, 217] on textarea "Palletization number and dimensions: Quantity per pallet: Total weight:" at bounding box center [833, 229] width 214 height 47
type textarea "Wróciło do Pęcic po raz 2. Prośba o kontakt z klientem."
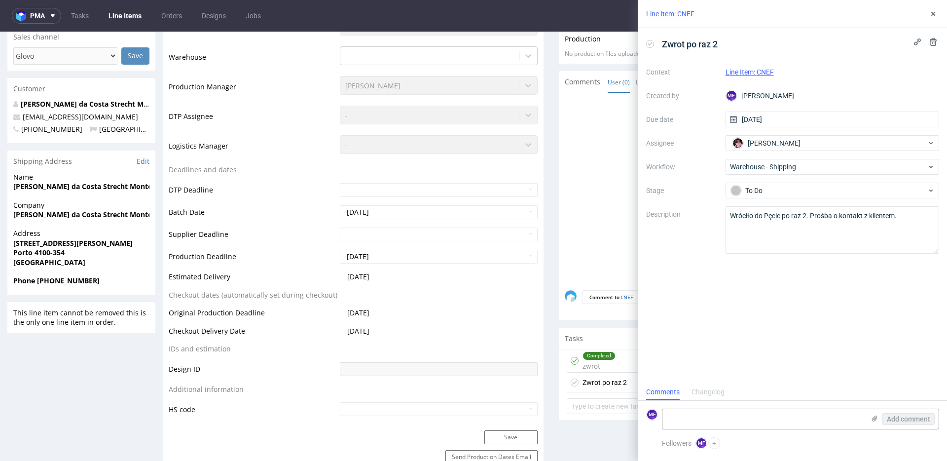
click at [814, 273] on div "Zwrot po raz 2 Context Line Item: CNEF Created by MF [PERSON_NAME] Due date [DA…" at bounding box center [793, 206] width 309 height 356
click at [936, 14] on icon at bounding box center [934, 14] width 8 height 8
